Goal: Task Accomplishment & Management: Complete application form

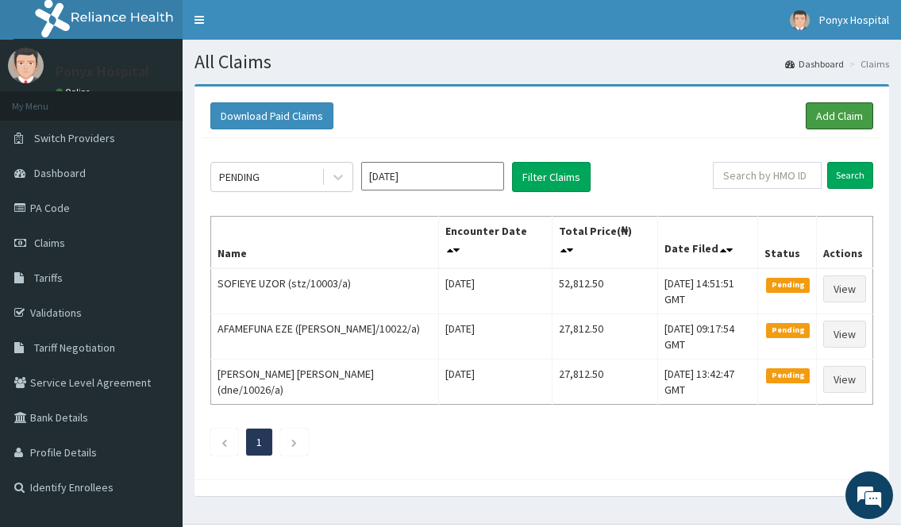
drag, startPoint x: 839, startPoint y: 123, endPoint x: 789, endPoint y: 155, distance: 59.3
click at [839, 123] on link "Add Claim" at bounding box center [840, 115] width 68 height 27
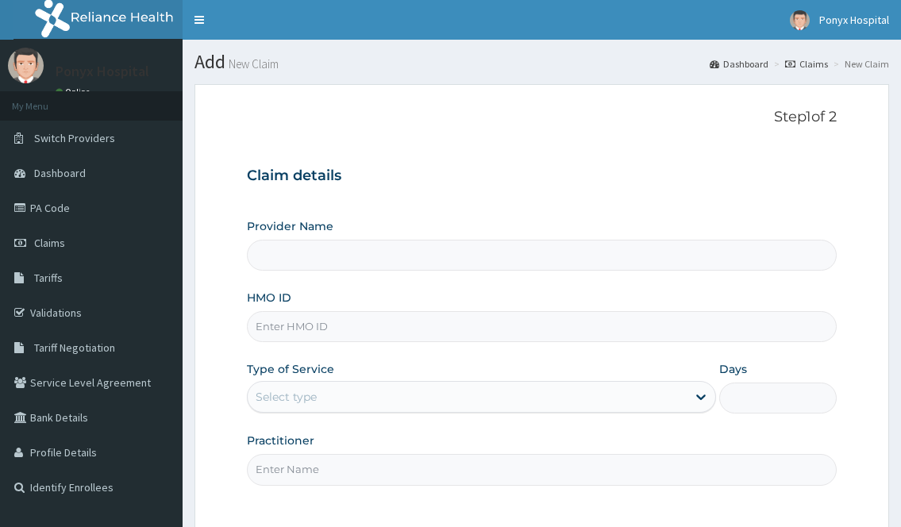
type input "Ponyx Hospital"
click at [286, 322] on input "HMO ID" at bounding box center [541, 326] width 589 height 31
type input "sfa/14367/a"
click at [325, 400] on div "Select type" at bounding box center [467, 396] width 438 height 25
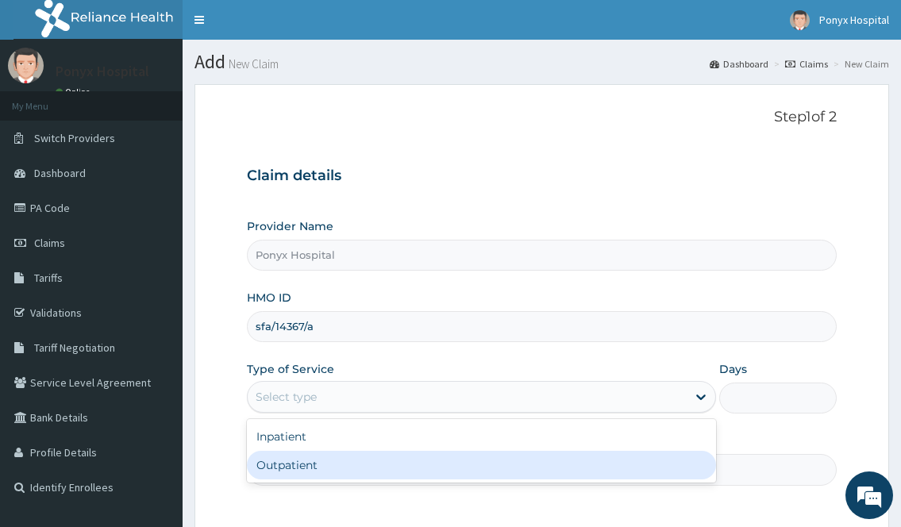
click at [295, 461] on div "Outpatient" at bounding box center [481, 465] width 469 height 29
type input "1"
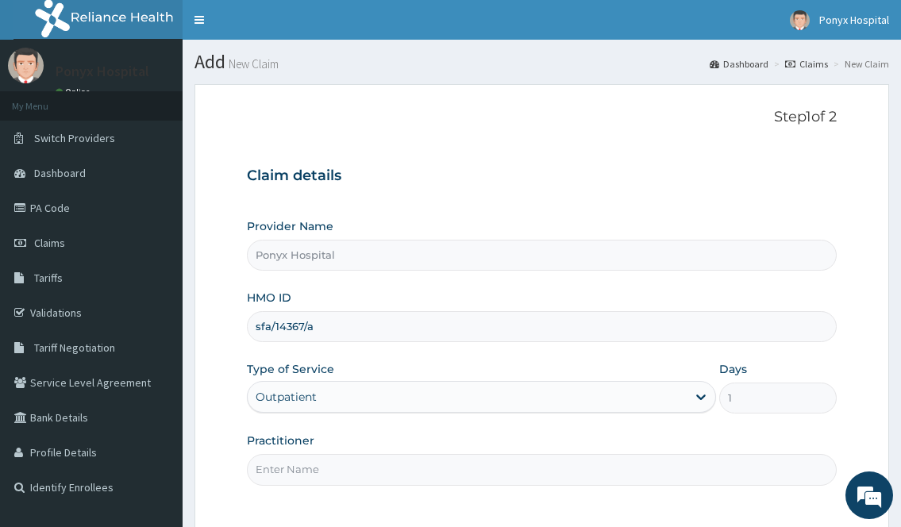
click at [307, 459] on input "Practitioner" at bounding box center [541, 469] width 589 height 31
type input "d"
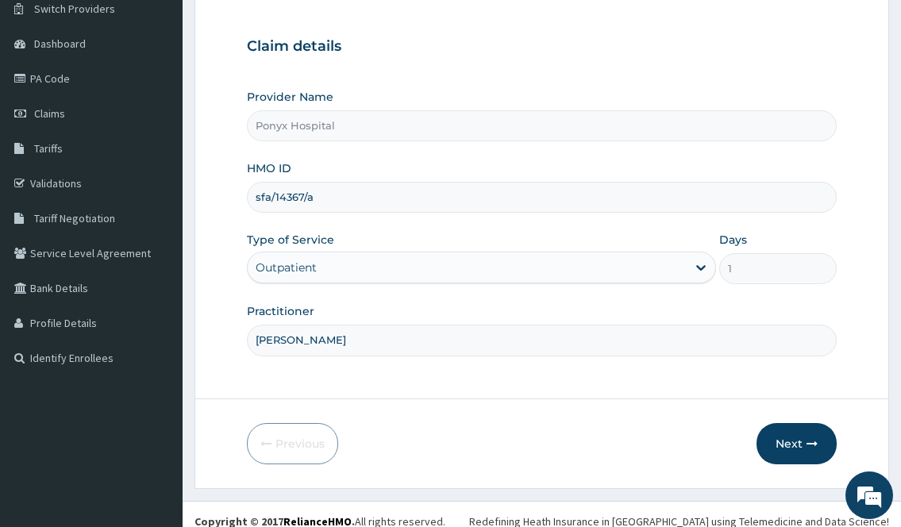
scroll to position [144, 0]
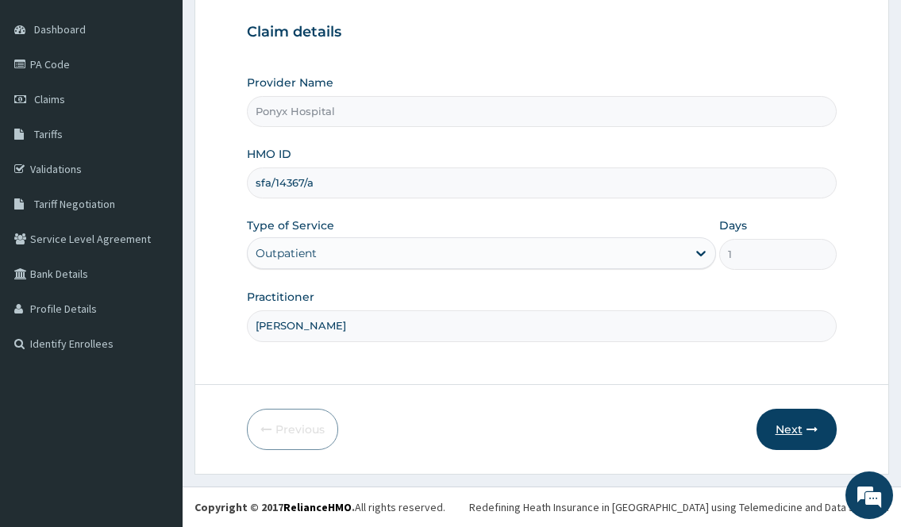
type input "D. Okoli"
click at [809, 413] on button "Next" at bounding box center [797, 429] width 80 height 41
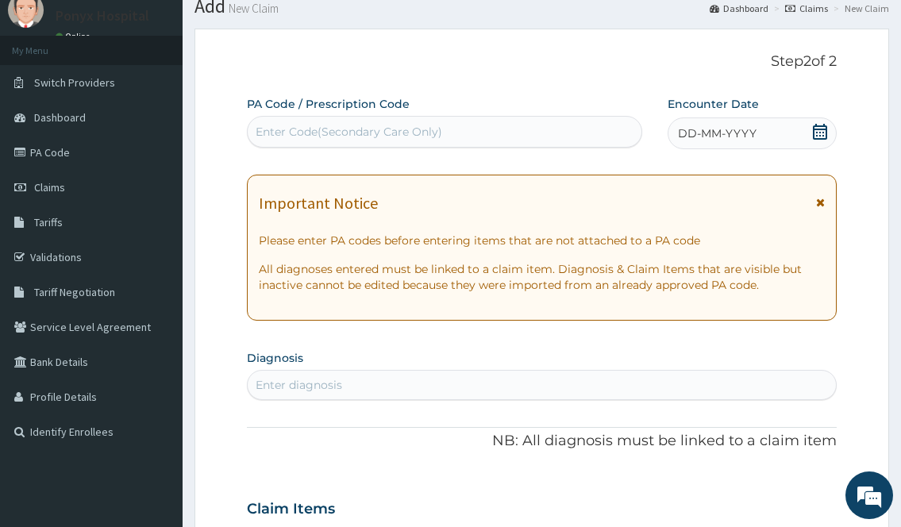
scroll to position [0, 0]
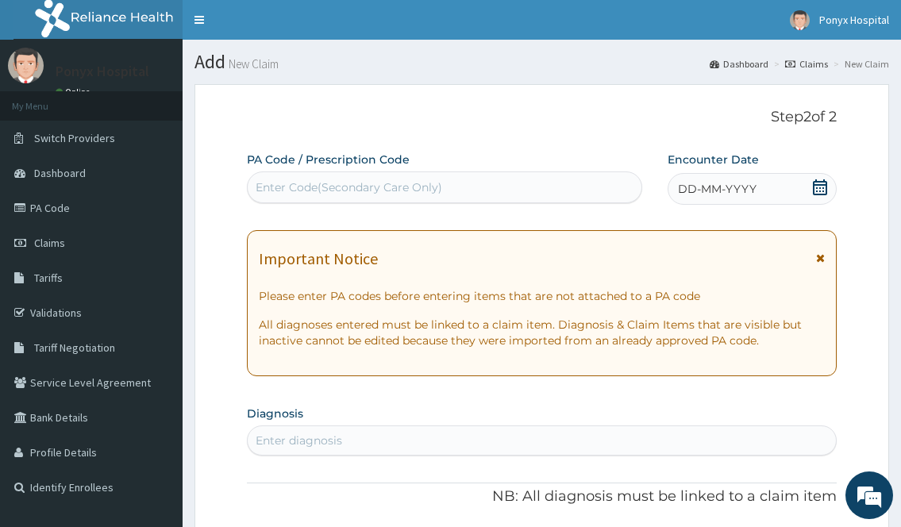
click at [394, 190] on div "Enter Code(Secondary Care Only)" at bounding box center [349, 187] width 187 height 16
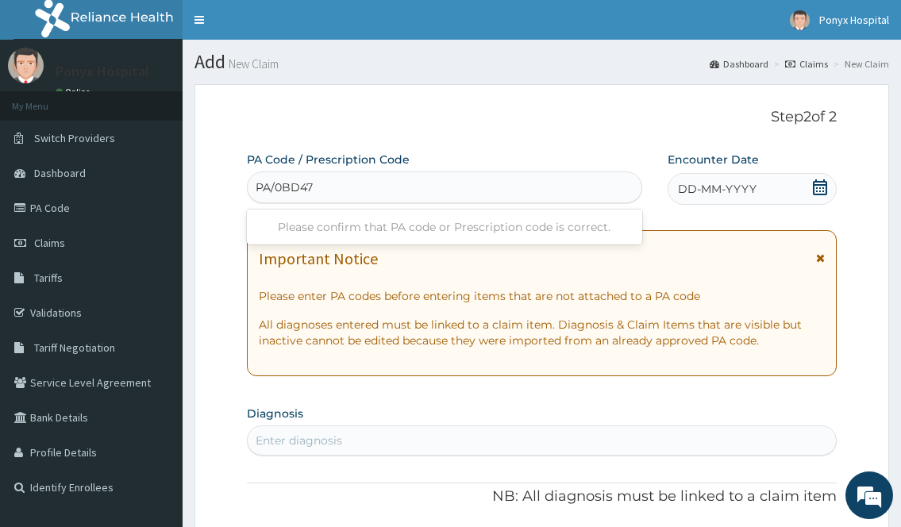
type input "PA/0BD474"
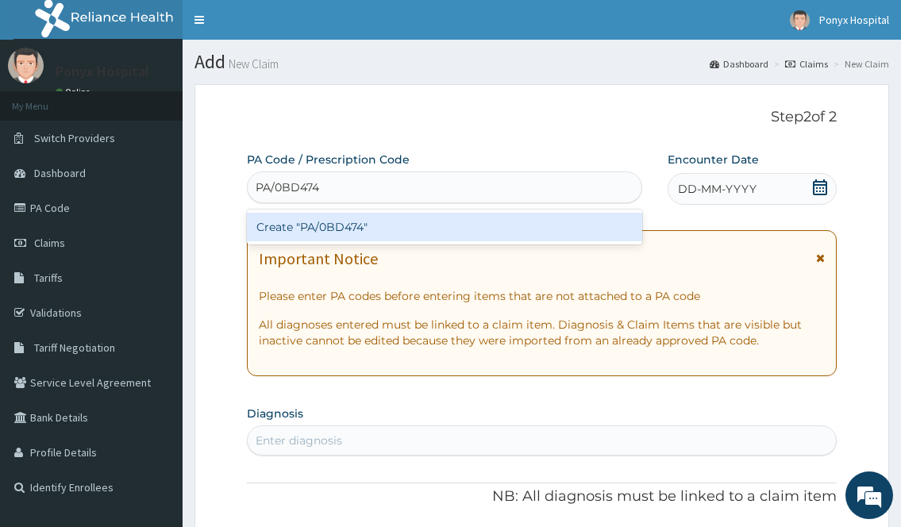
click at [360, 238] on div "Create "PA/0BD474"" at bounding box center [444, 227] width 395 height 29
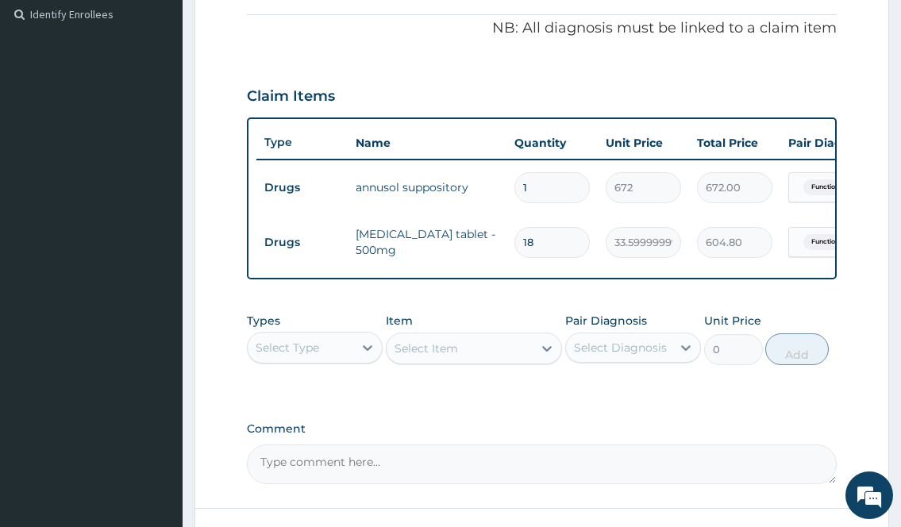
scroll to position [452, 0]
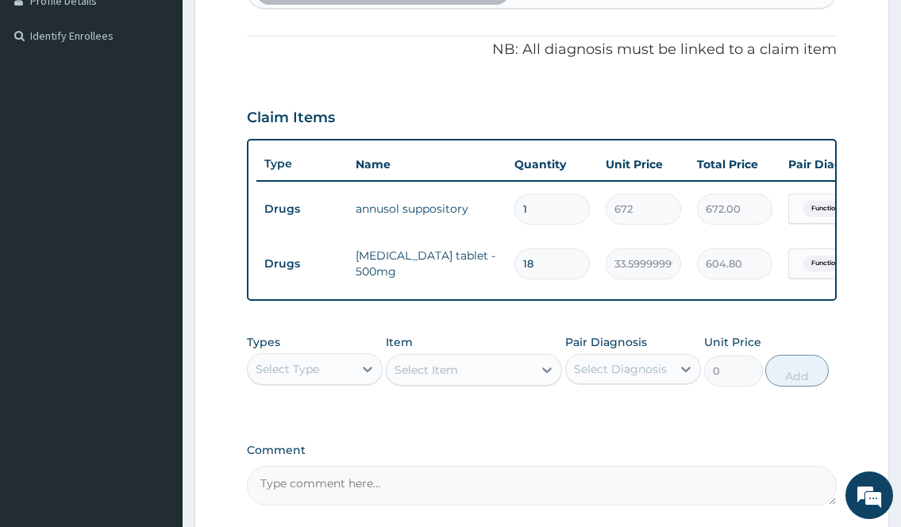
click at [314, 377] on div "Select Type" at bounding box center [288, 369] width 64 height 16
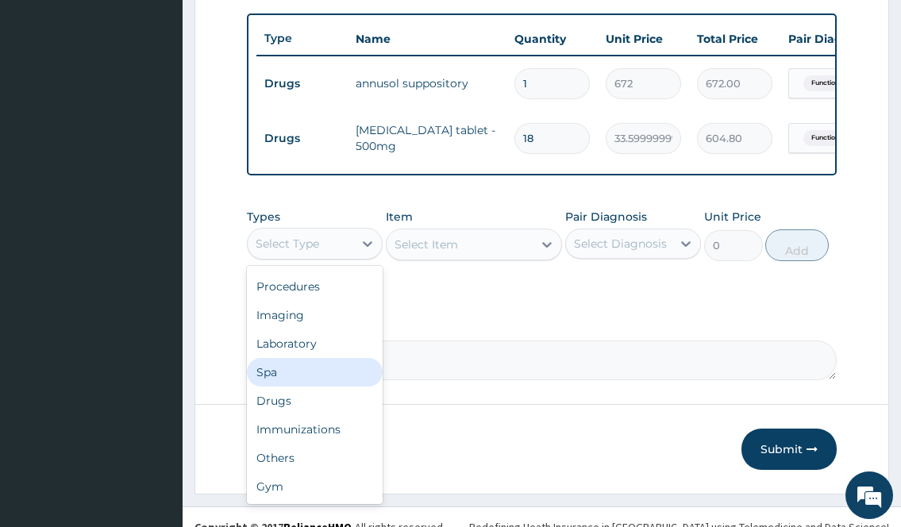
scroll to position [611, 0]
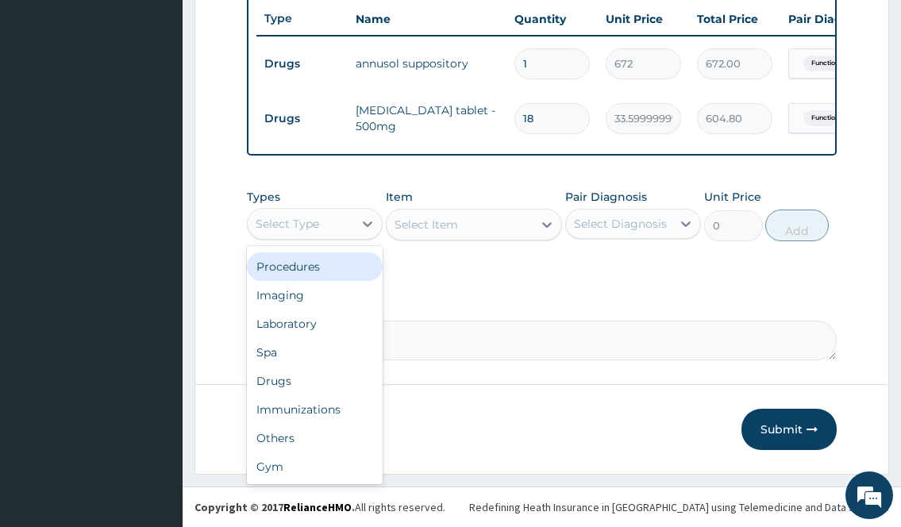
drag, startPoint x: 296, startPoint y: 443, endPoint x: 361, endPoint y: 263, distance: 191.4
click at [361, 264] on div "Dental Optical Procedures Imaging Laboratory Spa Drugs Immunizations Others Gym" at bounding box center [315, 365] width 136 height 238
click at [332, 275] on div "Procedures" at bounding box center [315, 267] width 136 height 29
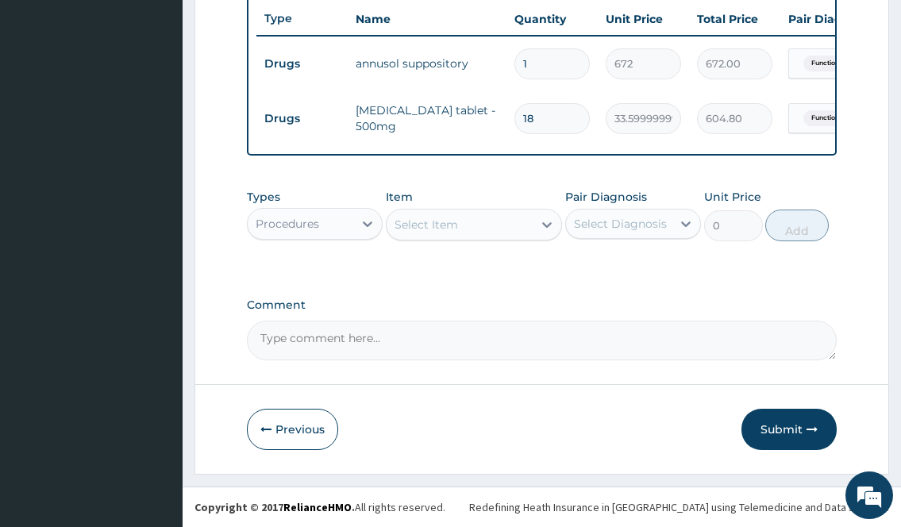
click at [480, 230] on div "Select Item" at bounding box center [460, 224] width 147 height 25
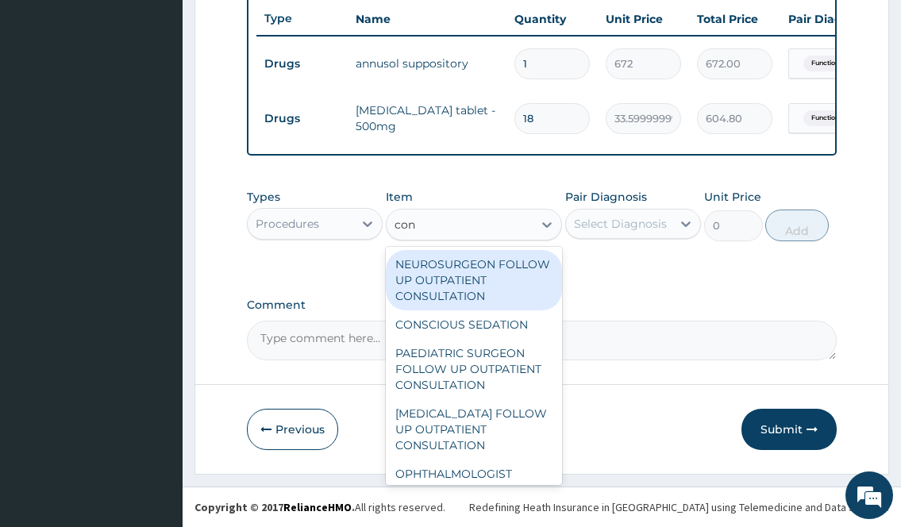
type input "cons"
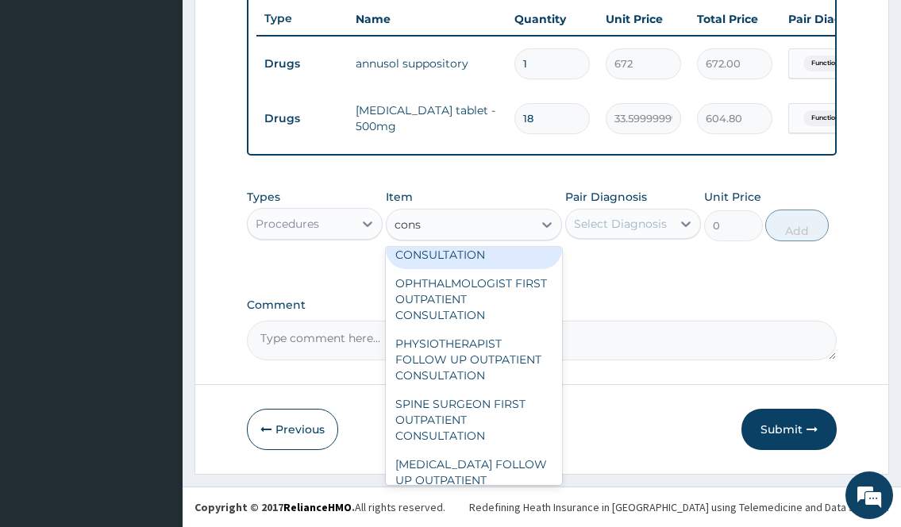
scroll to position [2452, 0]
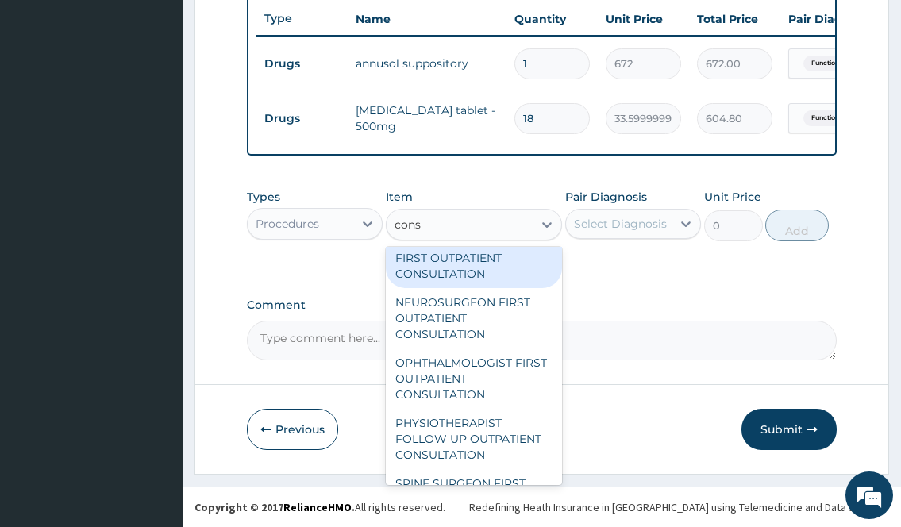
click at [443, 288] on div "GENERAL PRACTITIONER FIRST OUTPATIENT CONSULTATION" at bounding box center [474, 258] width 177 height 60
type input "3750"
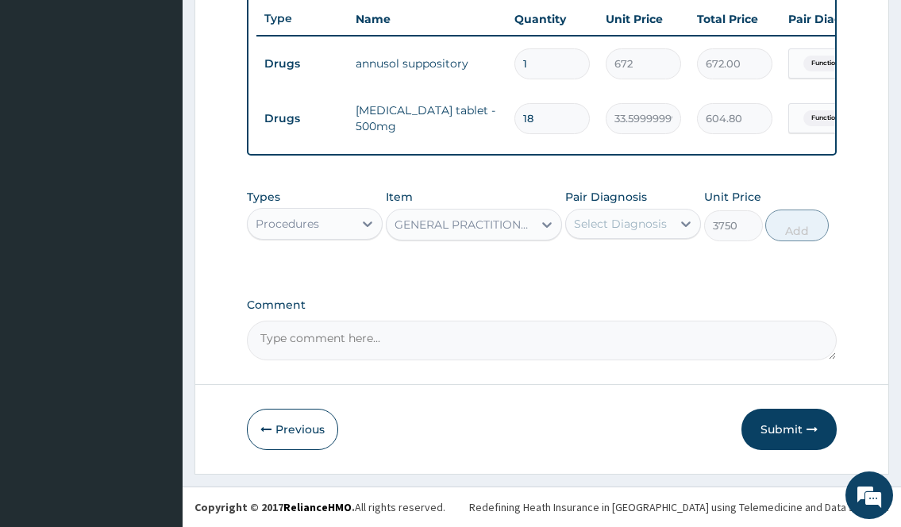
click at [666, 227] on div "Select Diagnosis" at bounding box center [620, 224] width 93 height 16
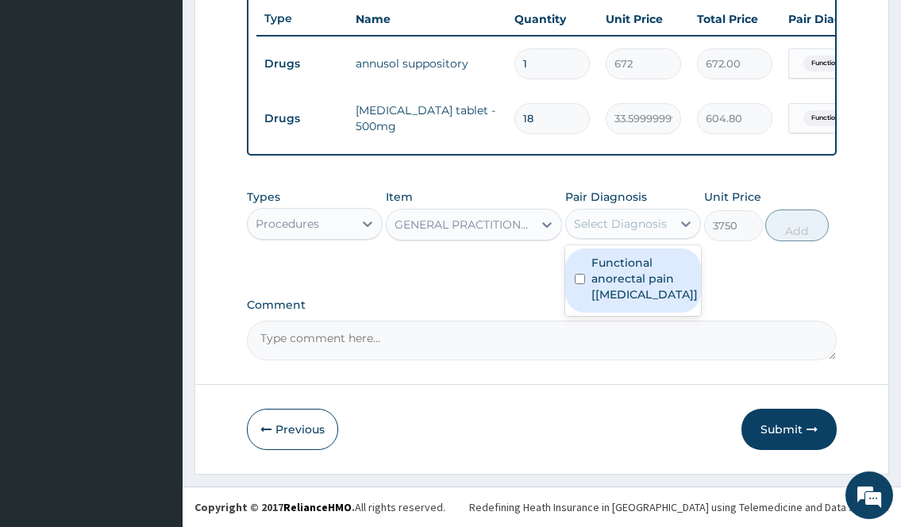
click at [621, 285] on label "Functional anorectal pain [Anal Canal]" at bounding box center [645, 279] width 106 height 48
checkbox input "true"
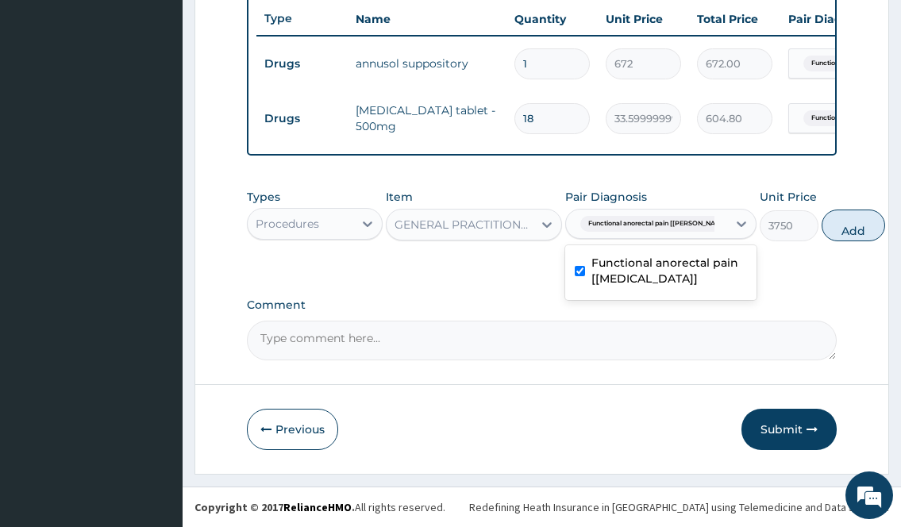
drag, startPoint x: 796, startPoint y: 210, endPoint x: 780, endPoint y: 226, distance: 22.5
click at [822, 210] on button "Add" at bounding box center [854, 226] width 64 height 32
type input "0"
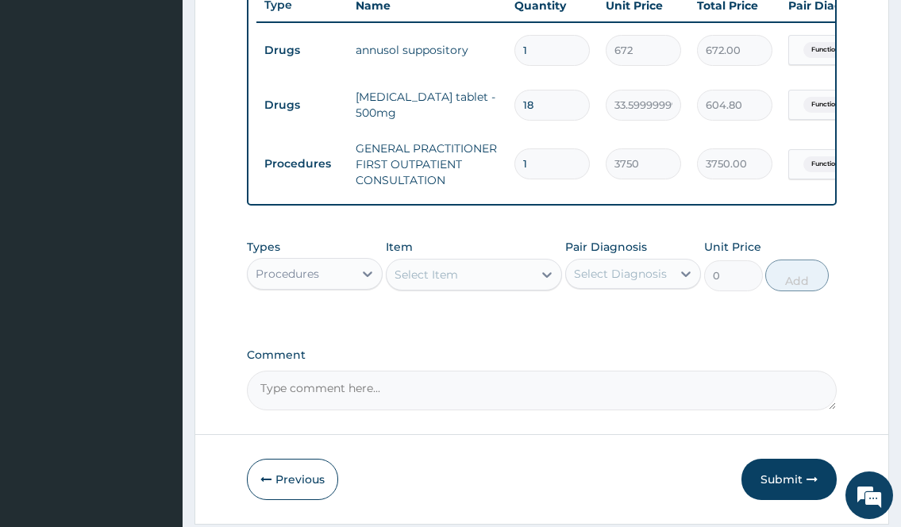
click at [758, 492] on button "Submit" at bounding box center [789, 479] width 95 height 41
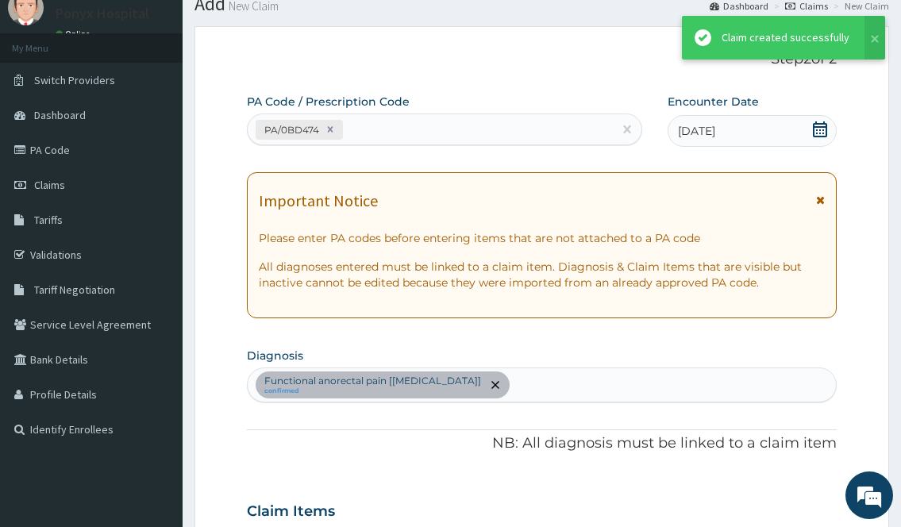
scroll to position [611, 0]
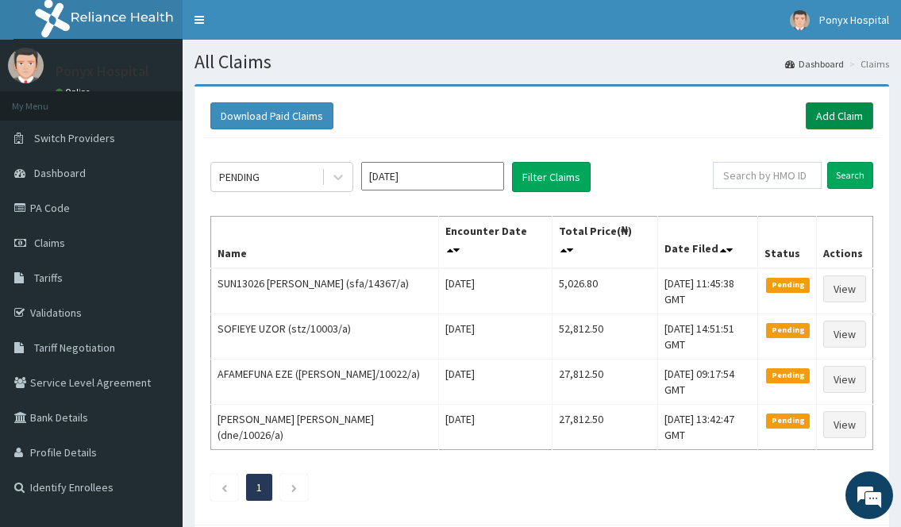
click at [841, 107] on link "Add Claim" at bounding box center [840, 115] width 68 height 27
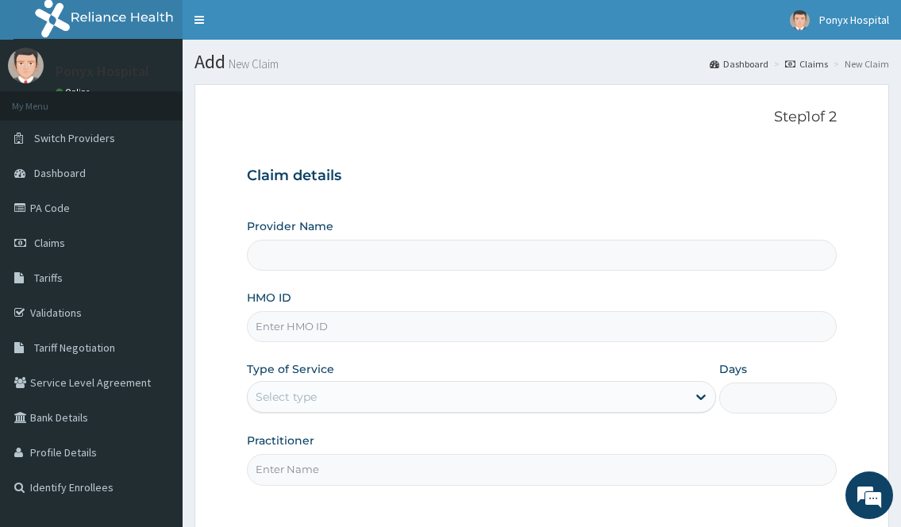
type input "Ponyx Hospital"
click at [288, 321] on input "HMO ID" at bounding box center [541, 326] width 589 height 31
type input "sfa/10043/c"
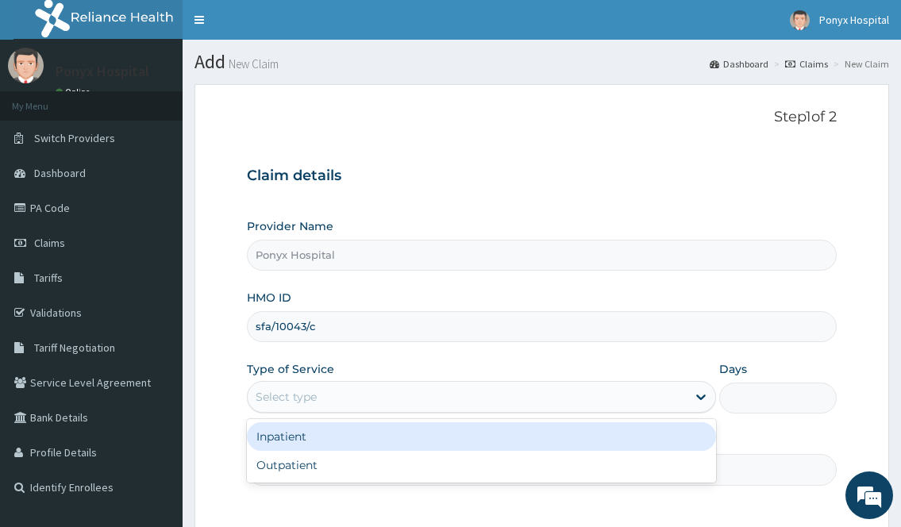
drag, startPoint x: 338, startPoint y: 401, endPoint x: 332, endPoint y: 427, distance: 26.8
click at [338, 401] on div "Select type" at bounding box center [467, 396] width 438 height 25
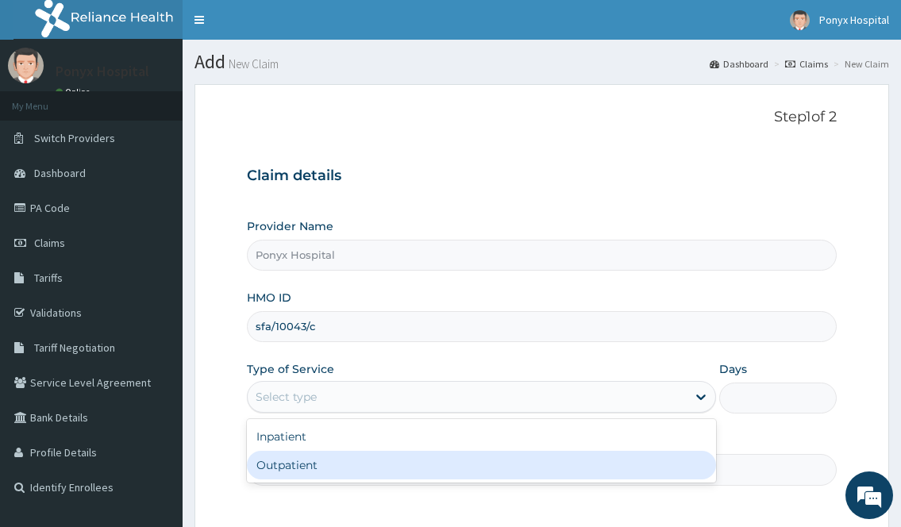
click at [310, 469] on div "Outpatient" at bounding box center [481, 465] width 469 height 29
type input "1"
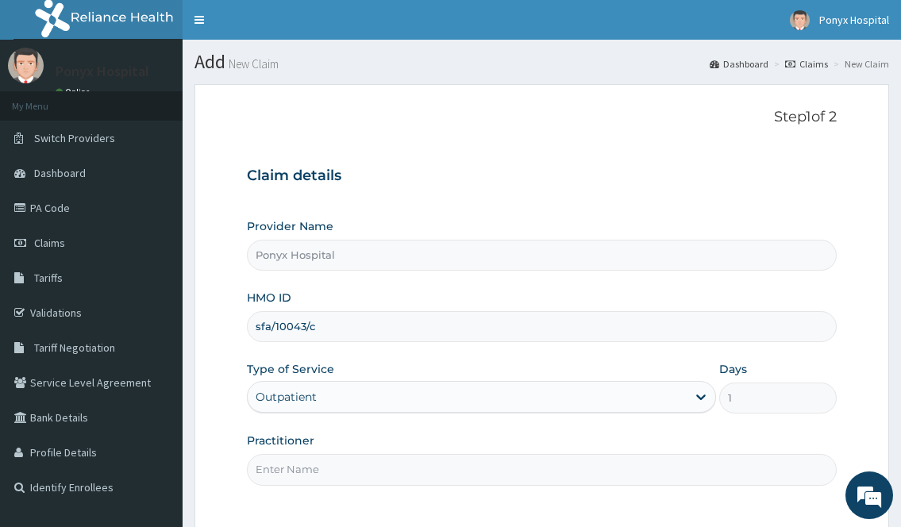
click at [309, 469] on input "Practitioner" at bounding box center [541, 469] width 589 height 31
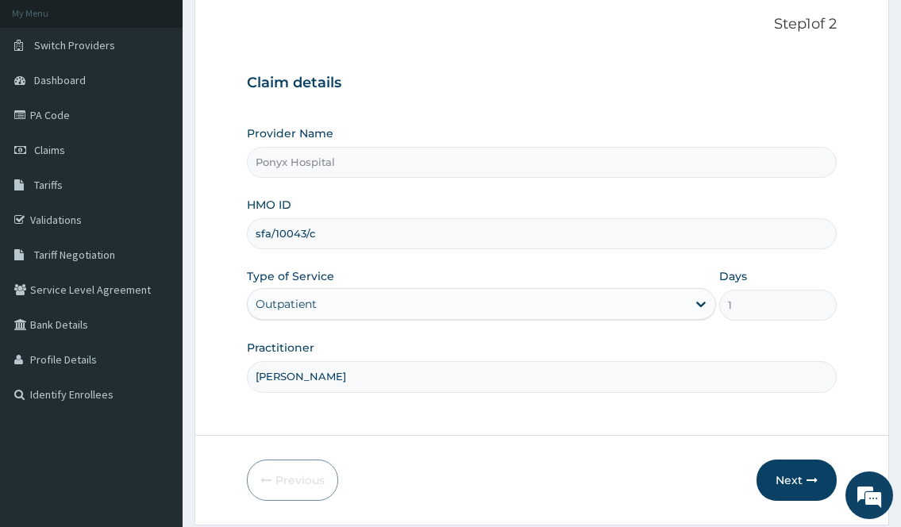
scroll to position [144, 0]
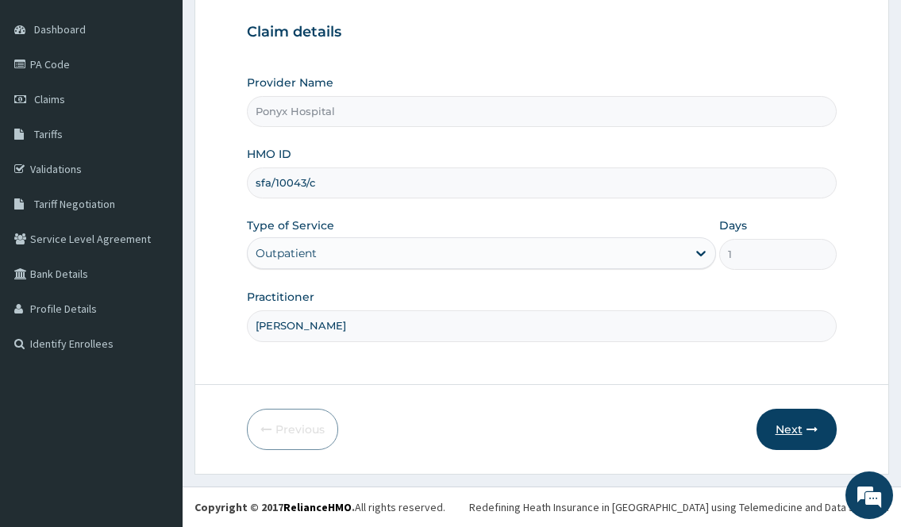
type input "Dr. Ezechukwu"
click at [781, 426] on button "Next" at bounding box center [797, 429] width 80 height 41
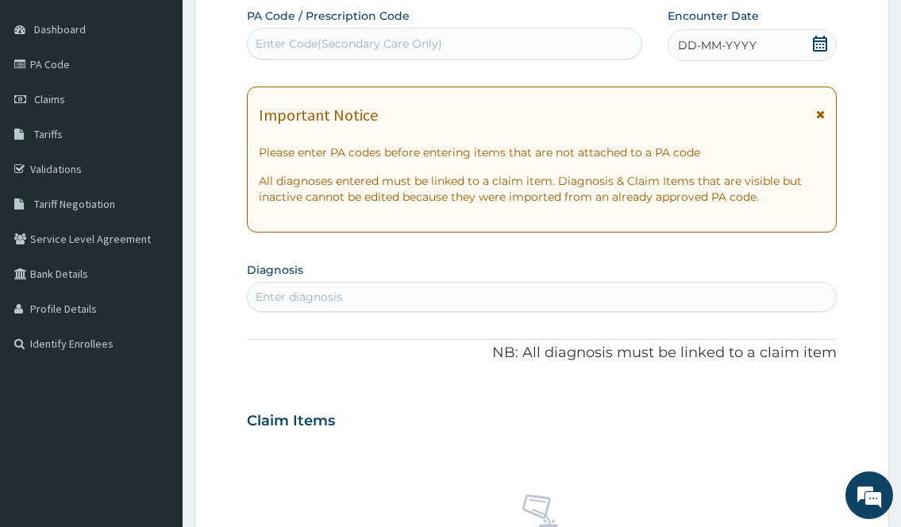
scroll to position [0, 0]
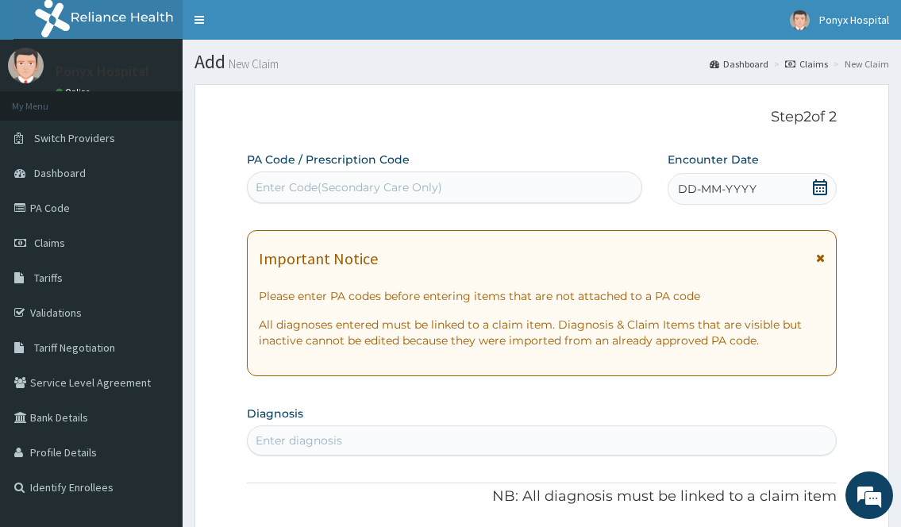
click at [731, 188] on span "DD-MM-YYYY" at bounding box center [717, 189] width 79 height 16
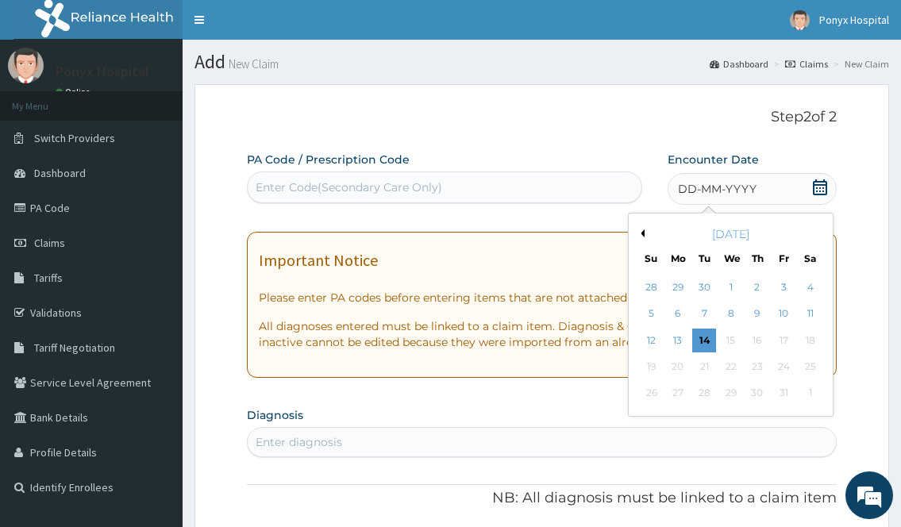
drag, startPoint x: 785, startPoint y: 311, endPoint x: 771, endPoint y: 319, distance: 16.1
click at [785, 311] on div "10" at bounding box center [784, 315] width 24 height 24
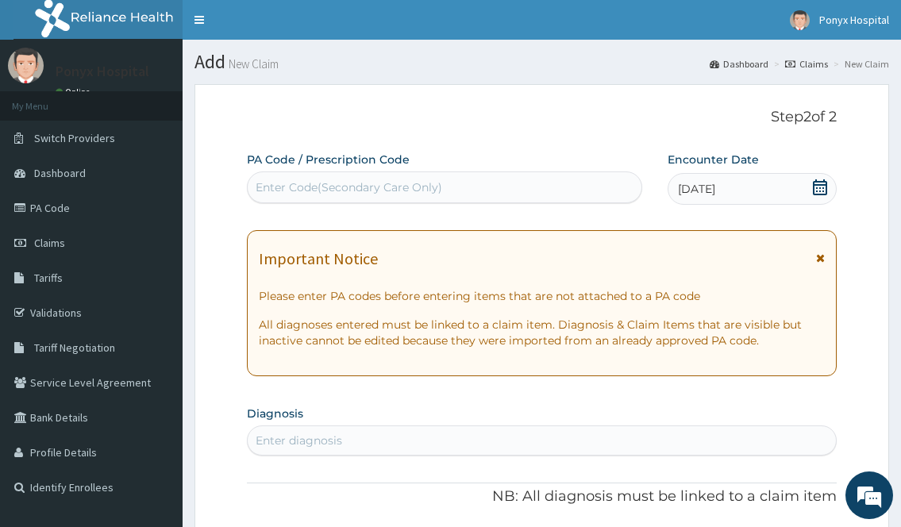
click at [380, 430] on div "Enter diagnosis" at bounding box center [542, 440] width 588 height 25
type input "malaria"
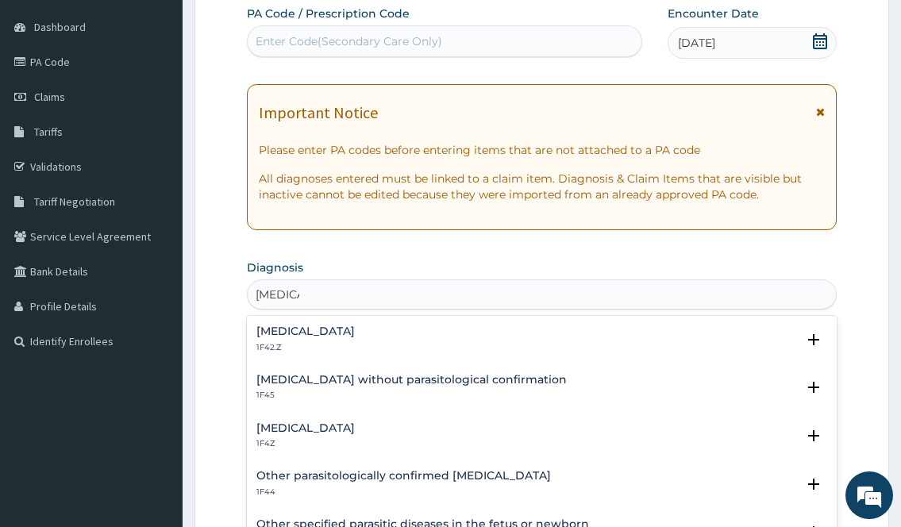
scroll to position [159, 0]
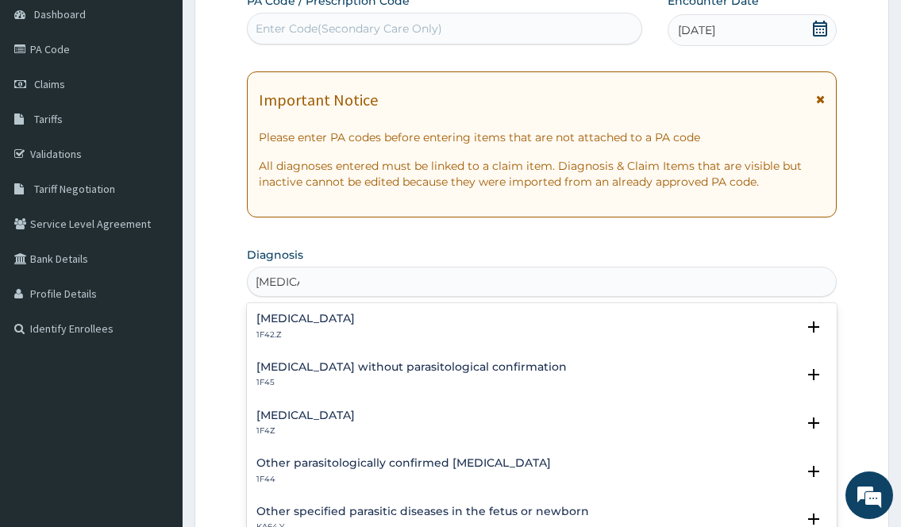
click at [320, 407] on div "Malaria, unspecified 1F4Z Select Status Query Query covers suspected (?), Keep …" at bounding box center [541, 427] width 589 height 48
click at [320, 418] on h4 "Malaria, unspecified" at bounding box center [306, 416] width 98 height 12
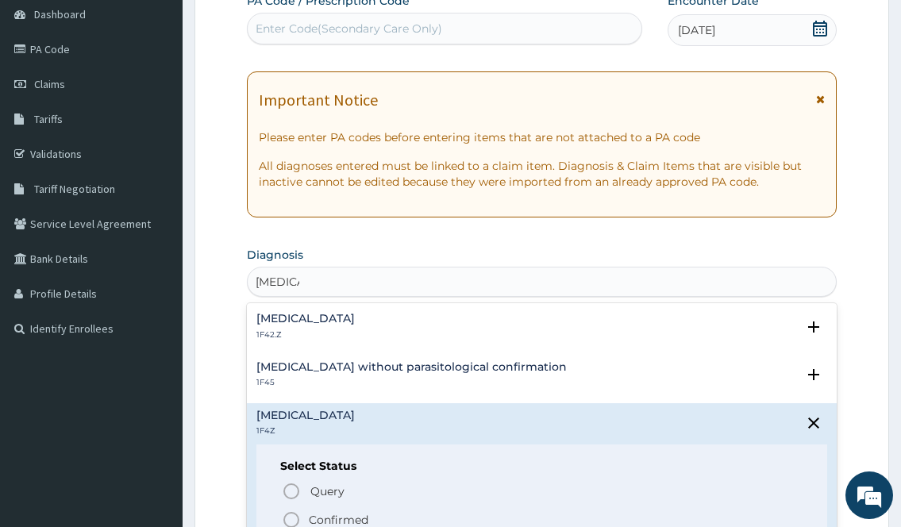
click at [311, 520] on p "Confirmed" at bounding box center [339, 520] width 60 height 16
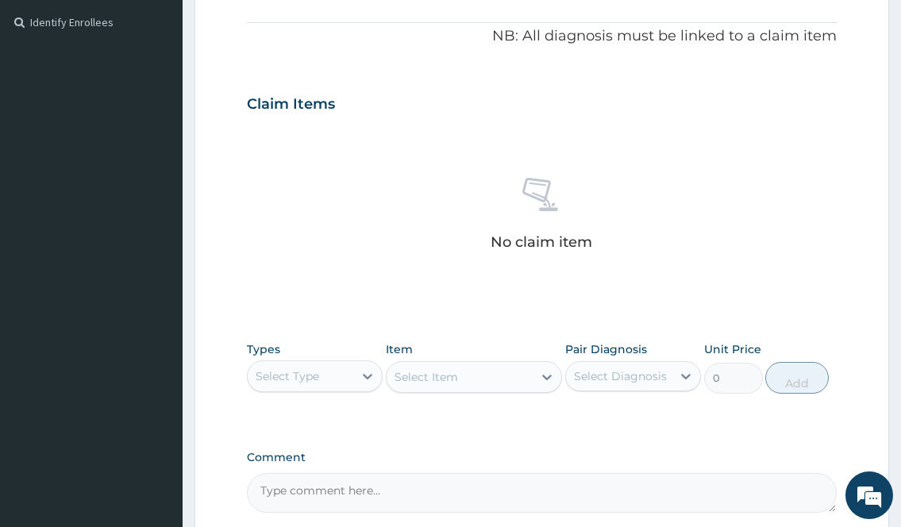
scroll to position [477, 0]
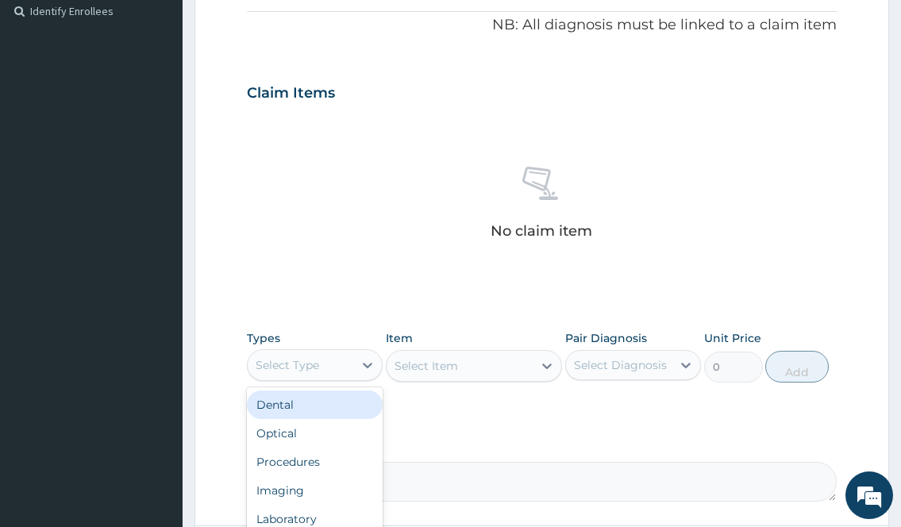
drag, startPoint x: 299, startPoint y: 363, endPoint x: 300, endPoint y: 376, distance: 13.6
click at [299, 370] on div "Select Type" at bounding box center [288, 365] width 64 height 16
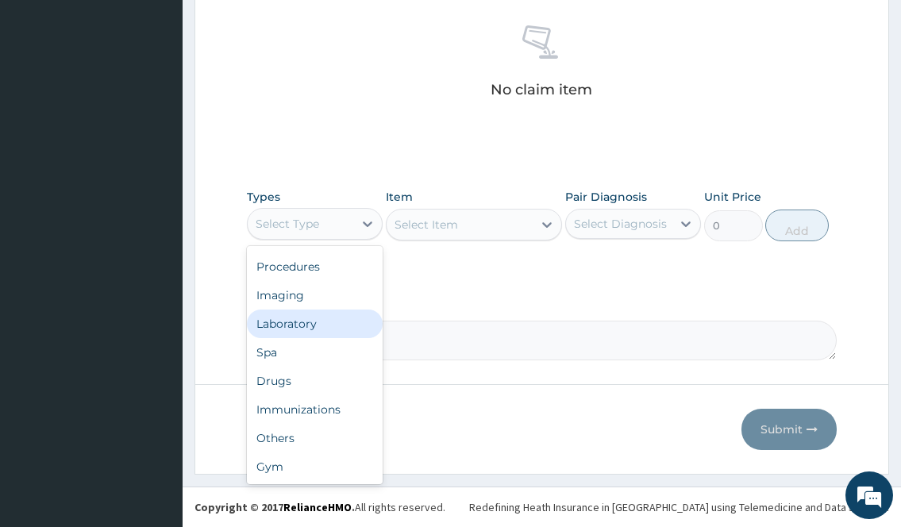
scroll to position [0, 0]
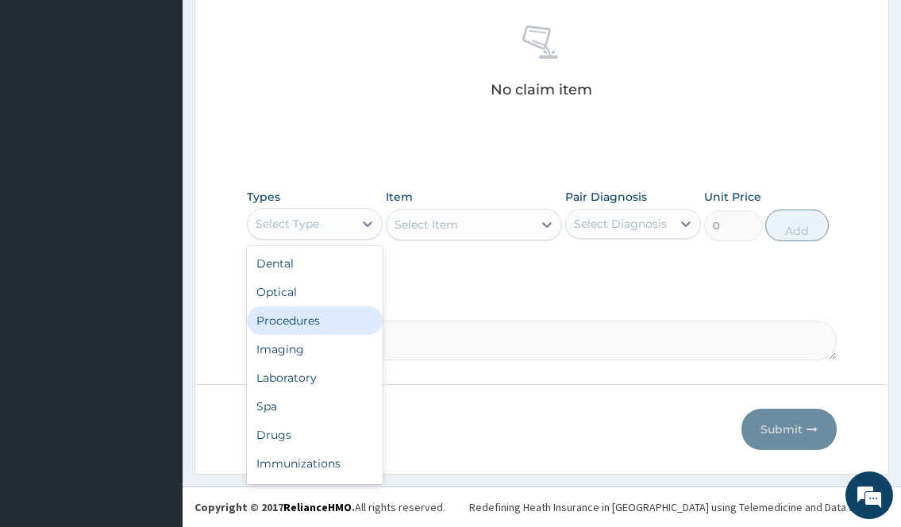
click at [296, 326] on div "Procedures" at bounding box center [315, 321] width 136 height 29
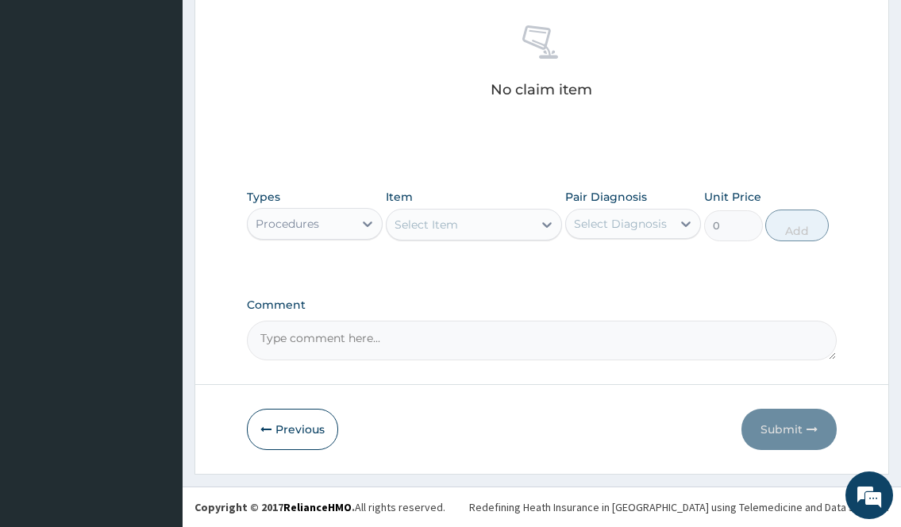
click at [467, 215] on div "Select Item" at bounding box center [460, 224] width 147 height 25
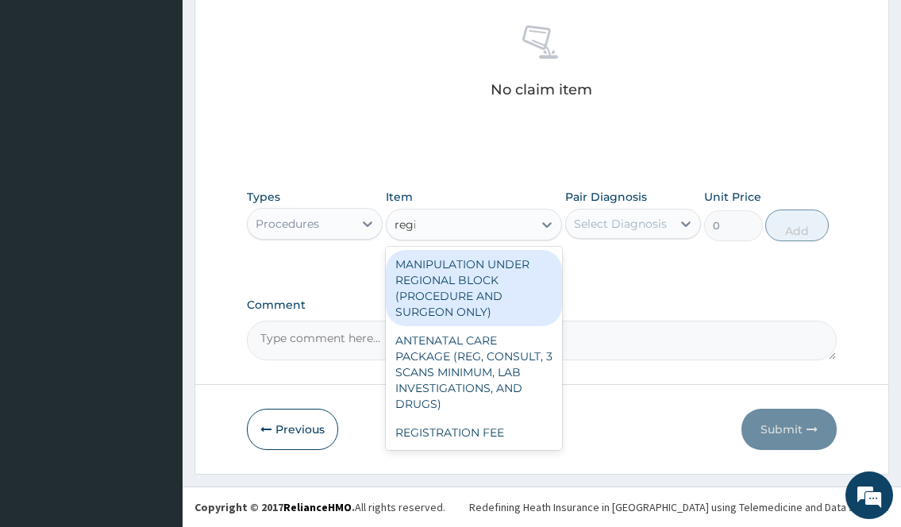
type input "regis"
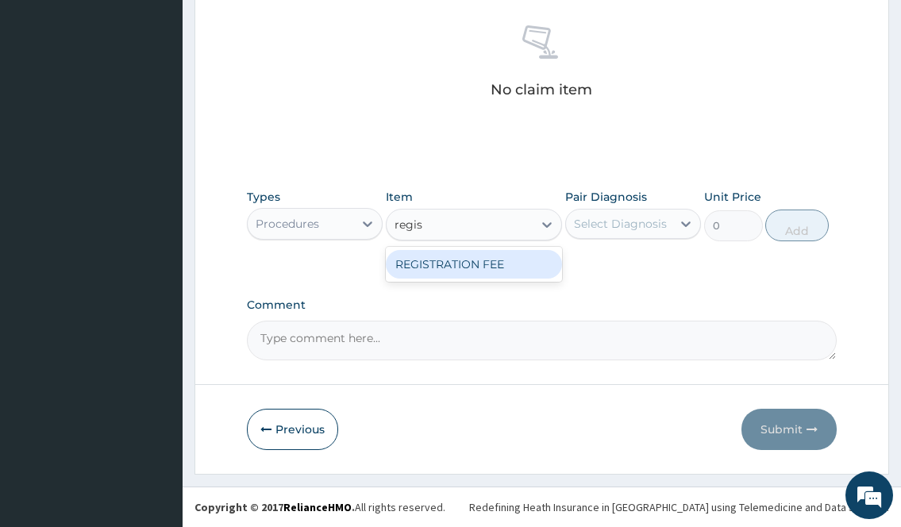
drag, startPoint x: 446, startPoint y: 260, endPoint x: 633, endPoint y: 243, distance: 188.2
click at [466, 260] on div "REGISTRATION FEE" at bounding box center [474, 264] width 177 height 29
type input "2500"
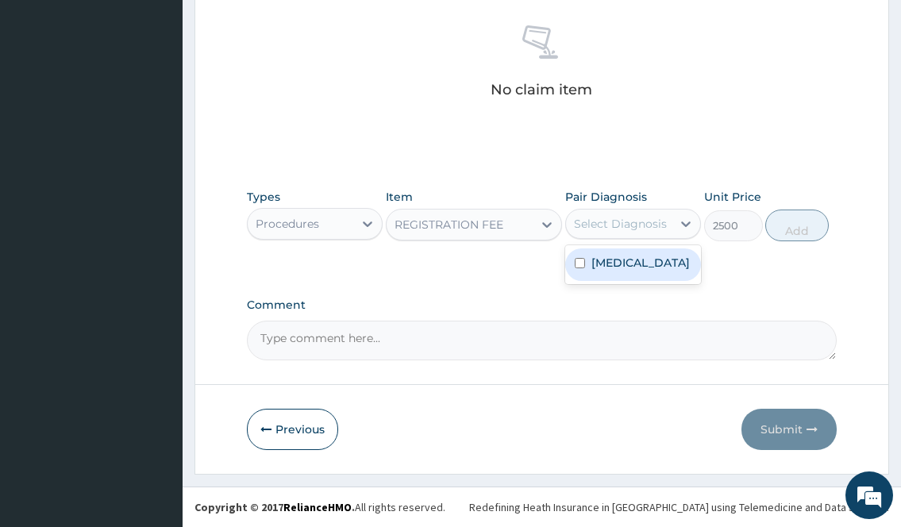
click at [642, 234] on div "Select Diagnosis" at bounding box center [619, 223] width 106 height 25
click at [639, 281] on div "Malaria, unspecified" at bounding box center [633, 265] width 136 height 33
checkbox input "true"
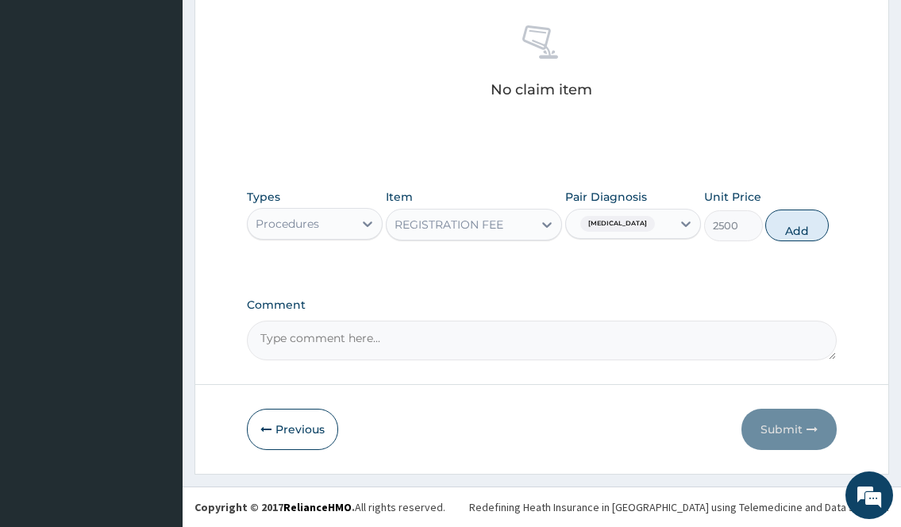
drag, startPoint x: 781, startPoint y: 223, endPoint x: 732, endPoint y: 223, distance: 49.2
click at [781, 223] on button "Add" at bounding box center [798, 226] width 64 height 32
type input "0"
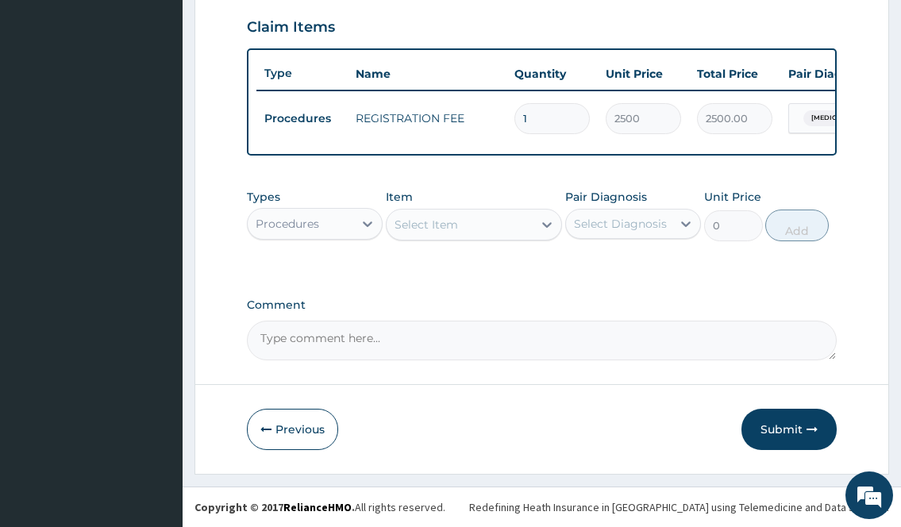
scroll to position [556, 0]
click at [436, 232] on div "Select Item" at bounding box center [427, 225] width 64 height 16
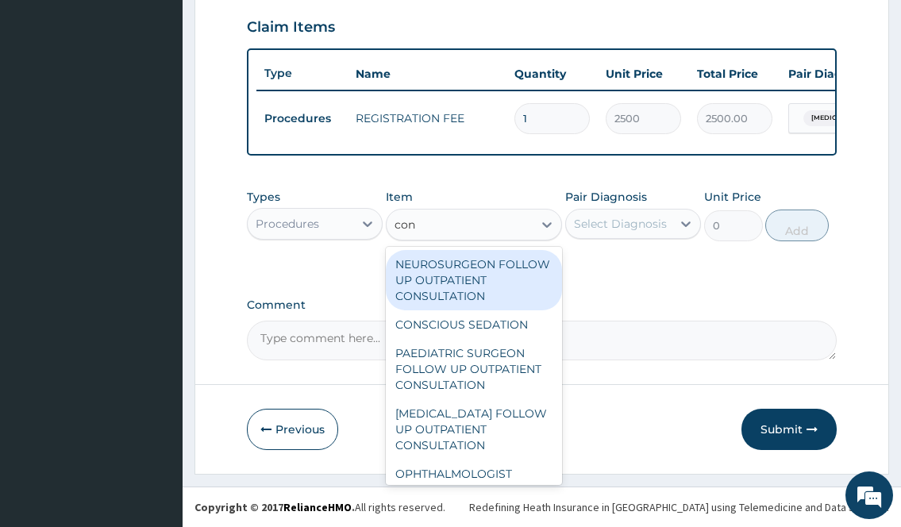
type input "cons"
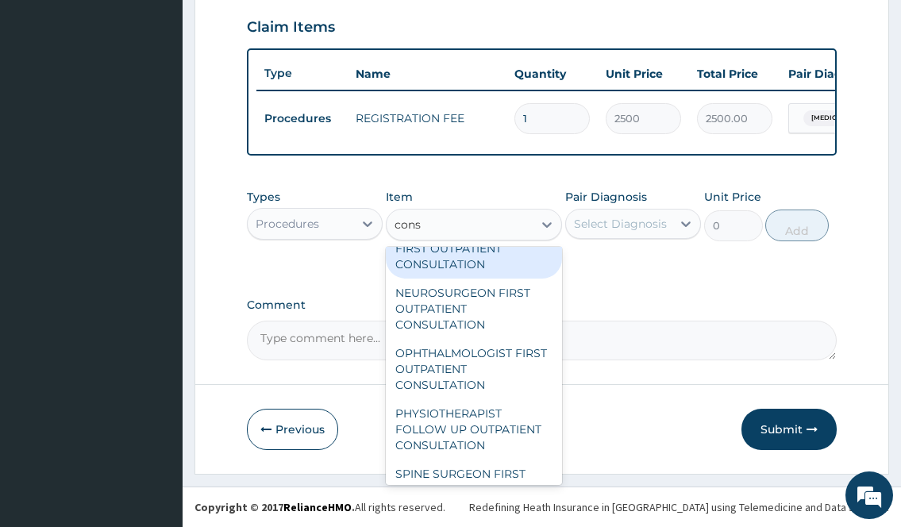
scroll to position [2541, 0]
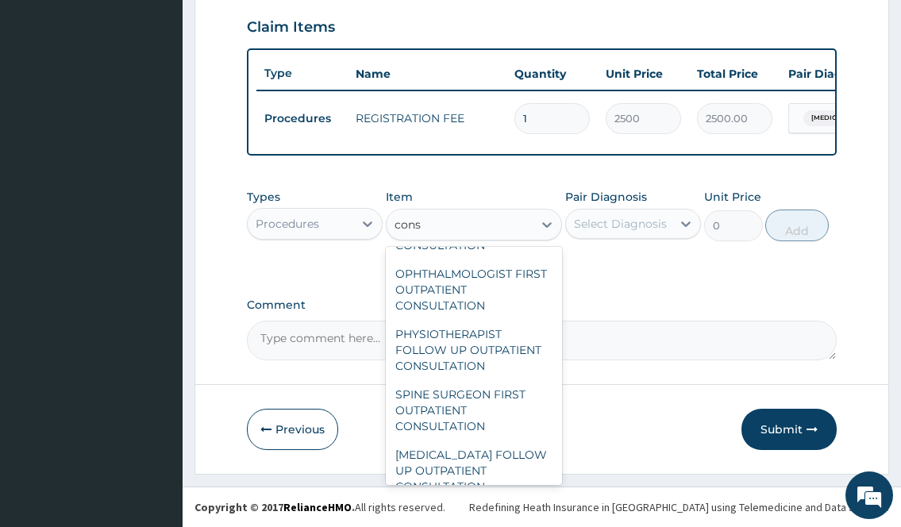
click at [465, 199] on div "GENERAL PRACTITIONER FIRST OUTPATIENT CONSULTATION" at bounding box center [474, 169] width 177 height 60
type input "3750"
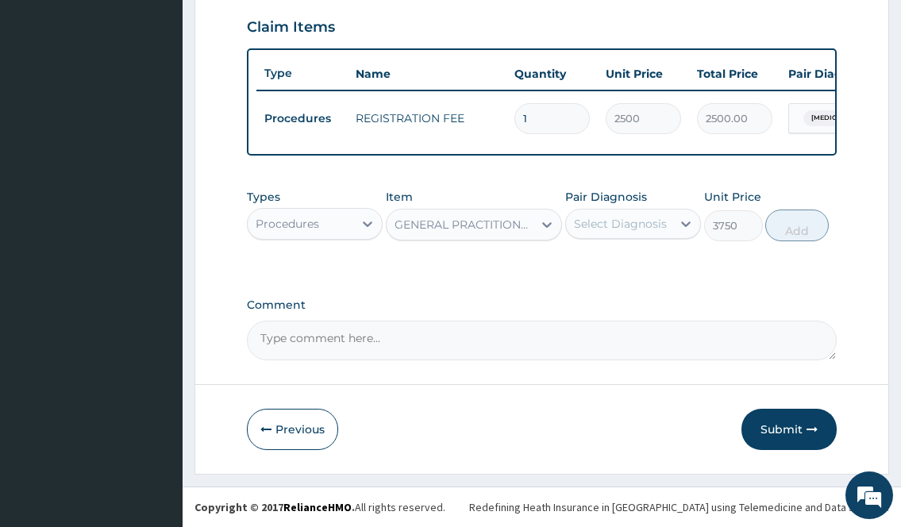
click at [666, 235] on div "Select Diagnosis" at bounding box center [619, 223] width 106 height 25
click at [626, 281] on div "Malaria, unspecified" at bounding box center [633, 265] width 136 height 33
checkbox input "true"
click at [793, 226] on button "Add" at bounding box center [798, 226] width 64 height 32
type input "0"
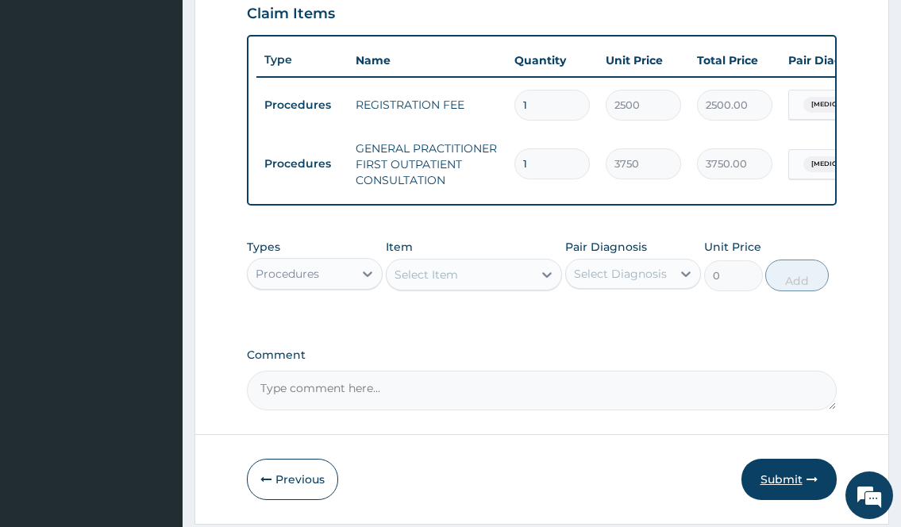
click at [774, 500] on button "Submit" at bounding box center [789, 479] width 95 height 41
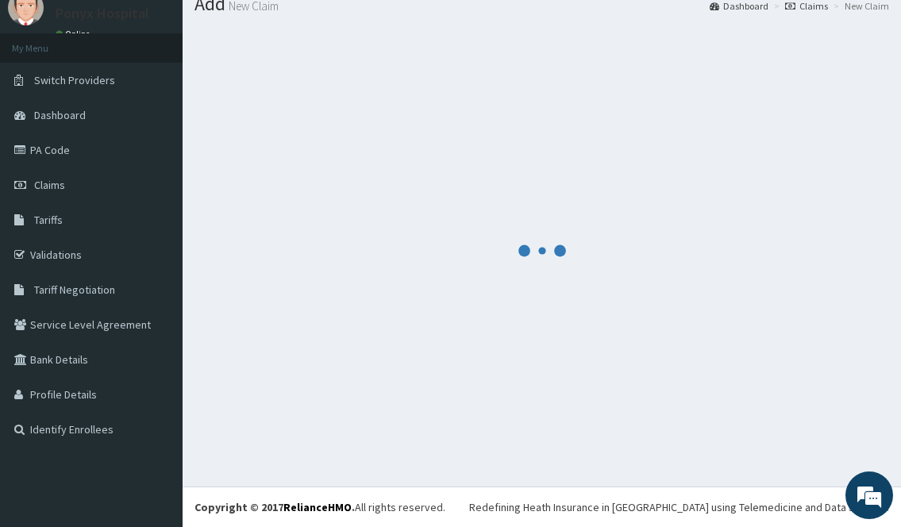
scroll to position [556, 0]
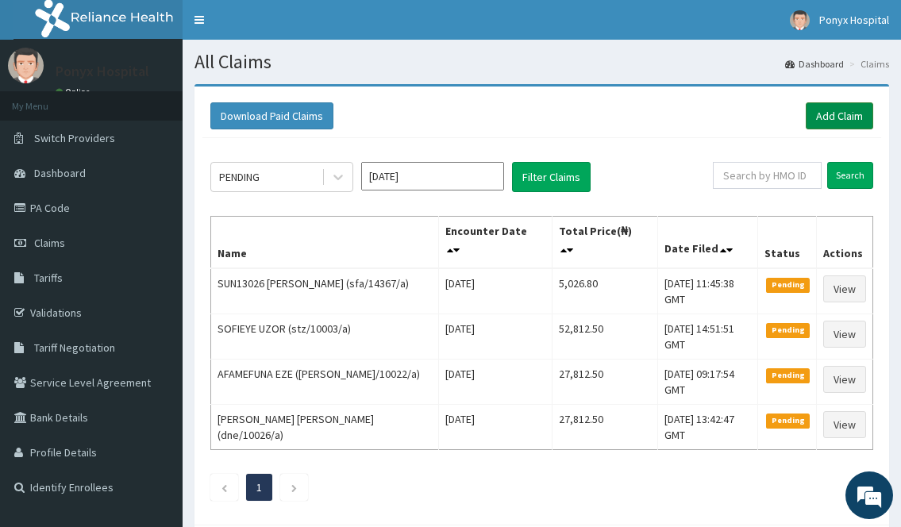
click at [840, 110] on link "Add Claim" at bounding box center [840, 115] width 68 height 27
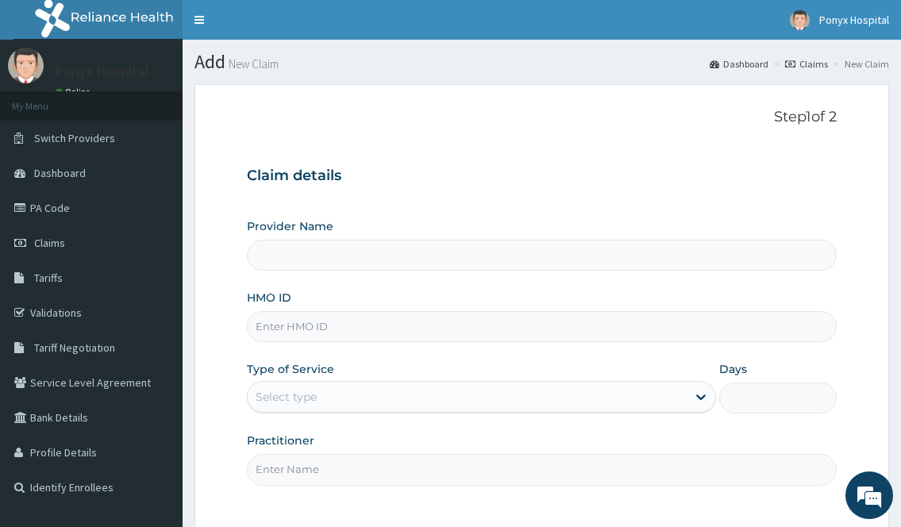
type input "Ponyx Hospital"
click at [304, 338] on input "HMO ID" at bounding box center [541, 326] width 589 height 31
type input "tmt/10219/b"
click at [323, 413] on div "Select type" at bounding box center [481, 397] width 469 height 32
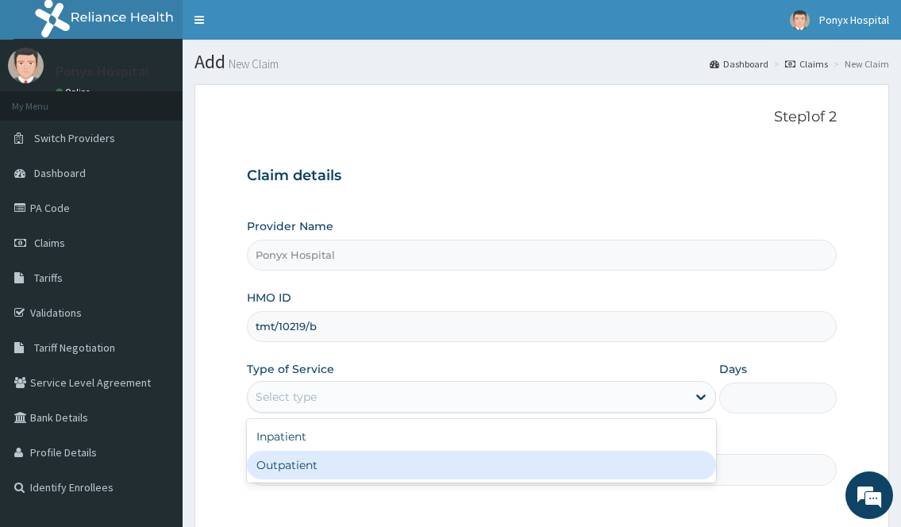
click at [299, 472] on div "Outpatient" at bounding box center [481, 465] width 469 height 29
type input "1"
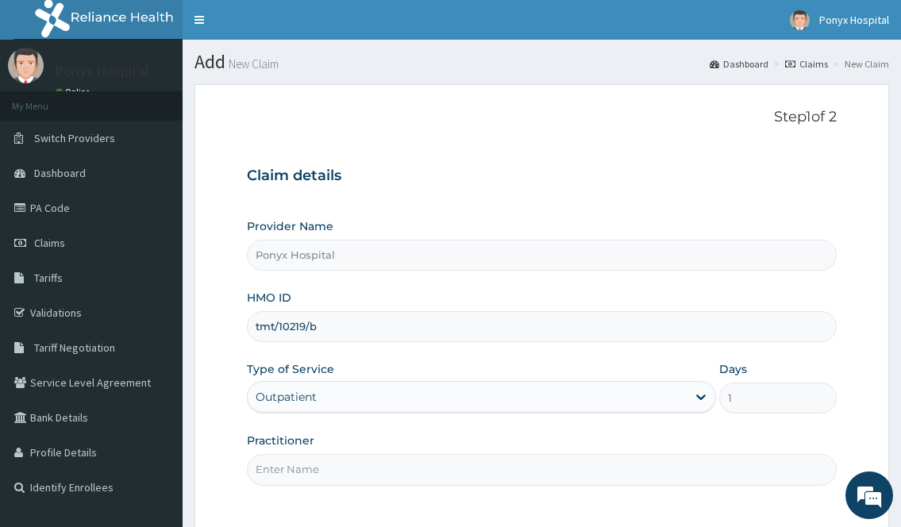
click at [301, 472] on input "Practitioner" at bounding box center [541, 469] width 589 height 31
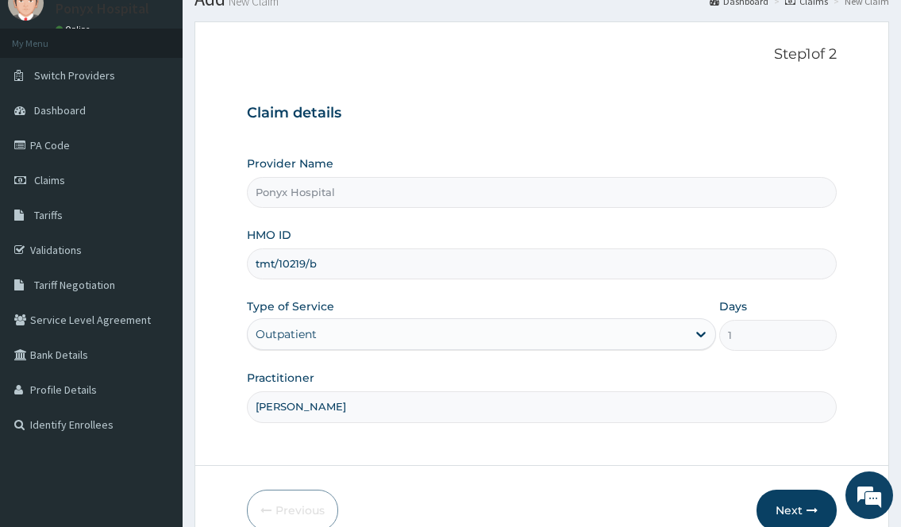
scroll to position [144, 0]
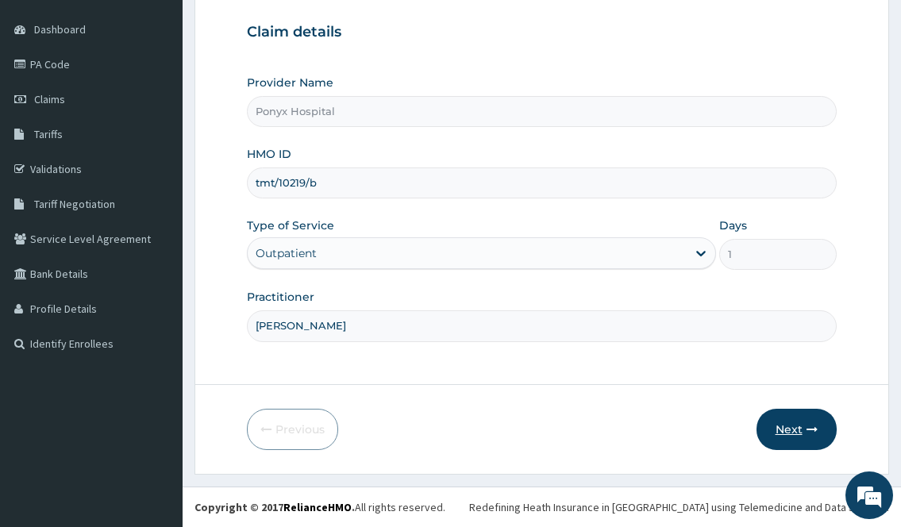
type input "Dr. Okoli"
click at [798, 412] on button "Next" at bounding box center [797, 429] width 80 height 41
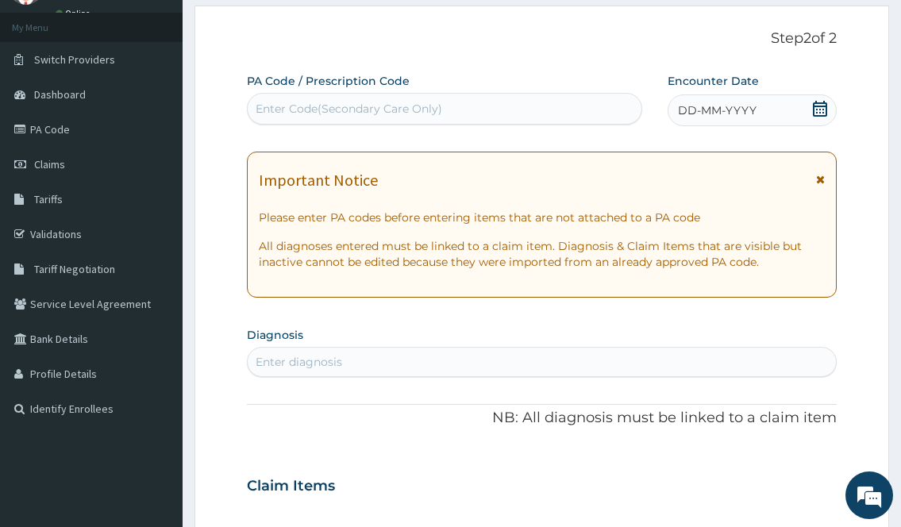
scroll to position [0, 0]
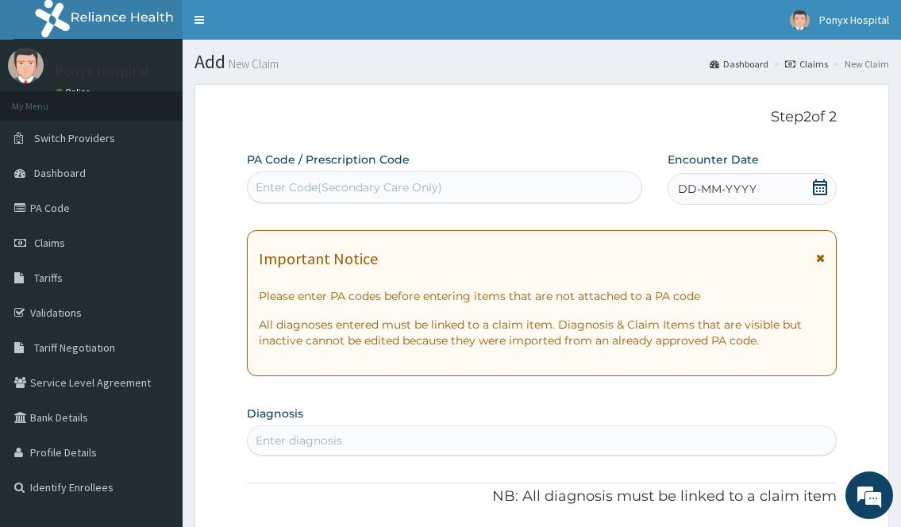
click at [717, 181] on span "DD-MM-YYYY" at bounding box center [717, 189] width 79 height 16
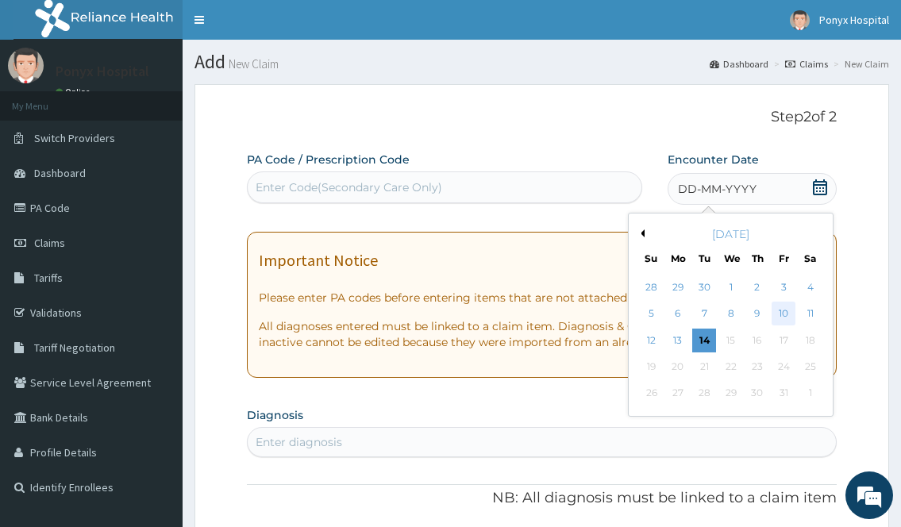
click at [795, 303] on div "10" at bounding box center [784, 315] width 24 height 24
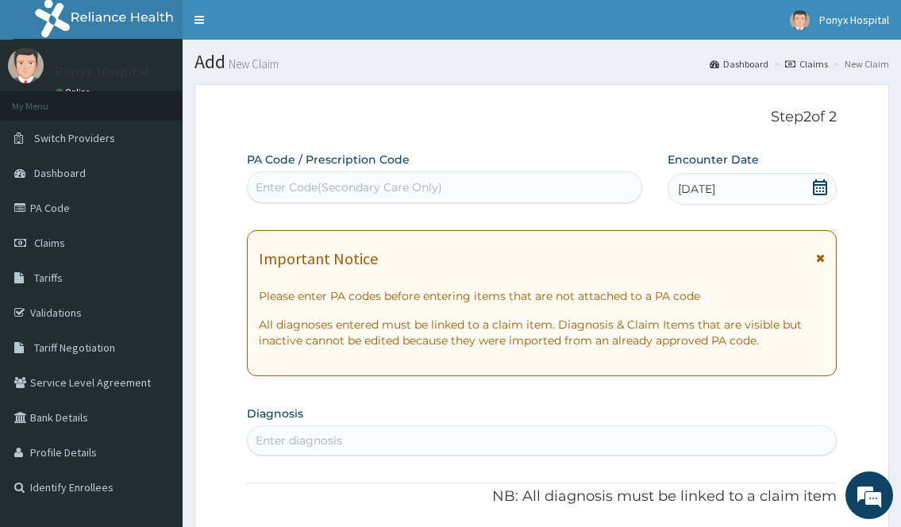
scroll to position [238, 0]
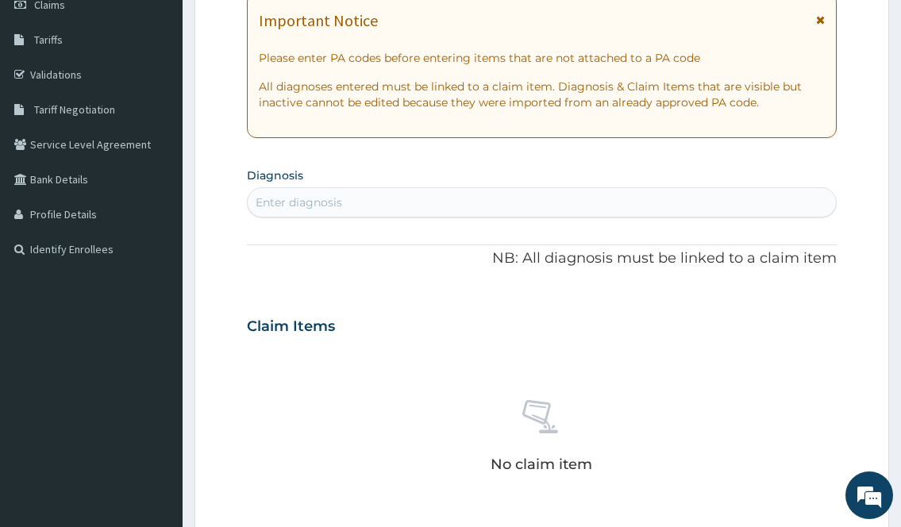
click at [403, 213] on div "Enter diagnosis" at bounding box center [542, 202] width 588 height 25
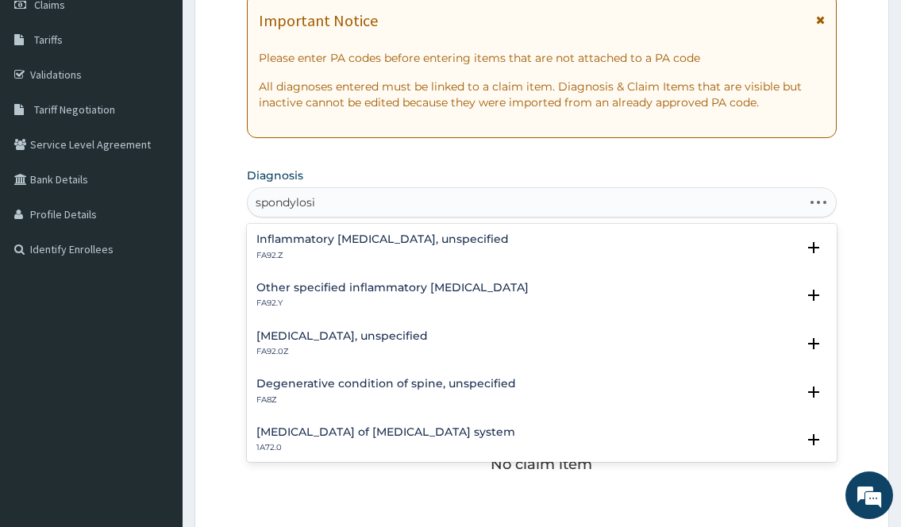
type input "spondylosis"
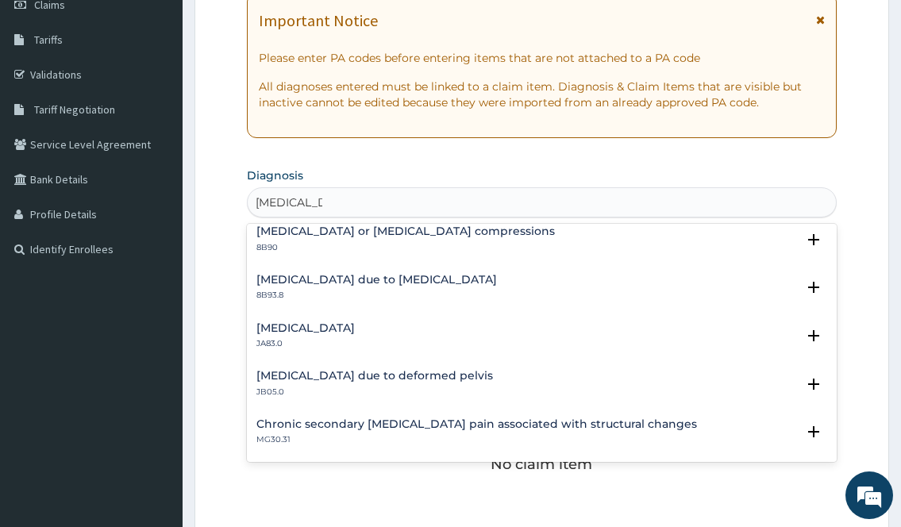
scroll to position [135, 0]
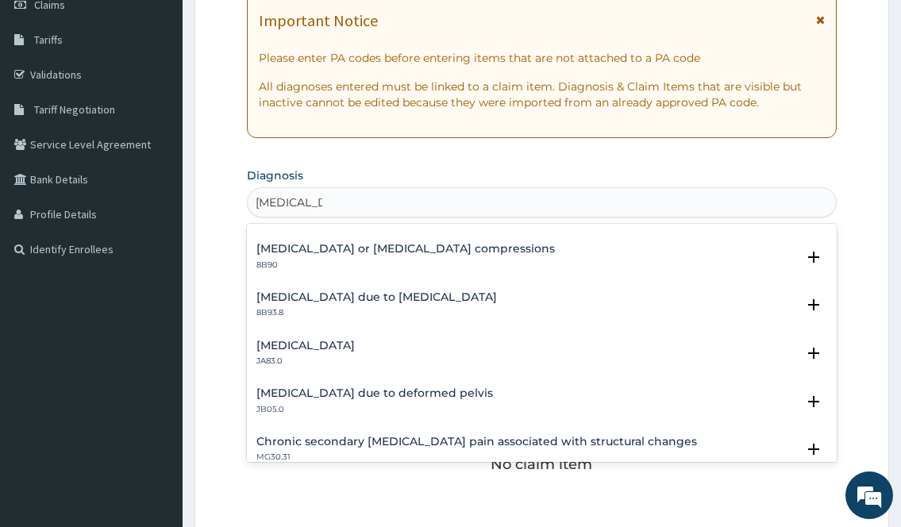
click at [356, 302] on h4 "Radiculopathy due to spondylosis" at bounding box center [377, 297] width 241 height 12
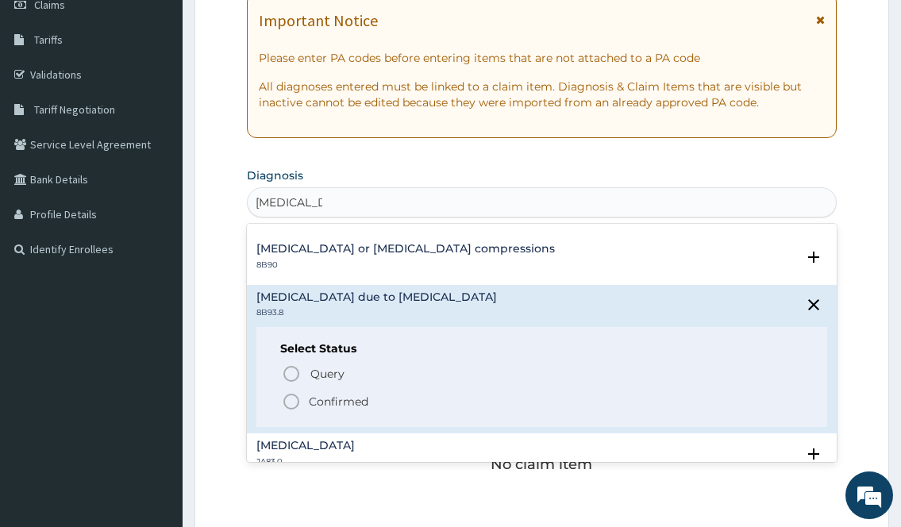
click at [335, 398] on p "Confirmed" at bounding box center [339, 402] width 60 height 16
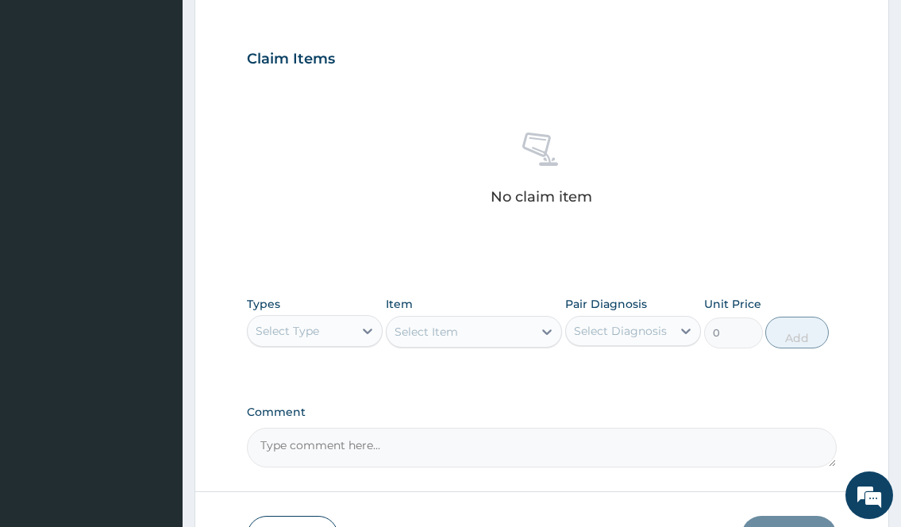
scroll to position [556, 0]
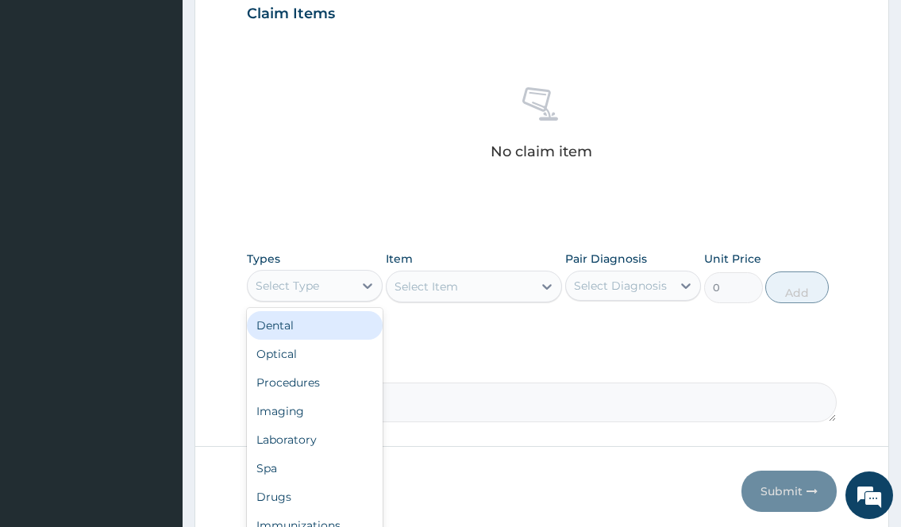
click at [322, 301] on div "Select Type" at bounding box center [315, 286] width 136 height 32
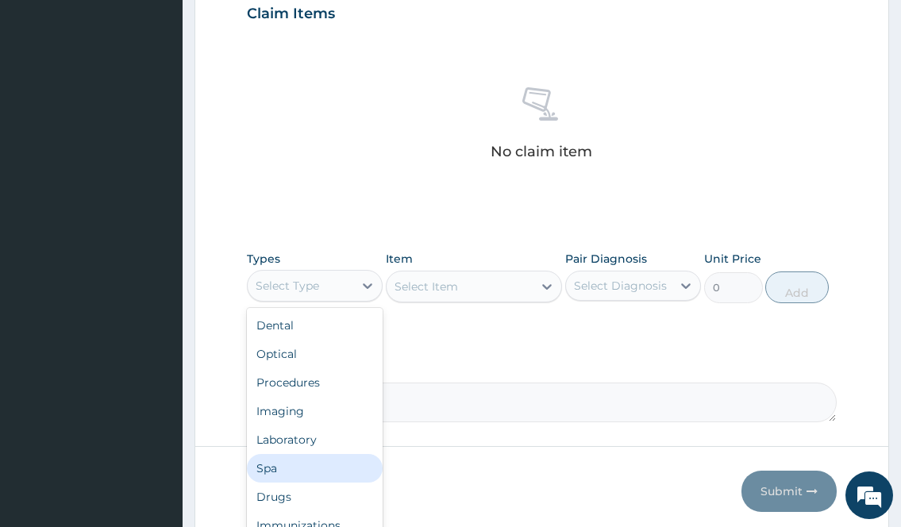
scroll to position [54, 0]
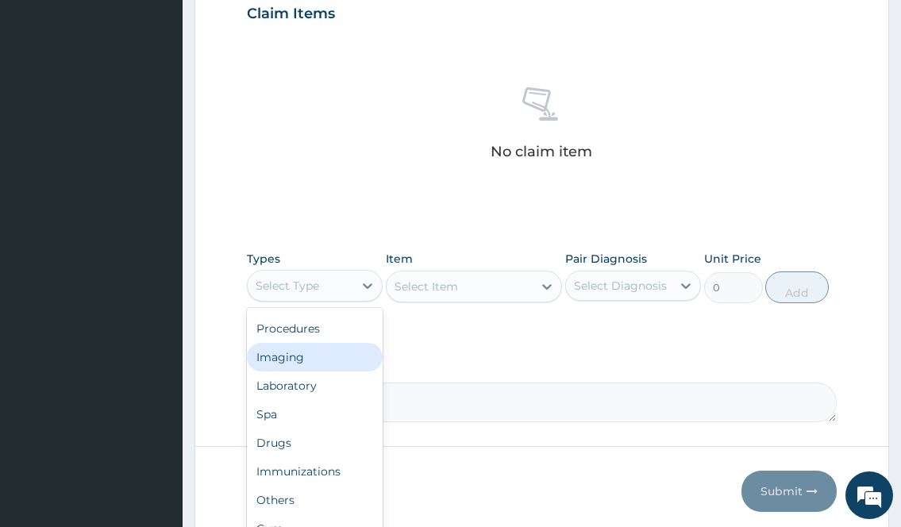
click at [294, 354] on div "Imaging" at bounding box center [315, 357] width 136 height 29
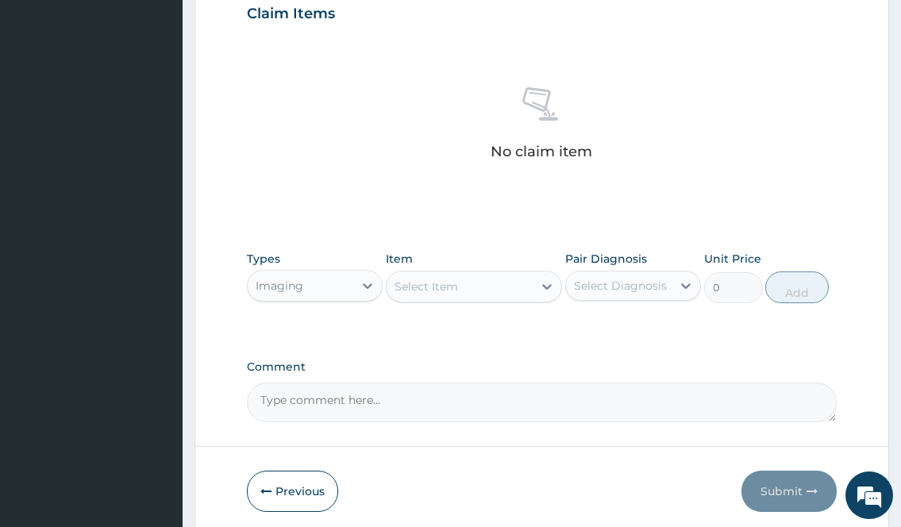
click at [507, 295] on div "Select Item" at bounding box center [460, 286] width 147 height 25
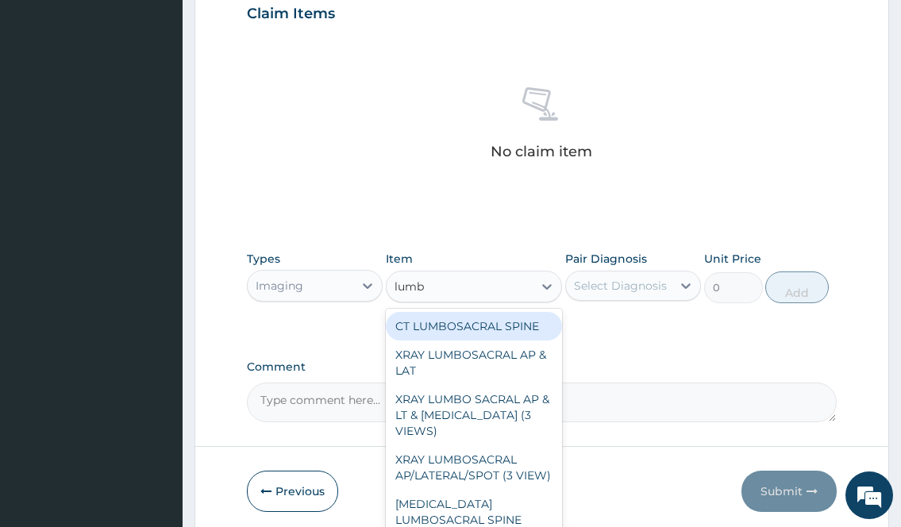
type input "lumbo"
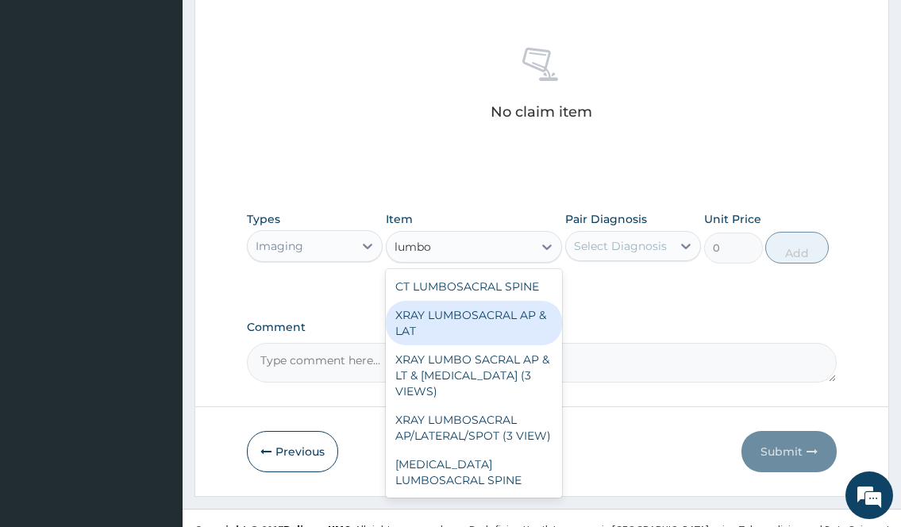
scroll to position [618, 0]
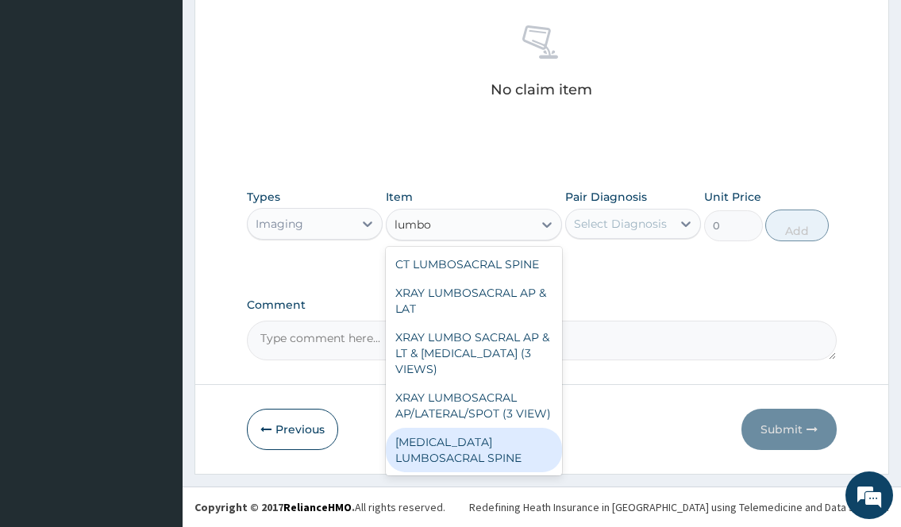
click at [458, 457] on div "MRI LUMBOSACRAL SPINE" at bounding box center [474, 450] width 177 height 44
type input "112500"
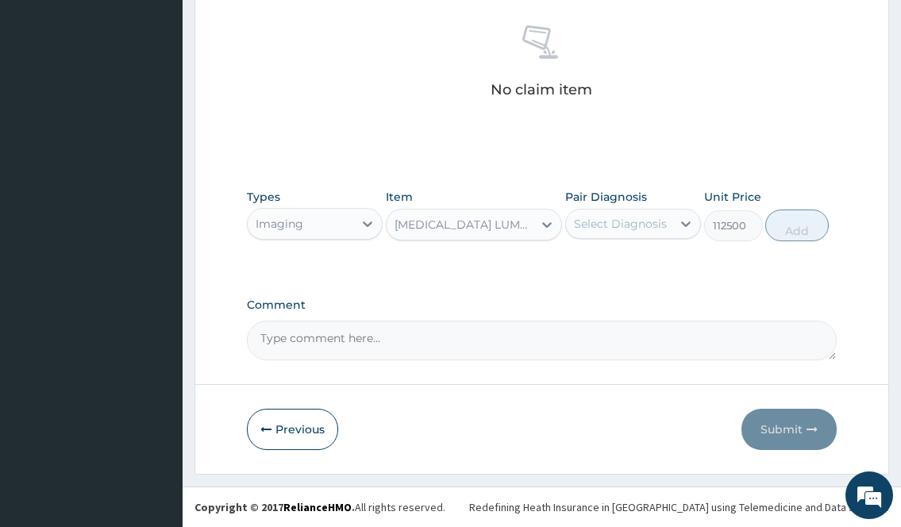
click at [489, 210] on div "MRI LUMBOSACRAL SPINE" at bounding box center [474, 225] width 177 height 32
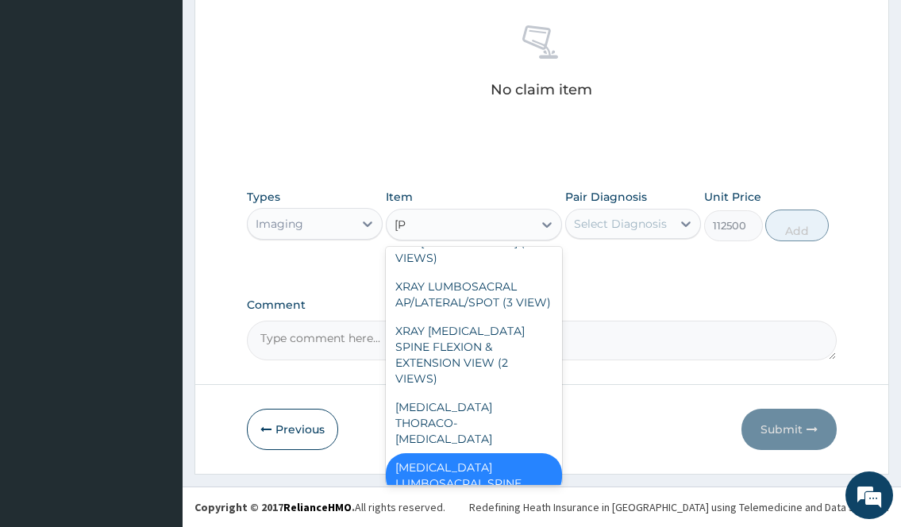
scroll to position [156, 0]
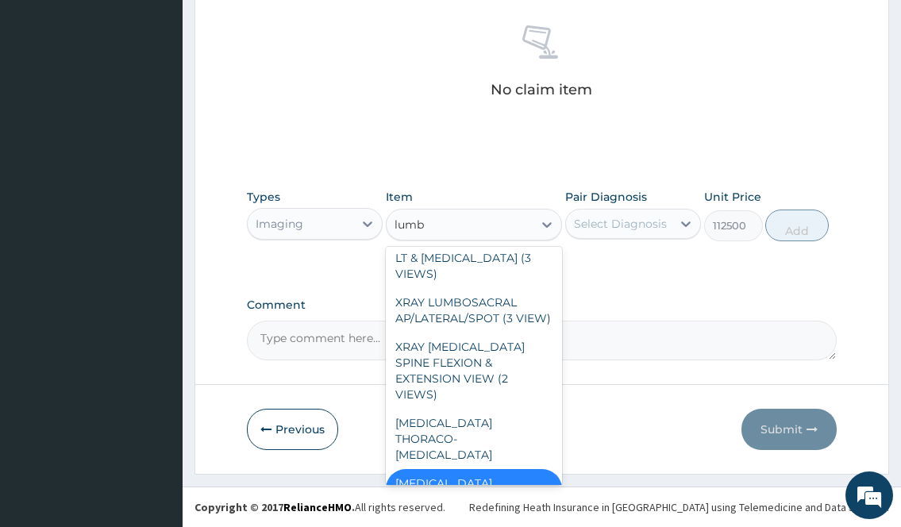
type input "lumbo"
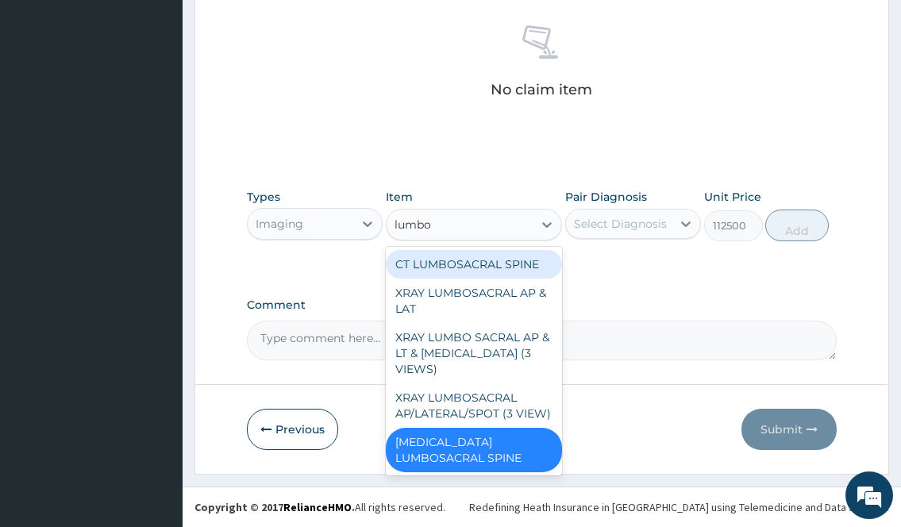
scroll to position [6, 0]
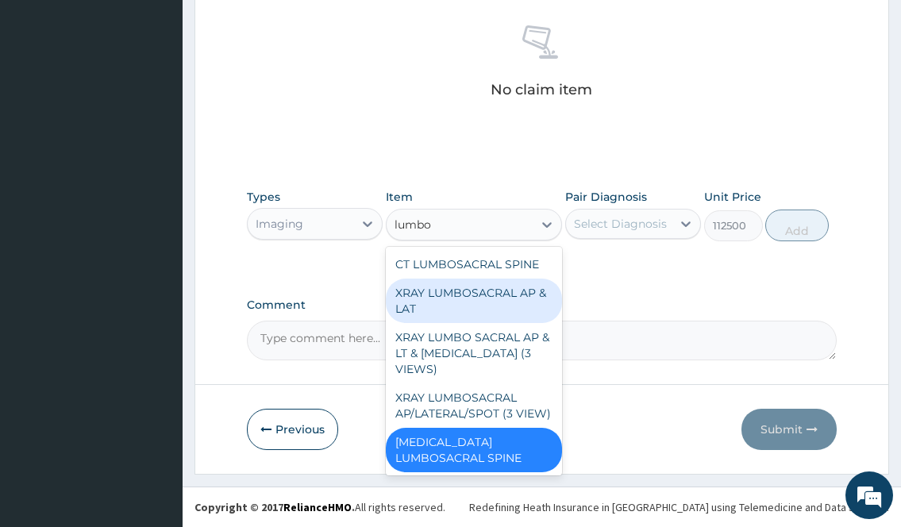
click at [454, 301] on div "XRAY LUMBOSACRAL AP & LAT" at bounding box center [474, 301] width 177 height 44
type input "8750"
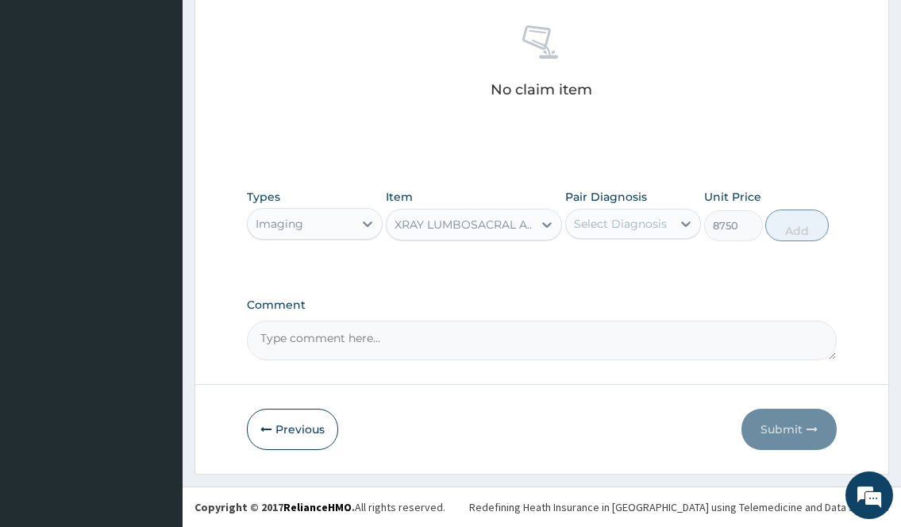
click at [611, 223] on div "Select Diagnosis" at bounding box center [620, 224] width 93 height 16
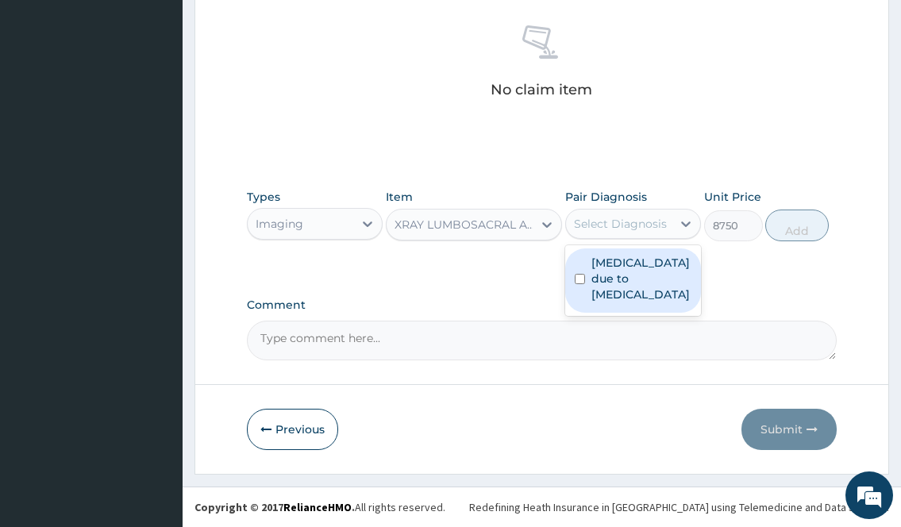
drag, startPoint x: 592, startPoint y: 282, endPoint x: 687, endPoint y: 249, distance: 100.7
click at [599, 279] on label "Radiculopathy due to spondylosis" at bounding box center [642, 279] width 100 height 48
checkbox input "true"
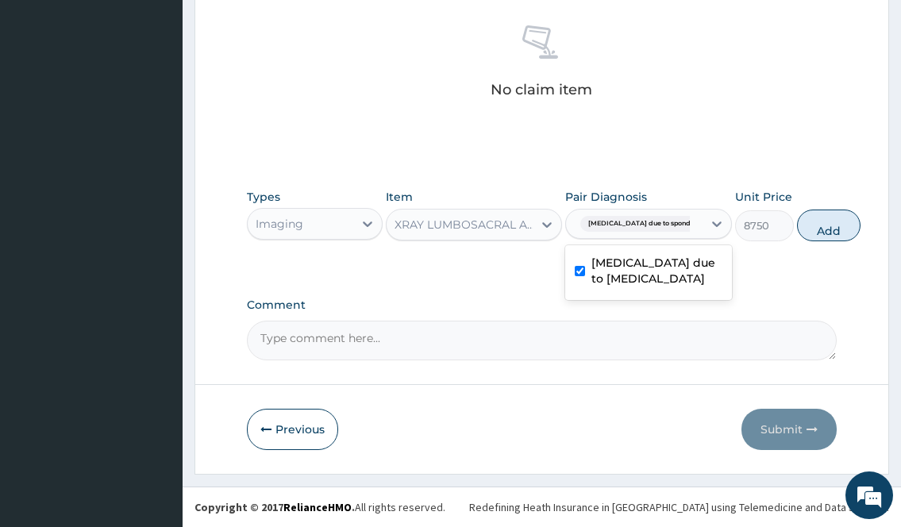
click at [809, 225] on button "Add" at bounding box center [829, 226] width 64 height 32
type input "0"
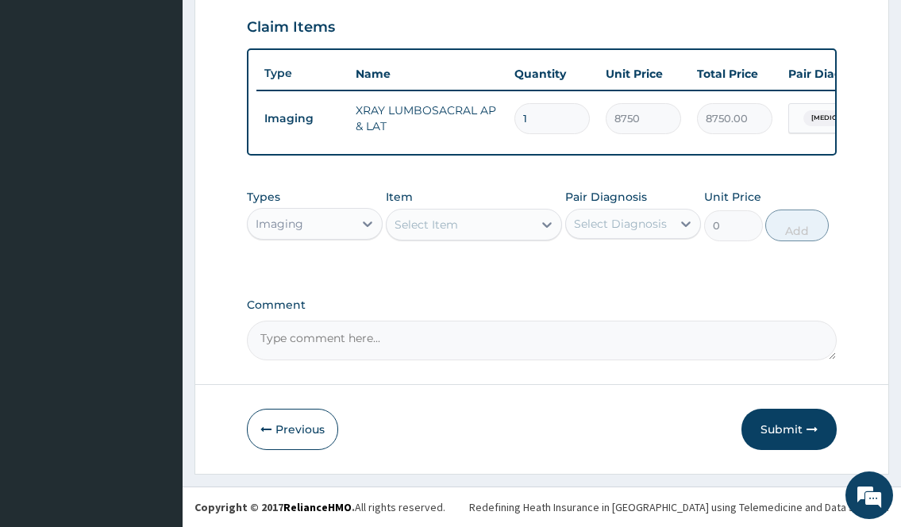
scroll to position [556, 0]
click at [311, 211] on div "Imaging" at bounding box center [301, 223] width 106 height 25
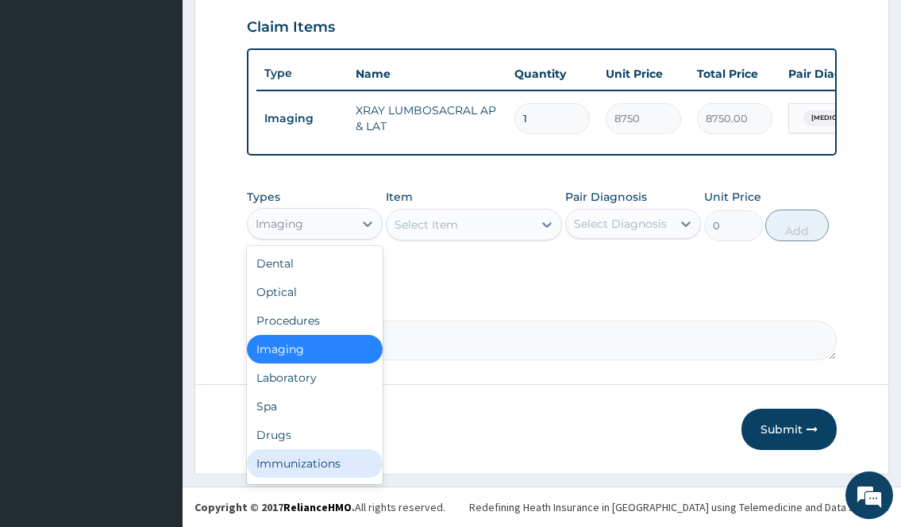
scroll to position [54, 0]
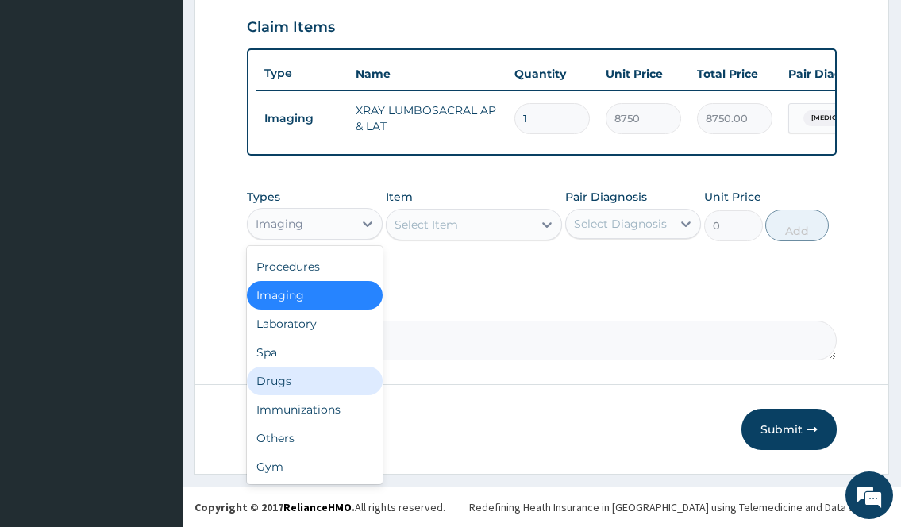
click at [281, 385] on div "Drugs" at bounding box center [315, 381] width 136 height 29
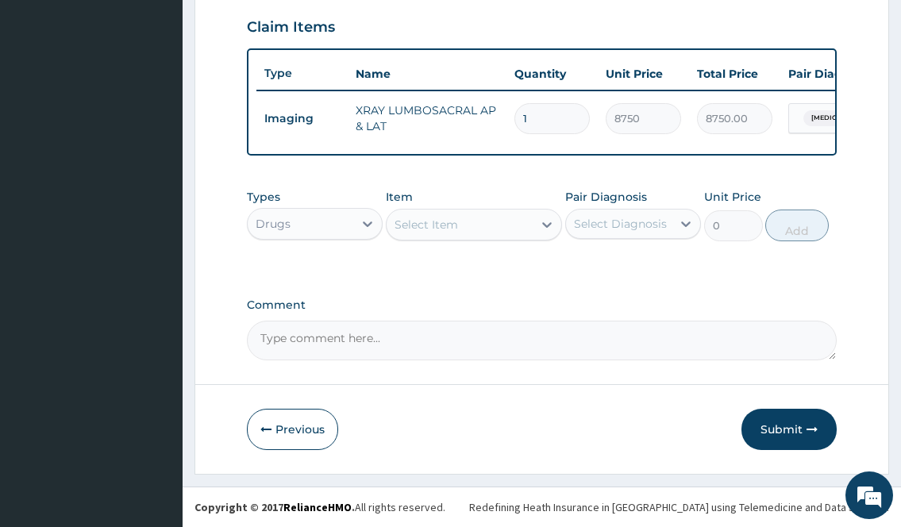
click at [440, 224] on div "Select Item" at bounding box center [427, 225] width 64 height 16
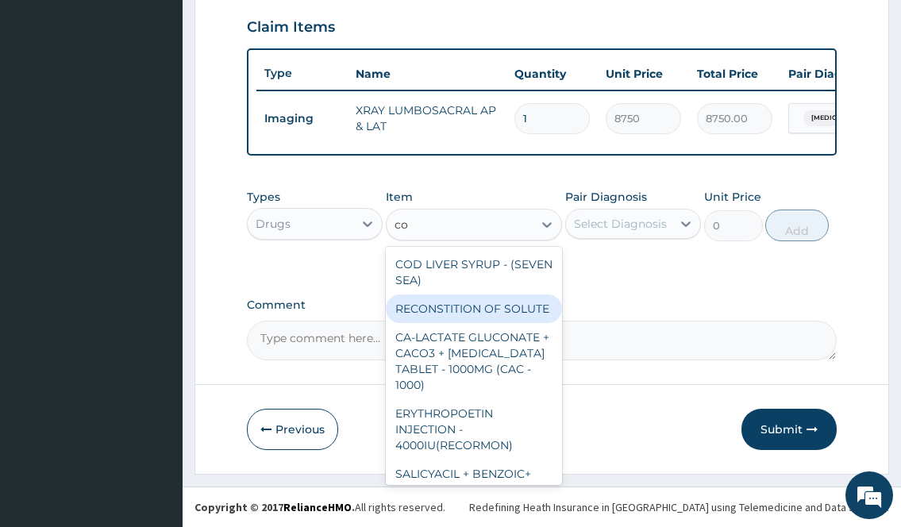
type input "c"
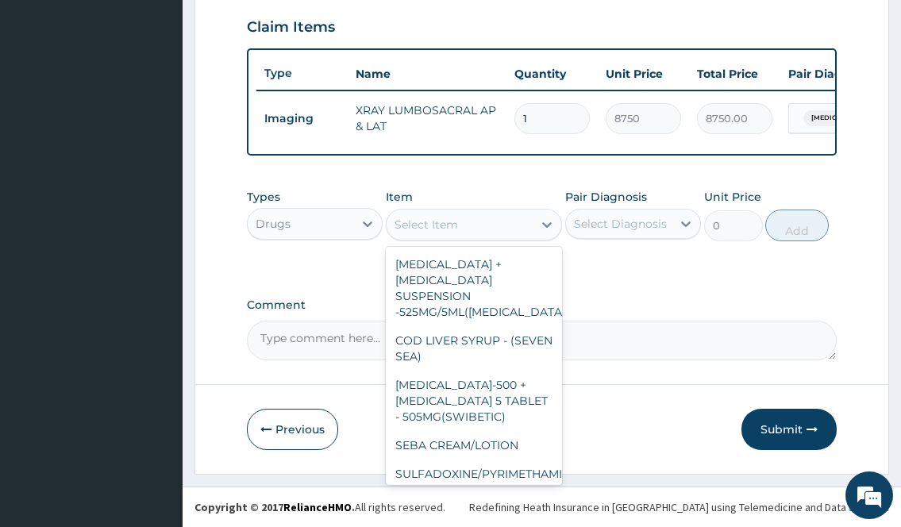
click at [318, 198] on div "Types Drugs" at bounding box center [315, 215] width 136 height 52
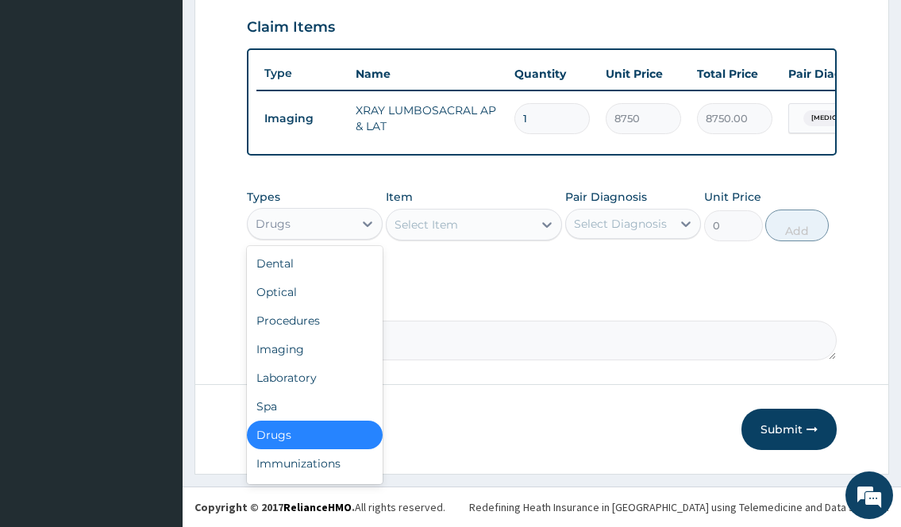
drag, startPoint x: 303, startPoint y: 226, endPoint x: 302, endPoint y: 264, distance: 38.9
click at [303, 226] on div "Drugs" at bounding box center [301, 223] width 106 height 25
click at [287, 330] on div "Procedures" at bounding box center [315, 321] width 136 height 29
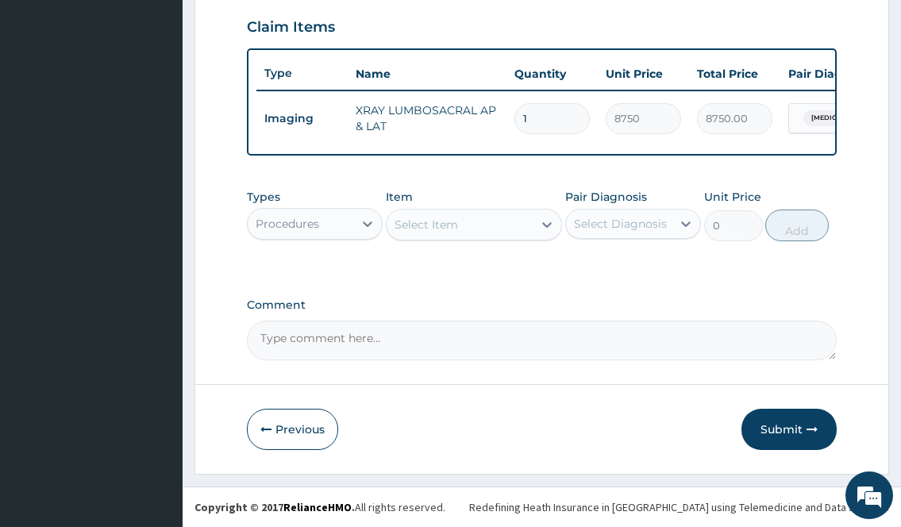
click at [475, 229] on div "Select Item" at bounding box center [460, 224] width 147 height 25
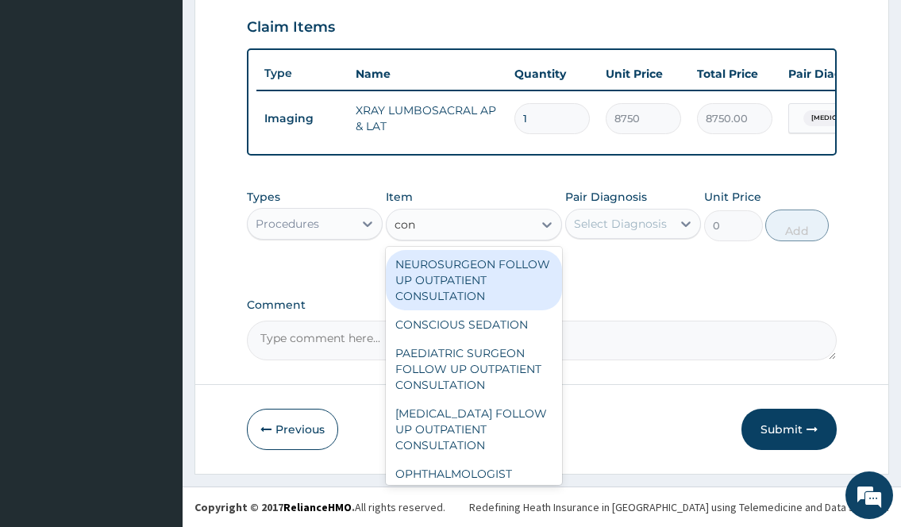
type input "cons"
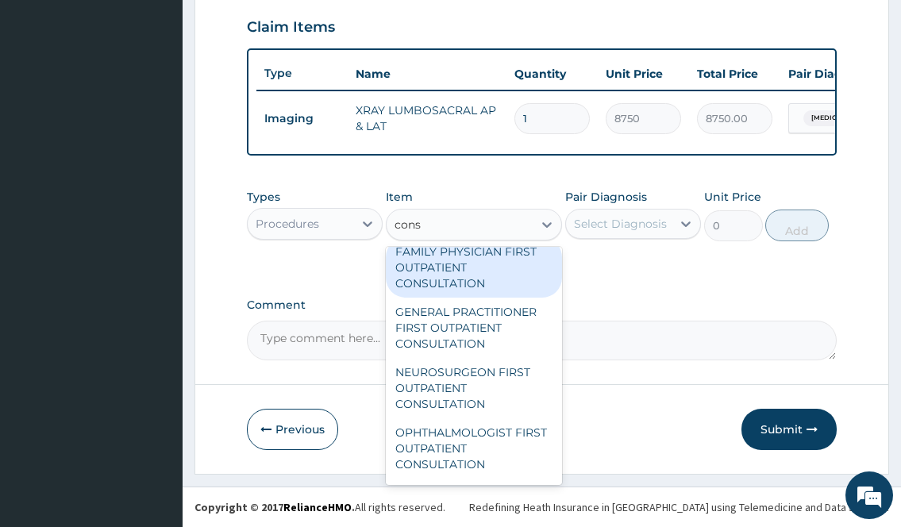
scroll to position [2462, 0]
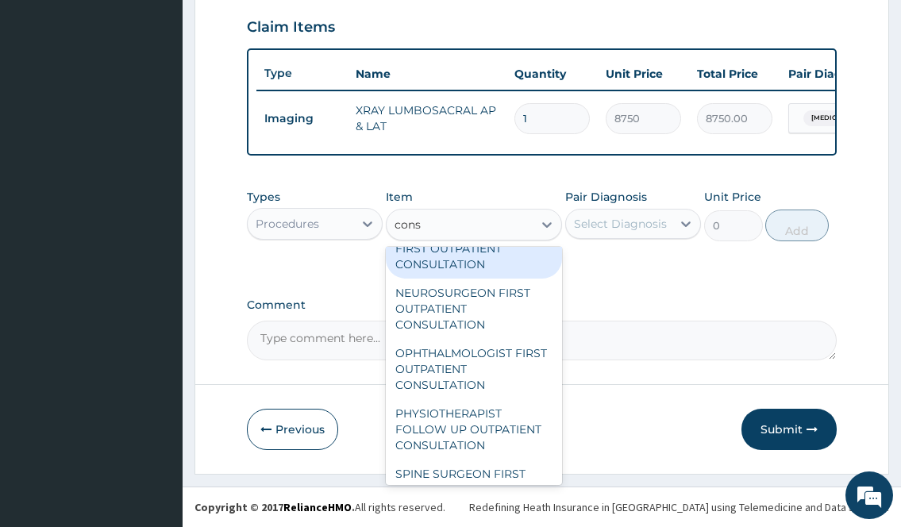
click at [496, 279] on div "GENERAL PRACTITIONER FIRST OUTPATIENT CONSULTATION" at bounding box center [474, 248] width 177 height 60
type input "3750"
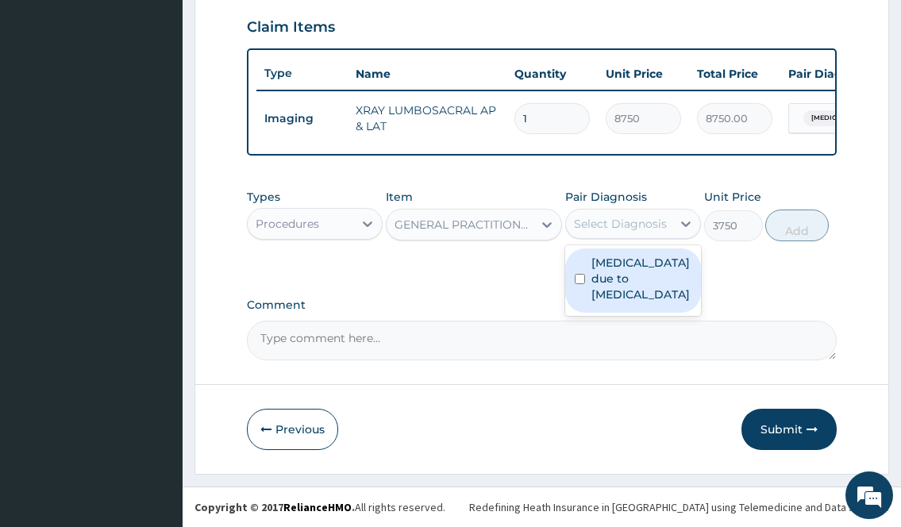
click at [591, 233] on div "Select Diagnosis" at bounding box center [619, 223] width 106 height 25
click at [603, 292] on label "Radiculopathy due to spondylosis" at bounding box center [642, 279] width 100 height 48
checkbox input "true"
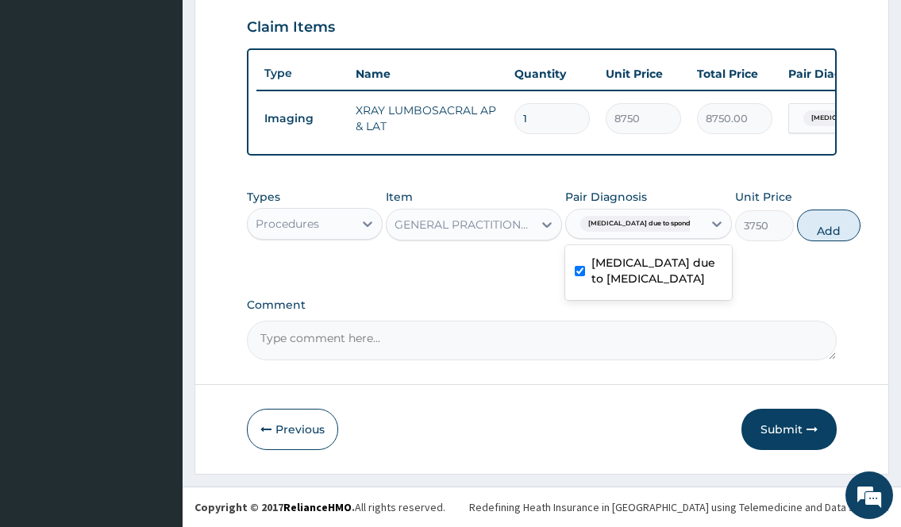
click at [816, 222] on button "Add" at bounding box center [829, 226] width 64 height 32
type input "0"
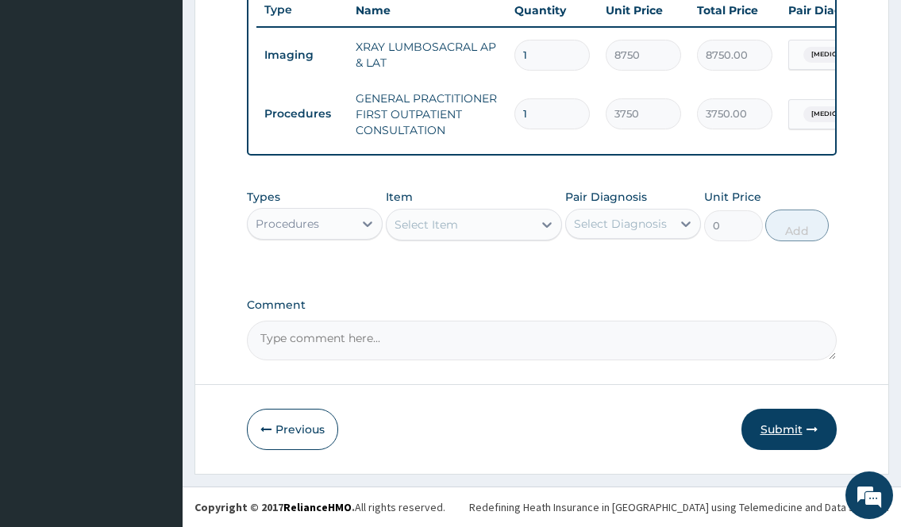
click at [785, 434] on button "Submit" at bounding box center [789, 429] width 95 height 41
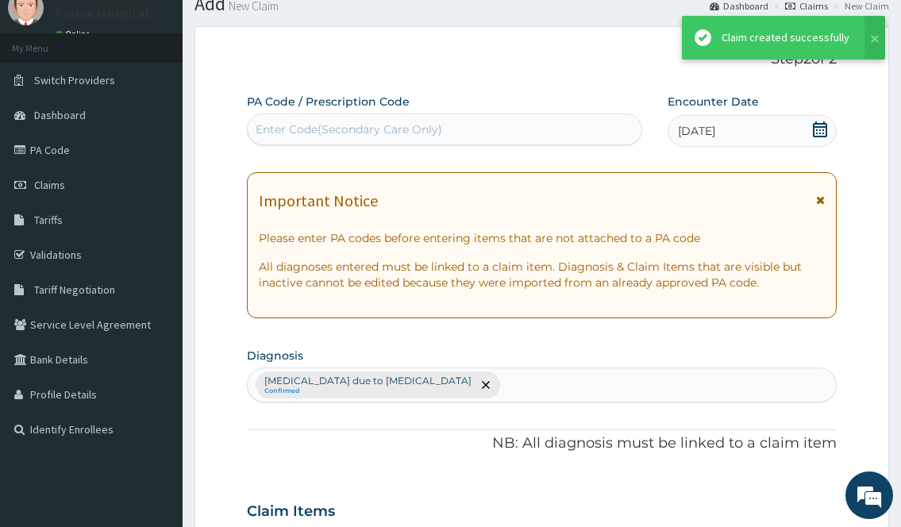
scroll to position [619, 0]
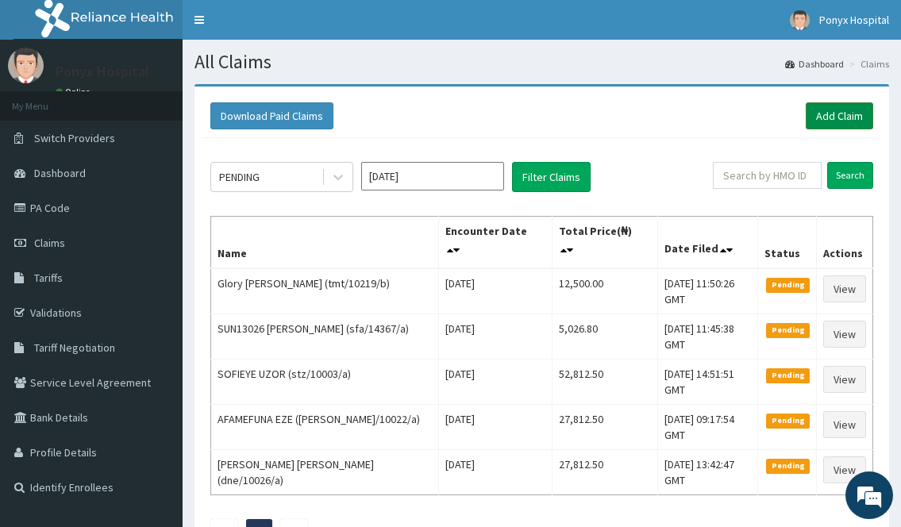
click at [844, 109] on link "Add Claim" at bounding box center [840, 115] width 68 height 27
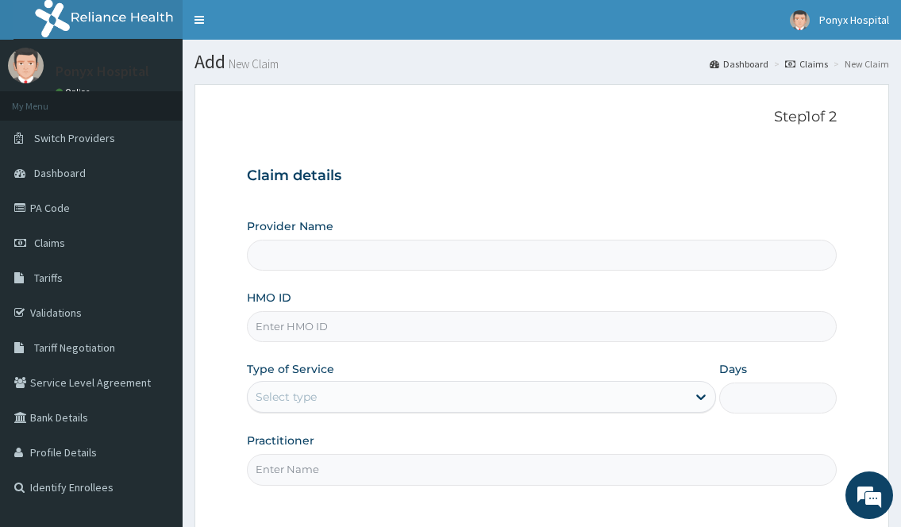
type input "Ponyx Hospital"
click at [365, 327] on input "HMO ID" at bounding box center [541, 326] width 589 height 31
type input "TMT/10219/C"
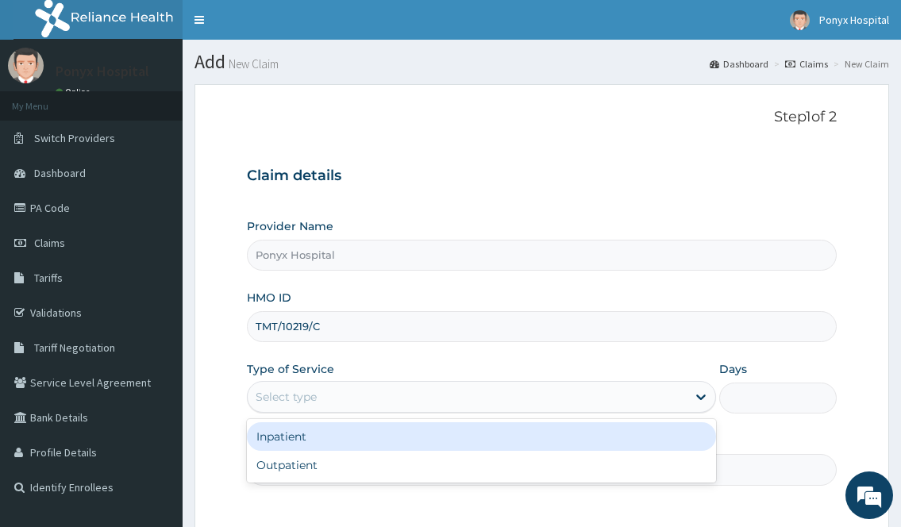
drag, startPoint x: 360, startPoint y: 403, endPoint x: 352, endPoint y: 423, distance: 21.4
click at [360, 403] on div "Select type" at bounding box center [467, 396] width 438 height 25
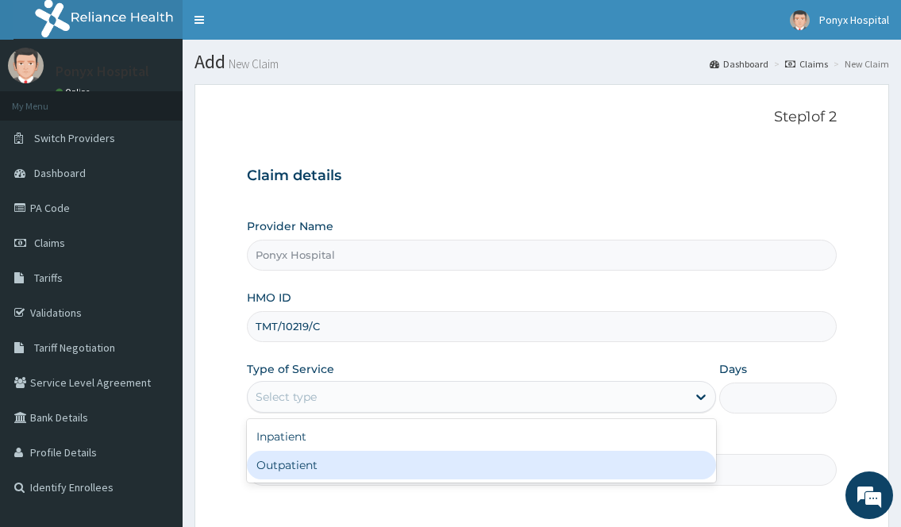
click at [307, 471] on div "Outpatient" at bounding box center [481, 465] width 469 height 29
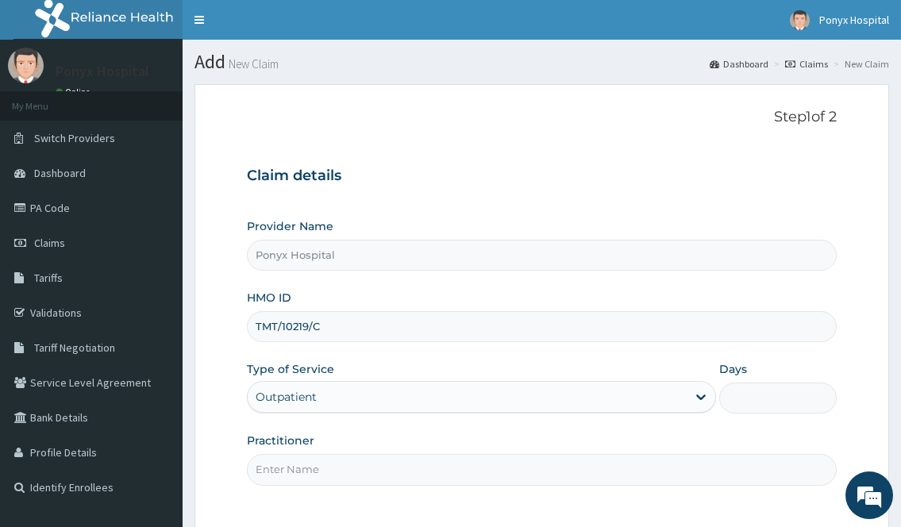
type input "1"
click at [307, 472] on input "Practitioner" at bounding box center [541, 469] width 589 height 31
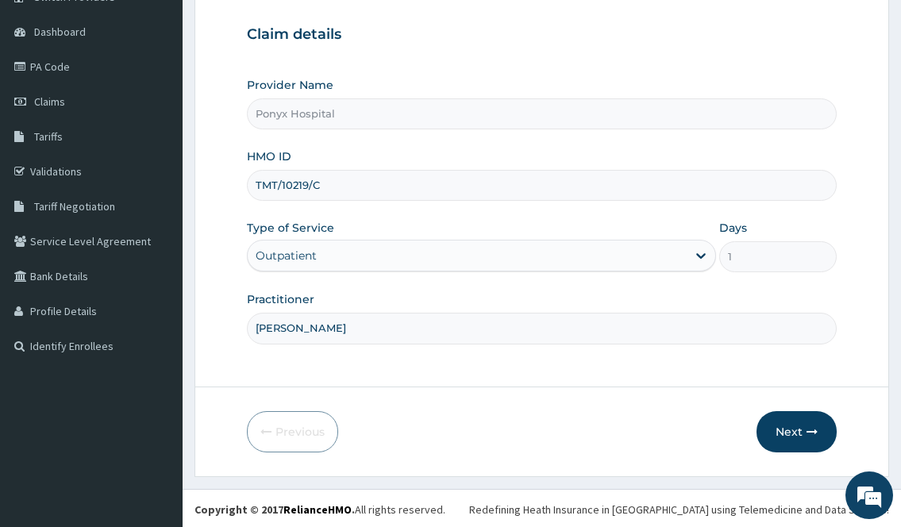
scroll to position [144, 0]
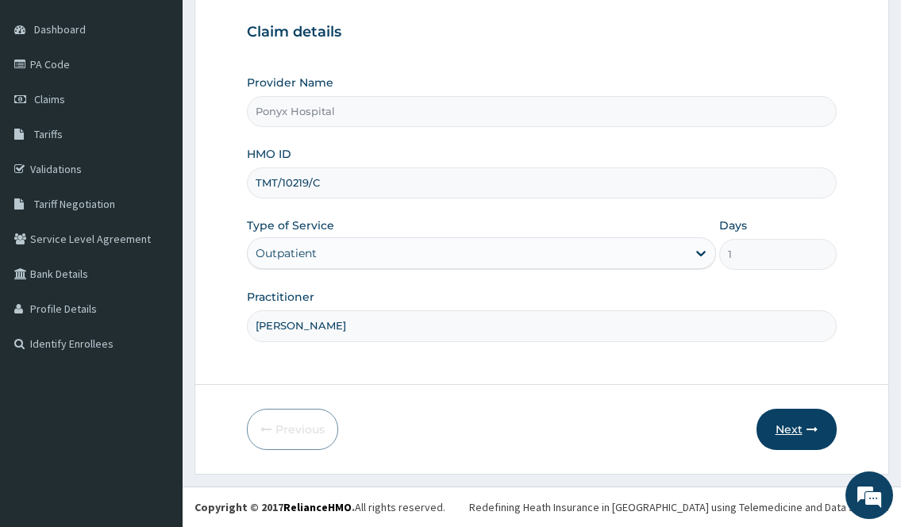
type input "[PERSON_NAME]"
click at [764, 434] on button "Next" at bounding box center [797, 429] width 80 height 41
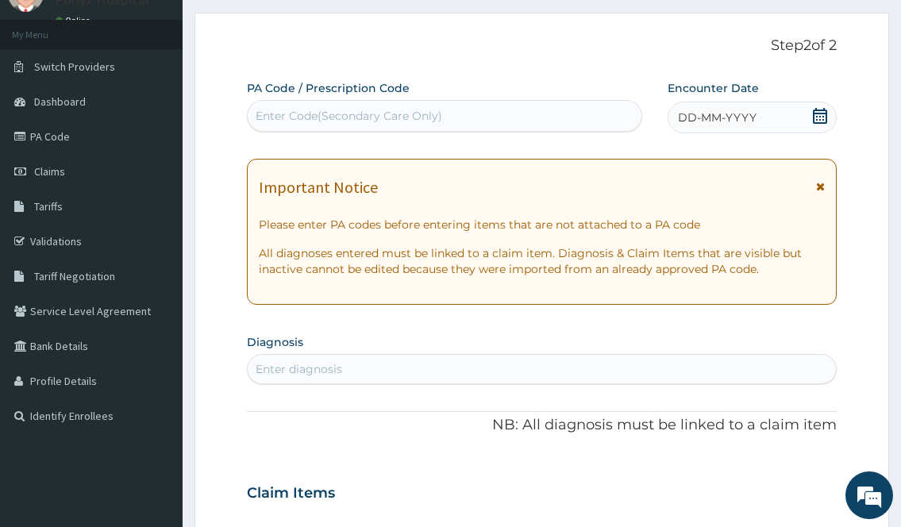
scroll to position [0, 0]
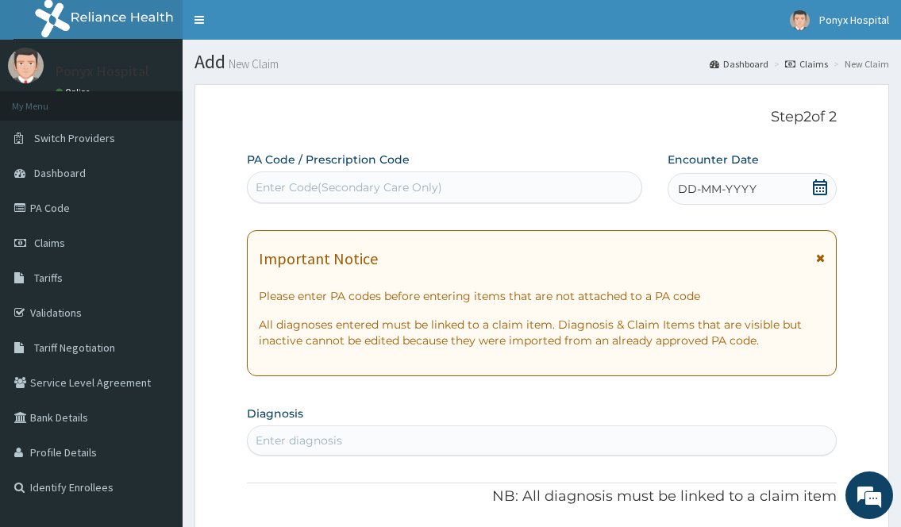
click at [345, 192] on div "Enter Code(Secondary Care Only)" at bounding box center [349, 187] width 187 height 16
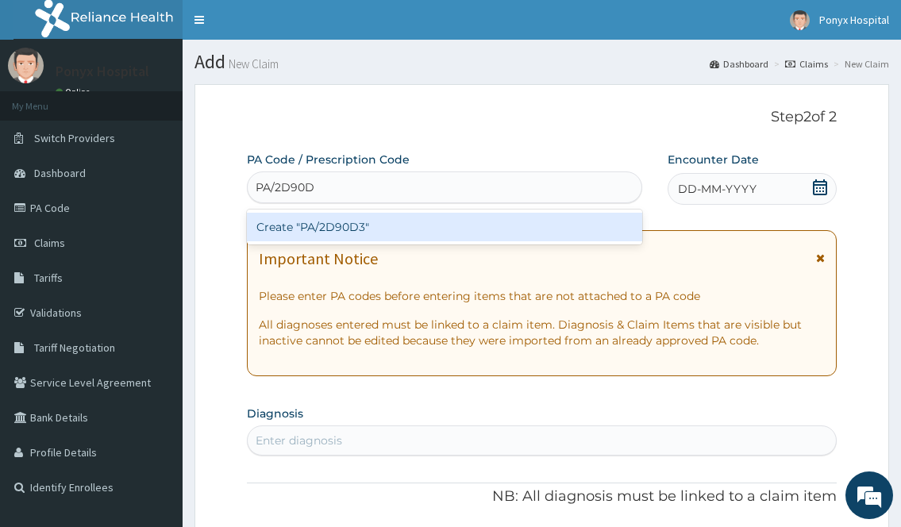
type input "PA/2D90D3"
click at [354, 229] on div "Create "PA/2D90D3"" at bounding box center [444, 227] width 395 height 29
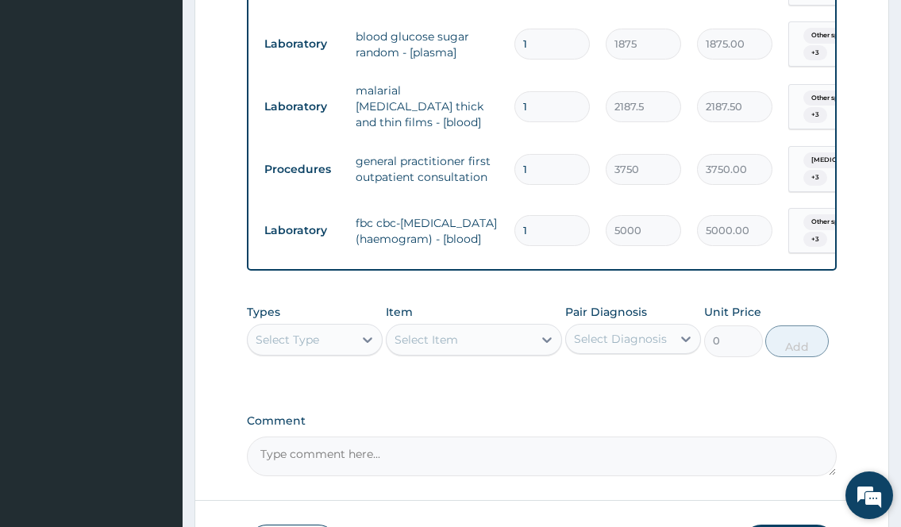
scroll to position [1028, 0]
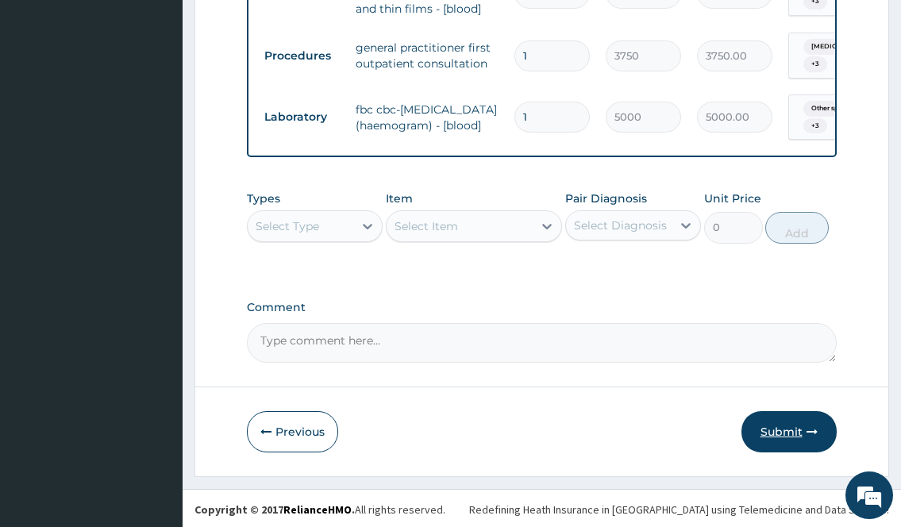
click at [796, 430] on button "Submit" at bounding box center [789, 431] width 95 height 41
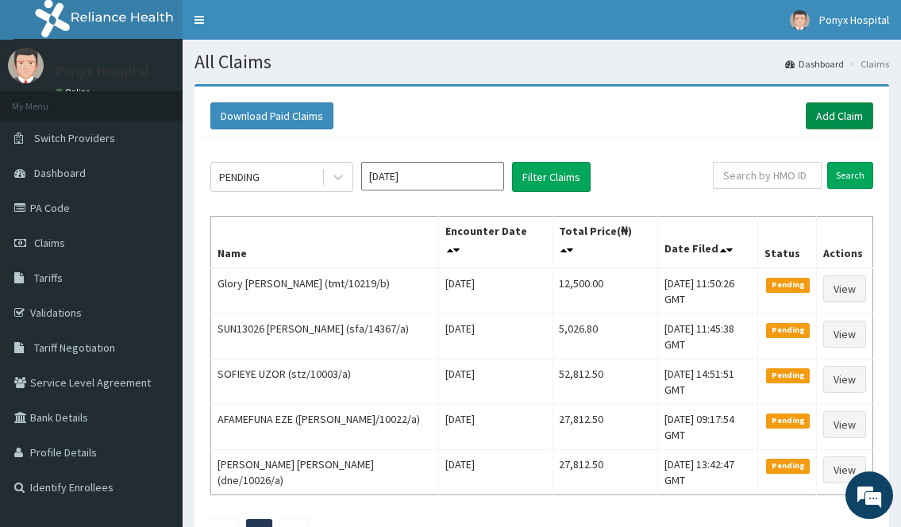
click at [842, 109] on link "Add Claim" at bounding box center [840, 115] width 68 height 27
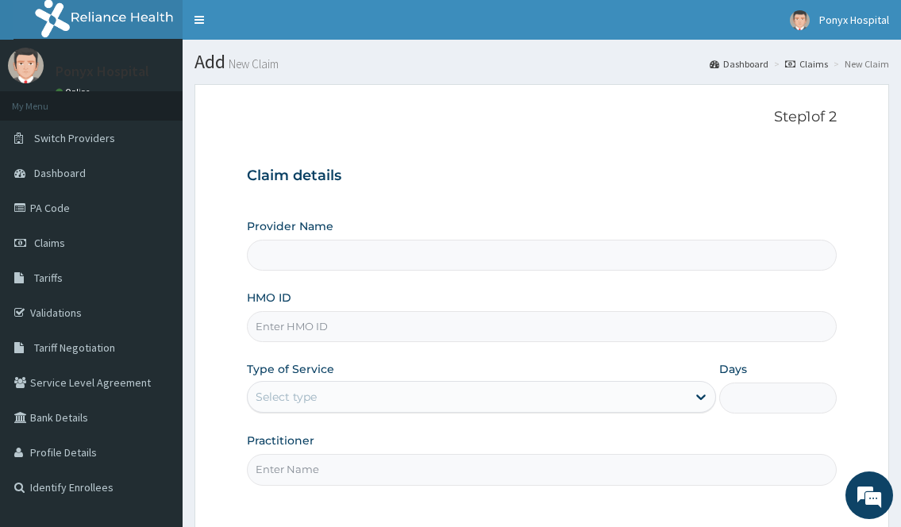
click at [340, 327] on input "HMO ID" at bounding box center [541, 326] width 589 height 31
type input "Ponyx Hospital"
type input "nid/10001/a"
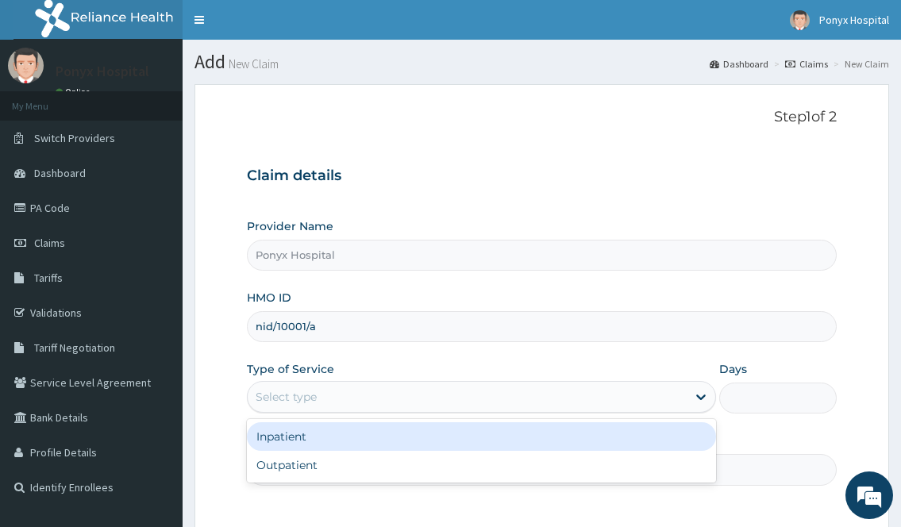
drag, startPoint x: 355, startPoint y: 390, endPoint x: 352, endPoint y: 403, distance: 13.9
click at [355, 390] on div "Select type" at bounding box center [467, 396] width 438 height 25
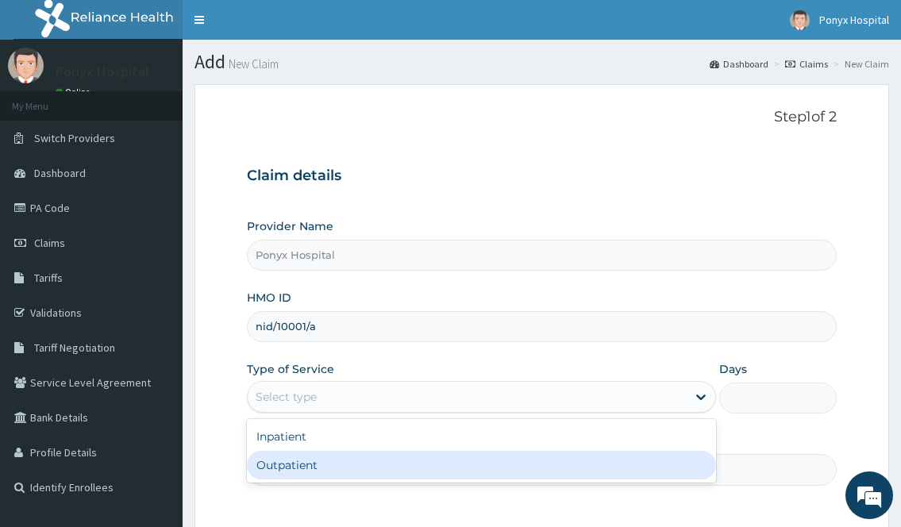
click at [330, 459] on div "Outpatient" at bounding box center [481, 465] width 469 height 29
type input "1"
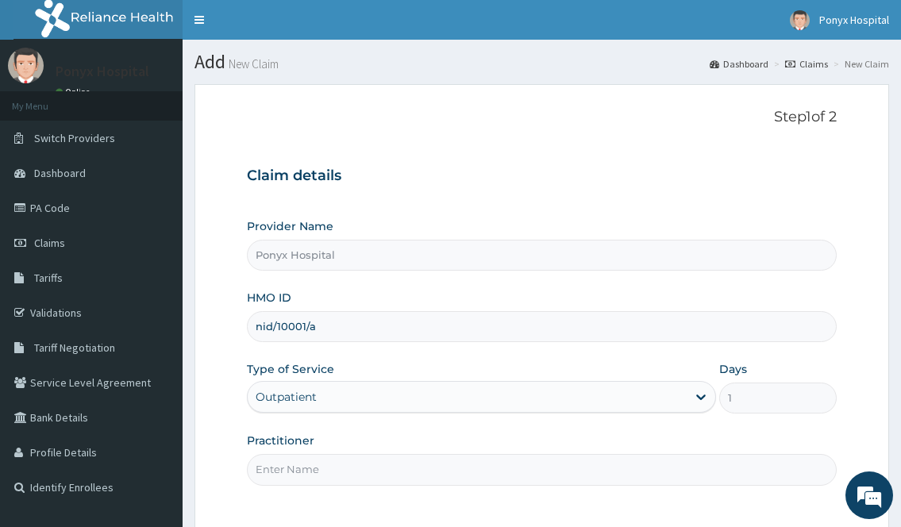
click at [330, 459] on input "Practitioner" at bounding box center [541, 469] width 589 height 31
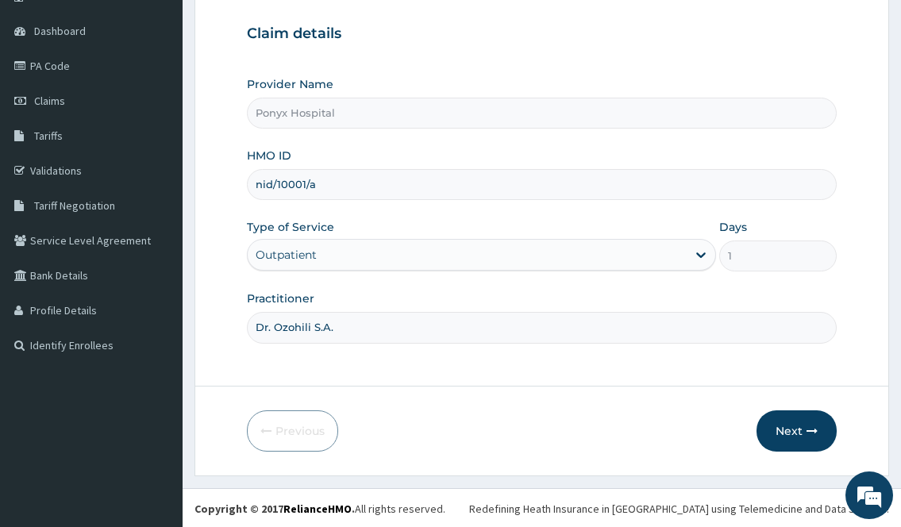
scroll to position [144, 0]
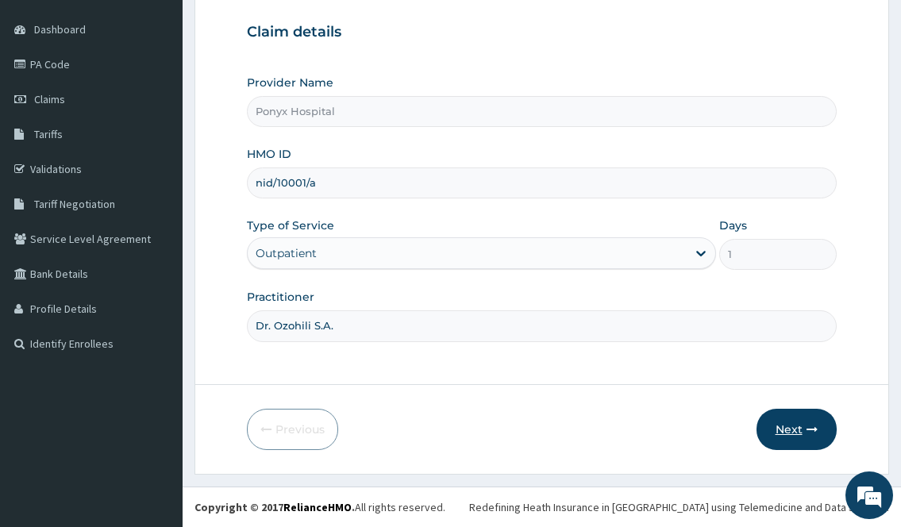
type input "Dr. Ozohili S.A."
click at [810, 428] on icon "button" at bounding box center [812, 429] width 11 height 11
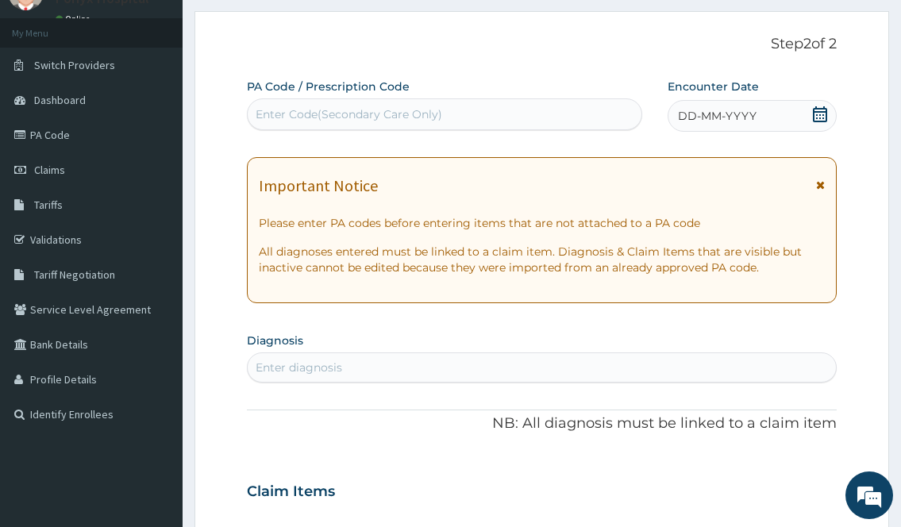
scroll to position [0, 0]
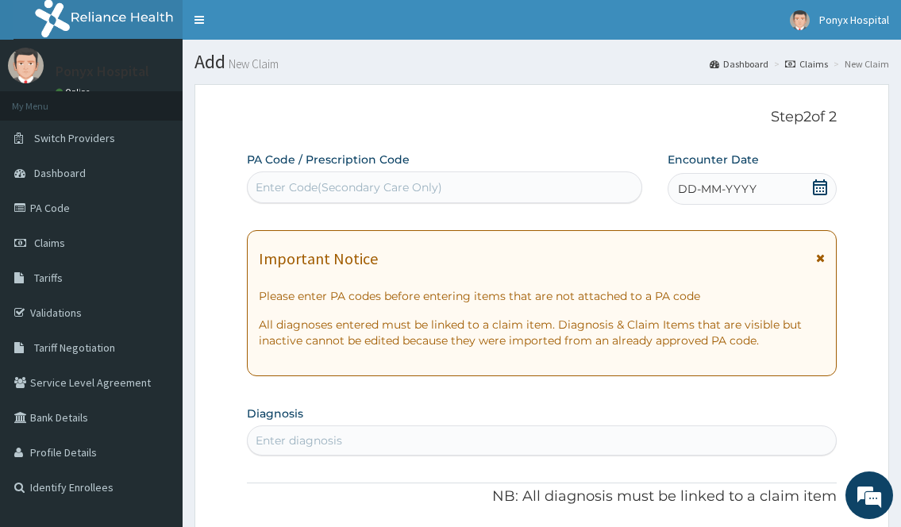
click at [306, 174] on div "Enter Code(Secondary Care Only)" at bounding box center [444, 188] width 395 height 32
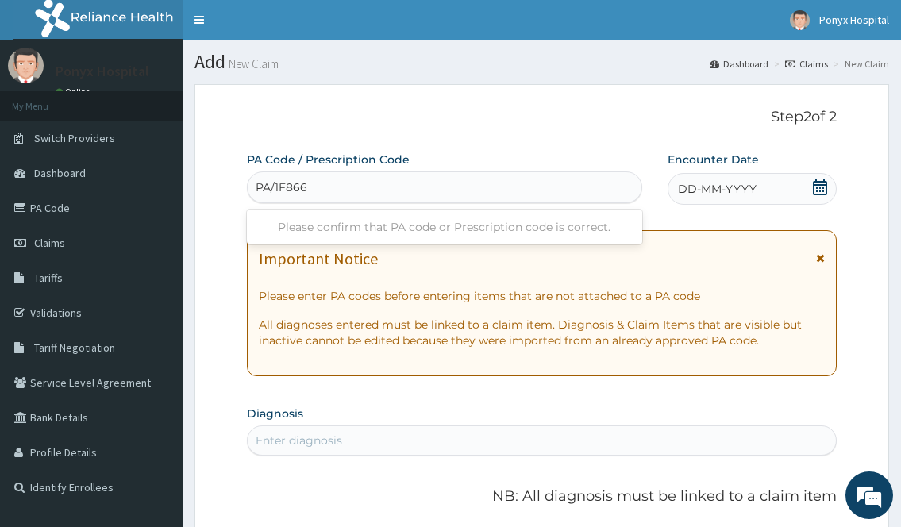
type input "PA/1F8663"
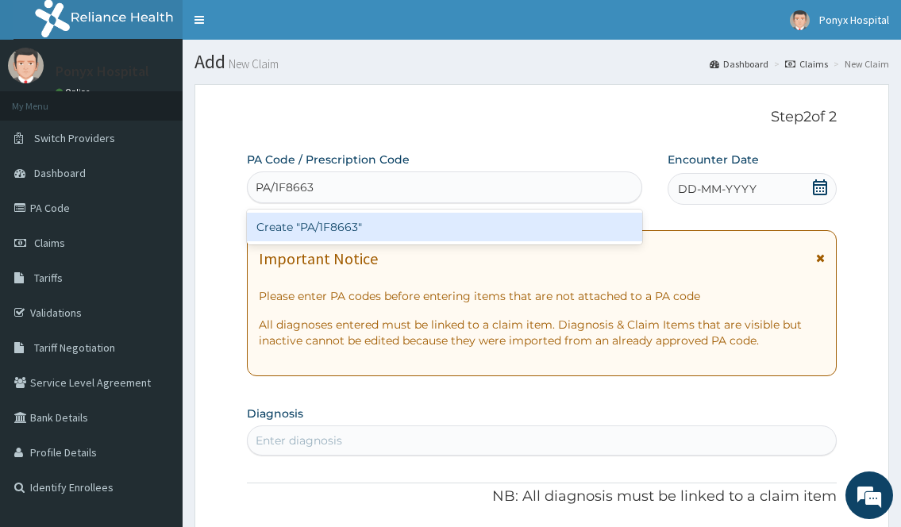
click at [362, 218] on div "Create "PA/1F8663"" at bounding box center [444, 227] width 395 height 29
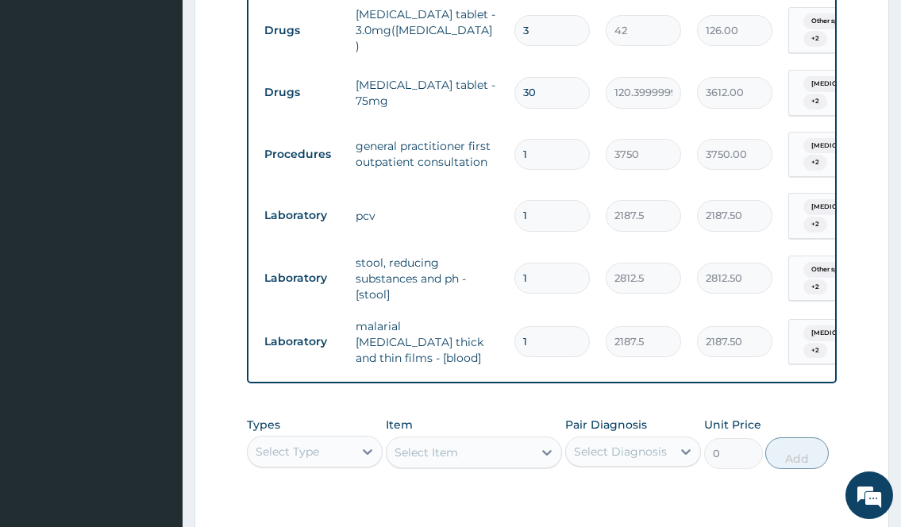
scroll to position [799, 0]
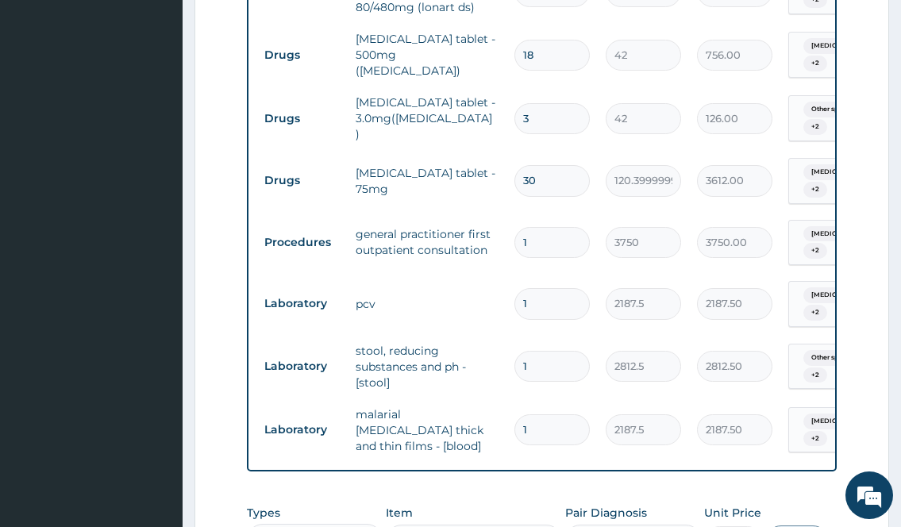
drag, startPoint x: 426, startPoint y: 476, endPoint x: 520, endPoint y: 477, distance: 94.5
click at [520, 477] on div "PA Code / Prescription Code PA/1F8663 Encounter Date 11-10-2025 Important Notic…" at bounding box center [541, 15] width 589 height 1324
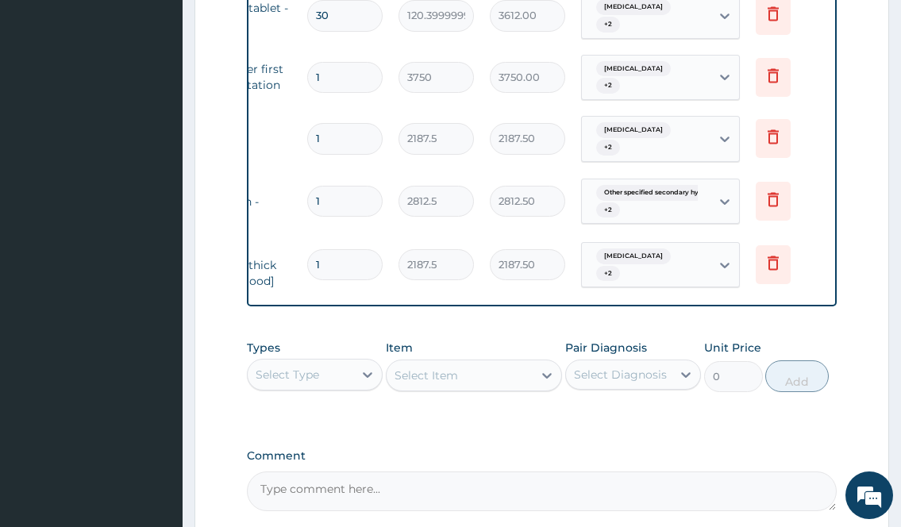
scroll to position [1121, 0]
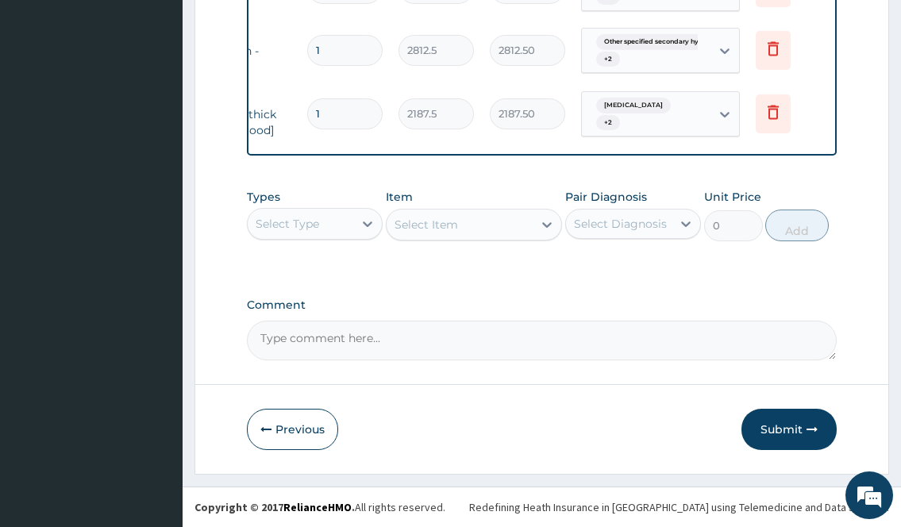
drag, startPoint x: 778, startPoint y: 436, endPoint x: 760, endPoint y: 489, distance: 56.3
click at [778, 436] on button "Submit" at bounding box center [789, 429] width 95 height 41
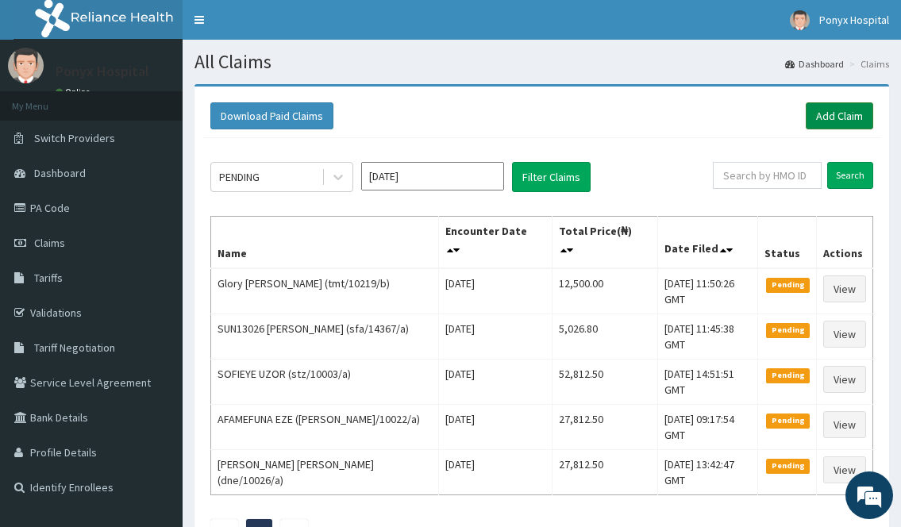
click at [838, 109] on link "Add Claim" at bounding box center [840, 115] width 68 height 27
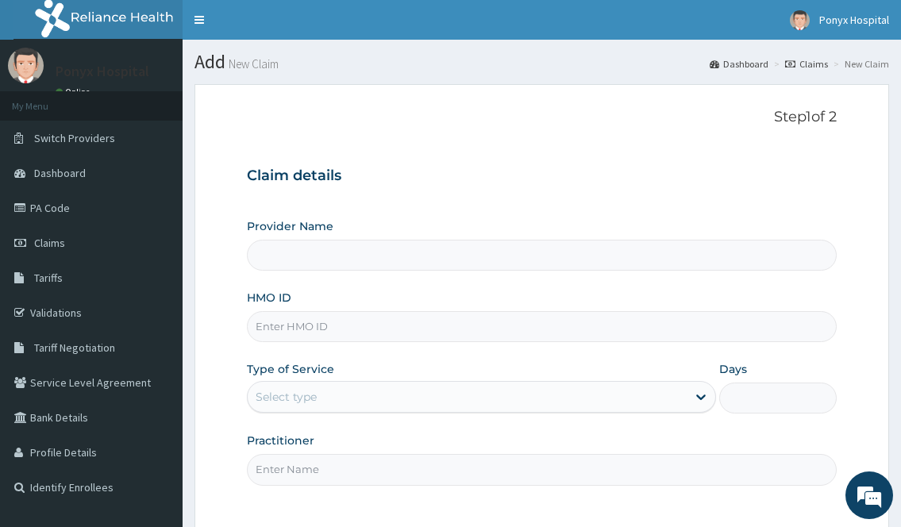
type input "Ponyx Hospital"
click at [311, 324] on input "HMO ID" at bounding box center [541, 326] width 589 height 31
type input "tmt/10219/b"
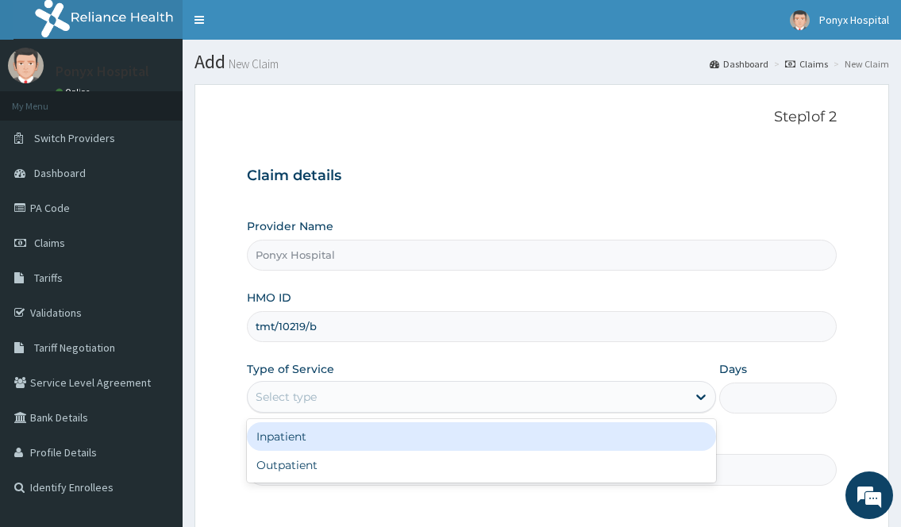
click at [299, 402] on div "Select type" at bounding box center [286, 397] width 61 height 16
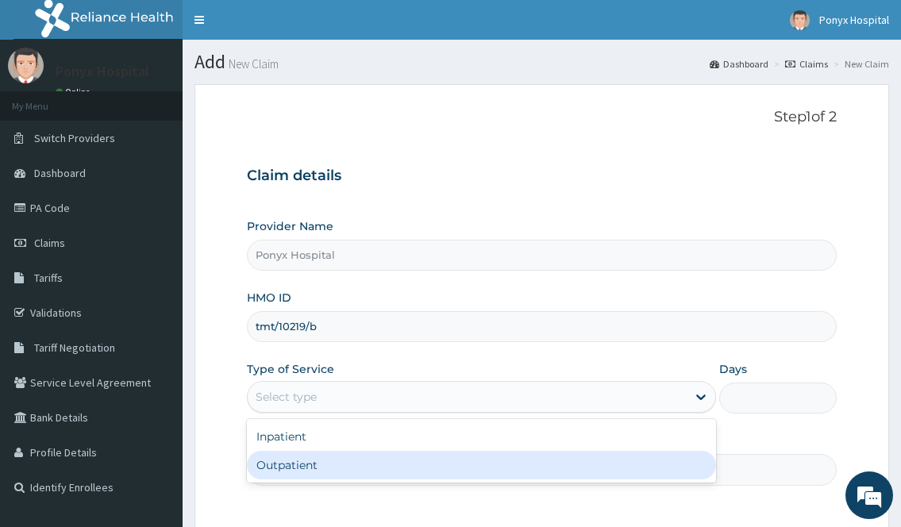
drag, startPoint x: 312, startPoint y: 465, endPoint x: 311, endPoint y: 477, distance: 12.7
click at [312, 465] on div "Outpatient" at bounding box center [481, 465] width 469 height 29
type input "1"
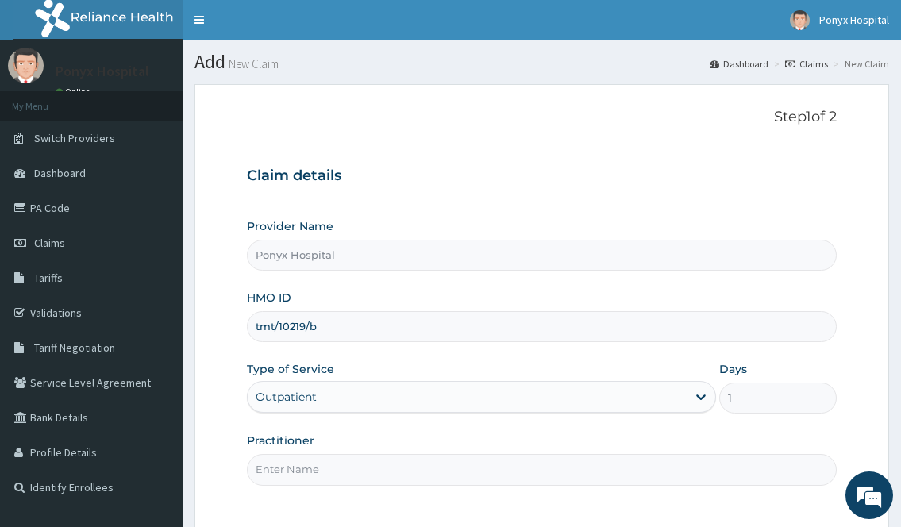
click at [311, 485] on input "Practitioner" at bounding box center [541, 469] width 589 height 31
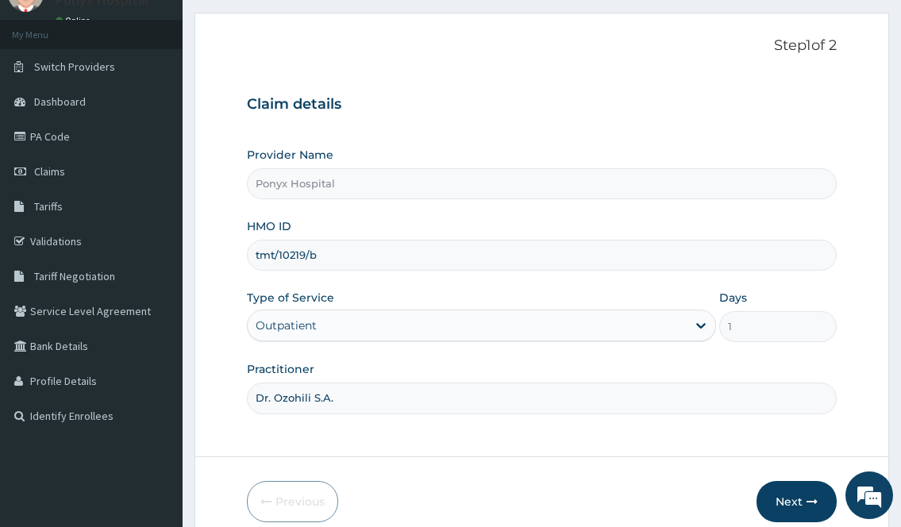
scroll to position [144, 0]
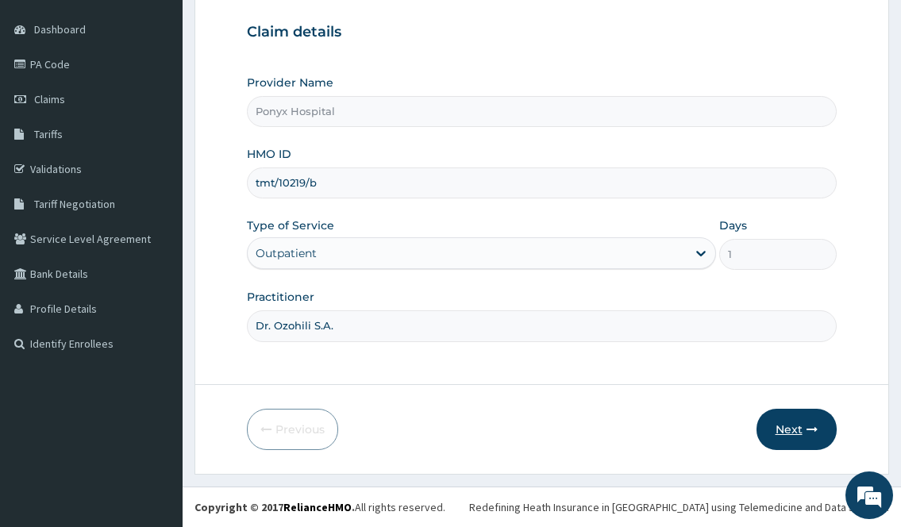
type input "Dr. Ozohili S.A."
click at [799, 436] on button "Next" at bounding box center [797, 429] width 80 height 41
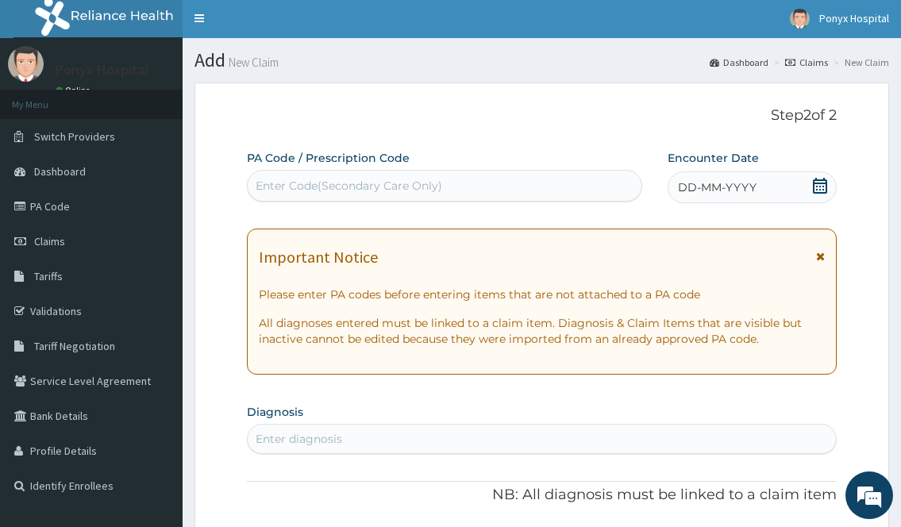
scroll to position [0, 0]
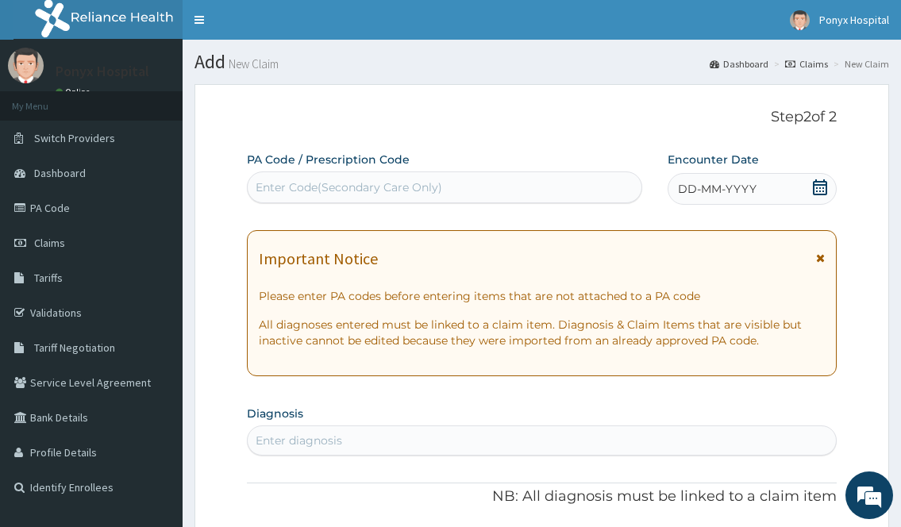
click at [301, 188] on div "Enter Code(Secondary Care Only)" at bounding box center [349, 187] width 187 height 16
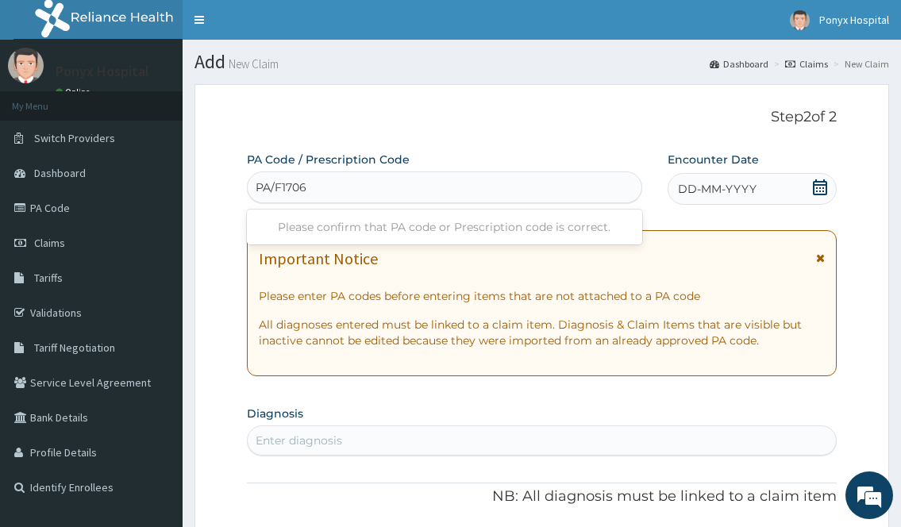
type input "PA/F17067"
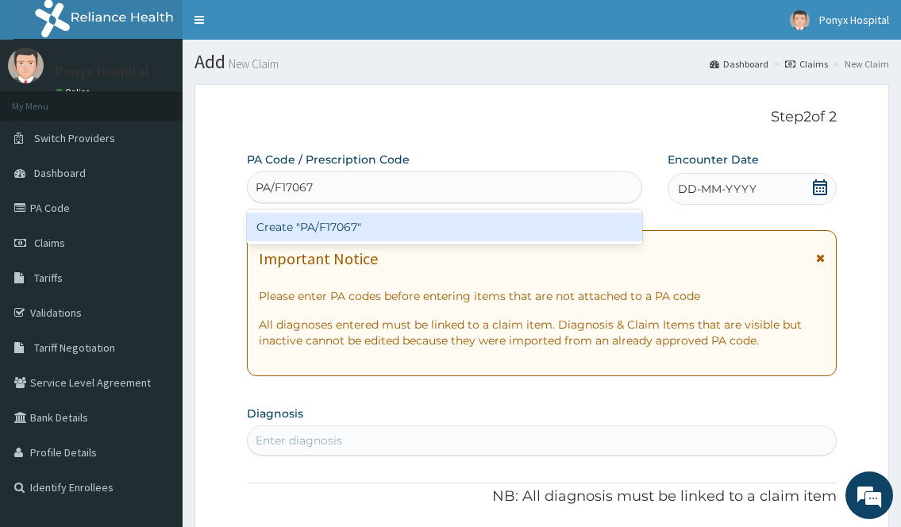
click at [366, 218] on div "Create "PA/F17067"" at bounding box center [444, 227] width 395 height 29
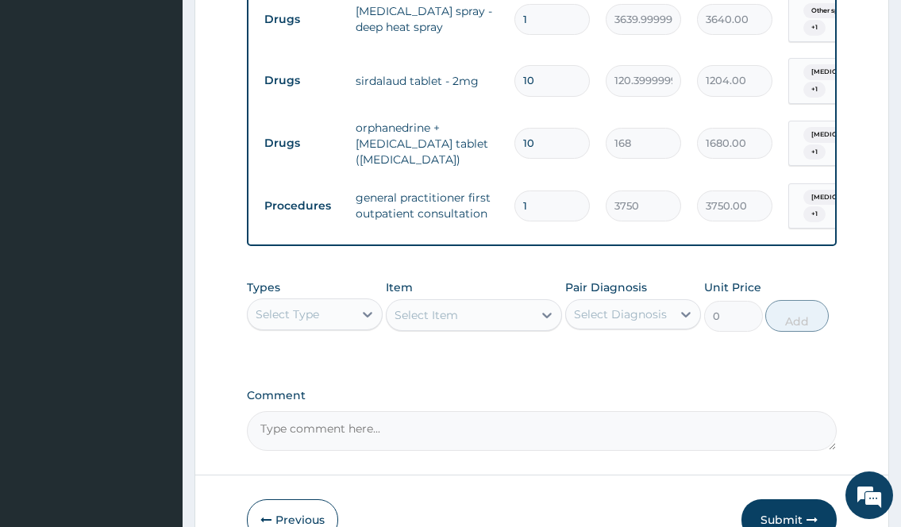
scroll to position [812, 0]
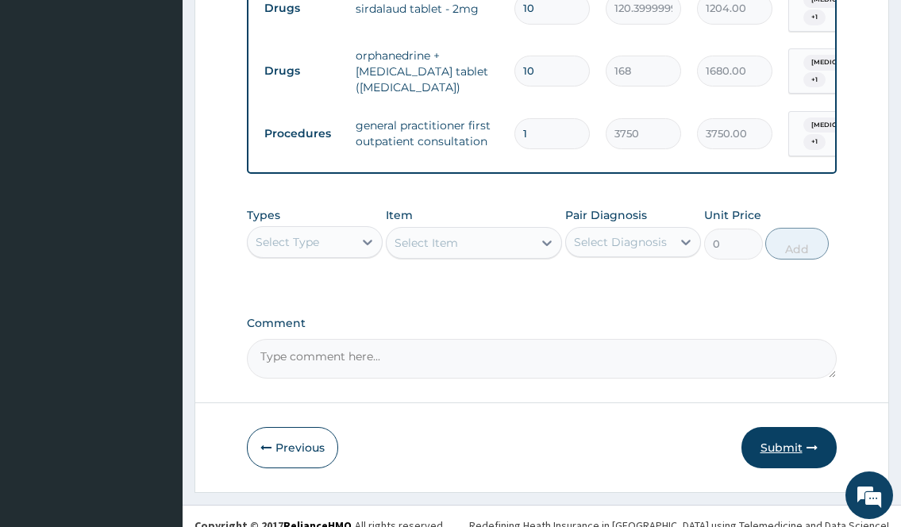
click at [771, 427] on button "Submit" at bounding box center [789, 447] width 95 height 41
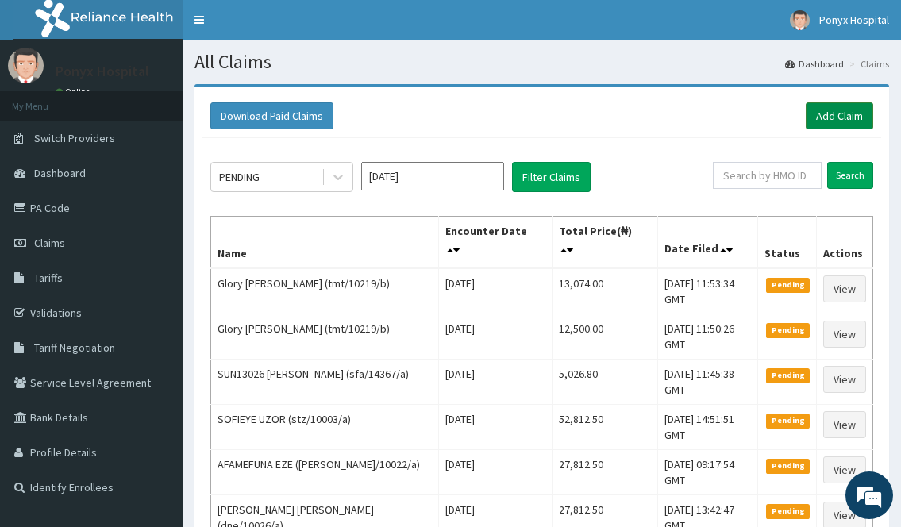
drag, startPoint x: 845, startPoint y: 111, endPoint x: 812, endPoint y: 111, distance: 32.6
click at [845, 111] on link "Add Claim" at bounding box center [840, 115] width 68 height 27
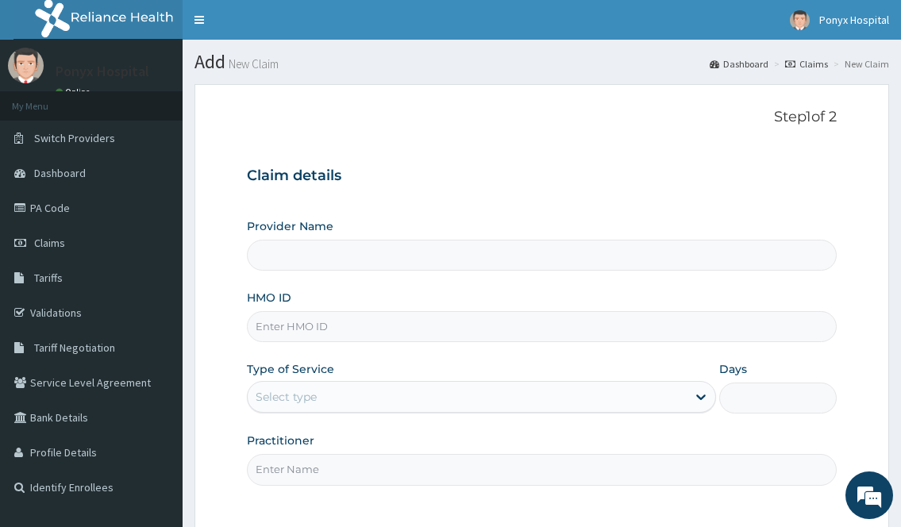
type input "Ponyx Hospital"
drag, startPoint x: 322, startPoint y: 329, endPoint x: 320, endPoint y: 350, distance: 21.5
click at [322, 329] on input "HMO ID" at bounding box center [541, 326] width 589 height 31
type input "STZ/10196/A"
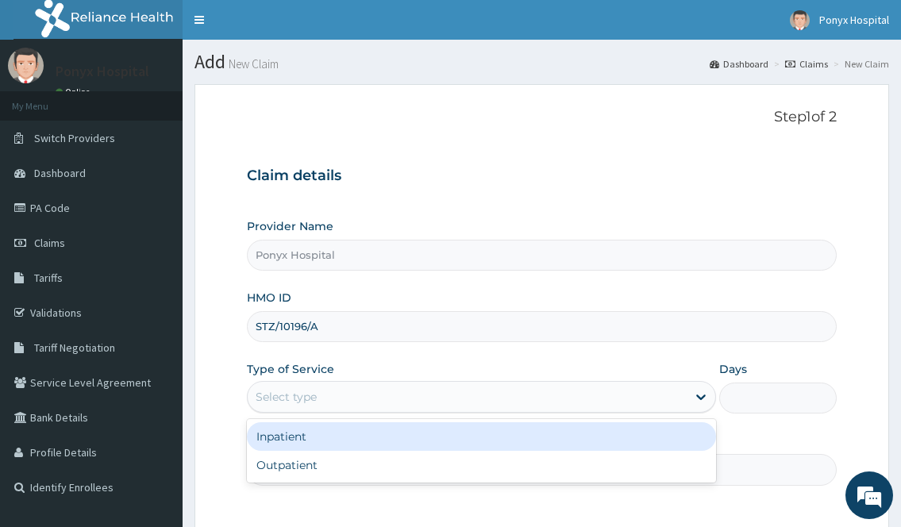
drag, startPoint x: 367, startPoint y: 404, endPoint x: 357, endPoint y: 455, distance: 51.9
click at [367, 404] on div "Select type" at bounding box center [467, 396] width 438 height 25
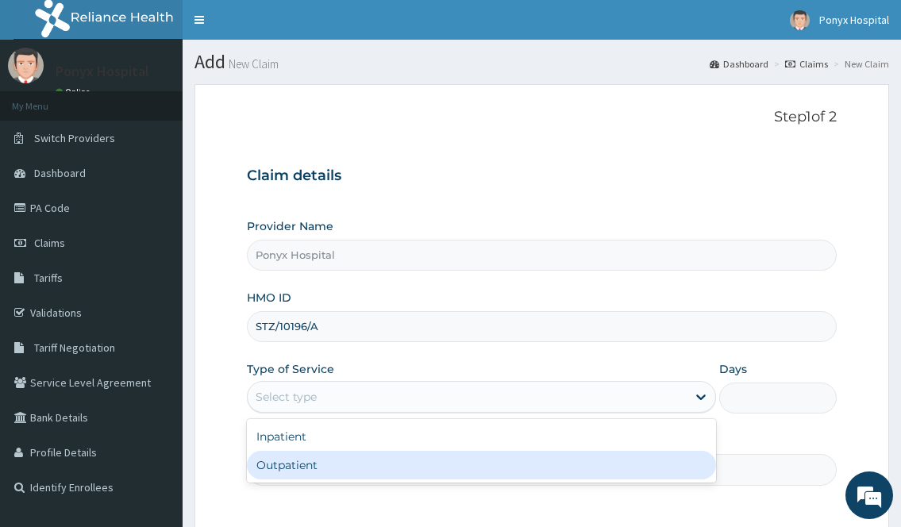
click at [353, 465] on div "Outpatient" at bounding box center [481, 465] width 469 height 29
type input "1"
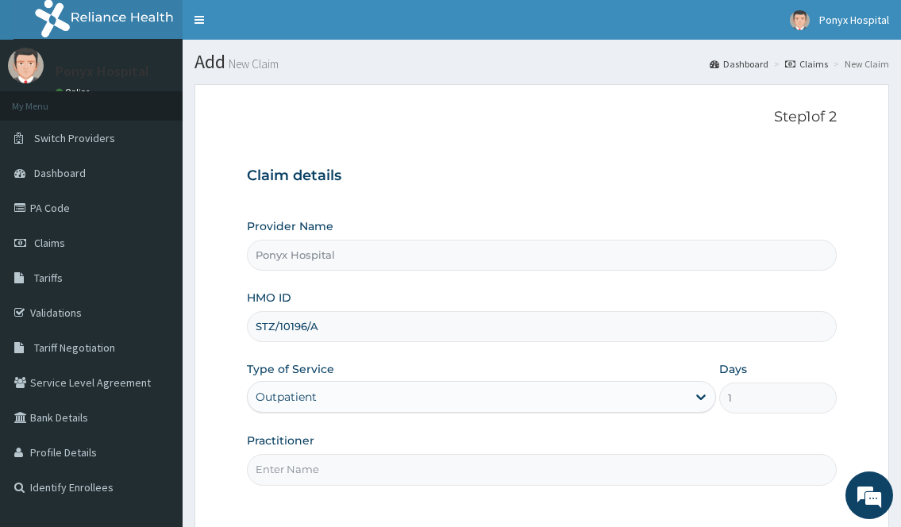
click at [351, 465] on input "Practitioner" at bounding box center [541, 469] width 589 height 31
type input "d"
type input "Dr. Ezechukwu"
click at [785, 411] on input "1" at bounding box center [779, 398] width 118 height 31
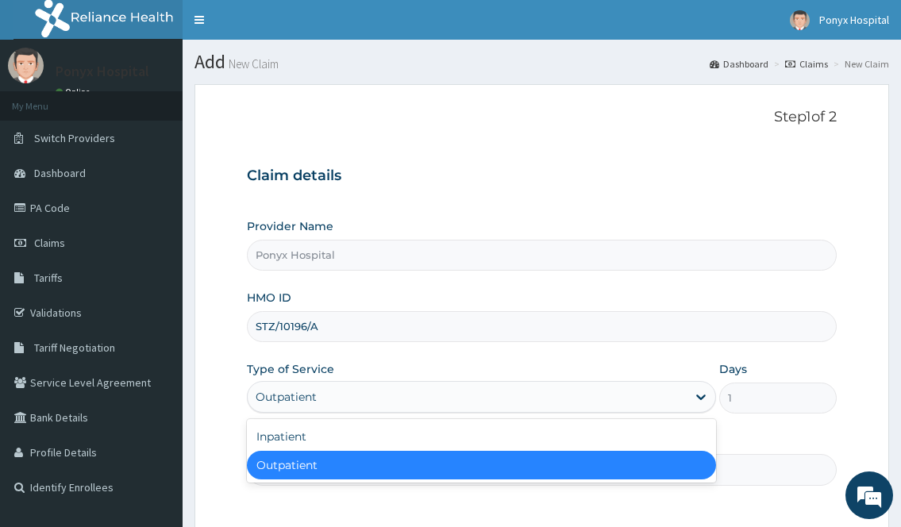
click at [472, 383] on div "Outpatient" at bounding box center [481, 397] width 469 height 32
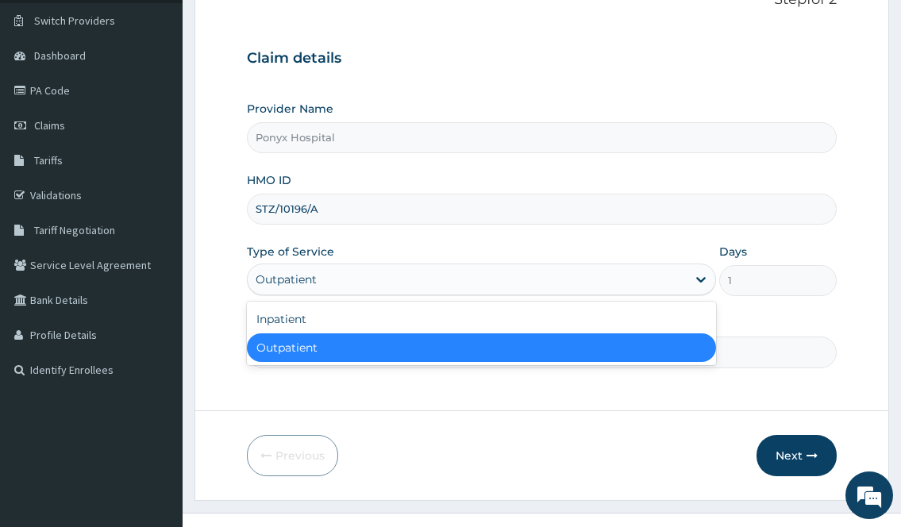
scroll to position [144, 0]
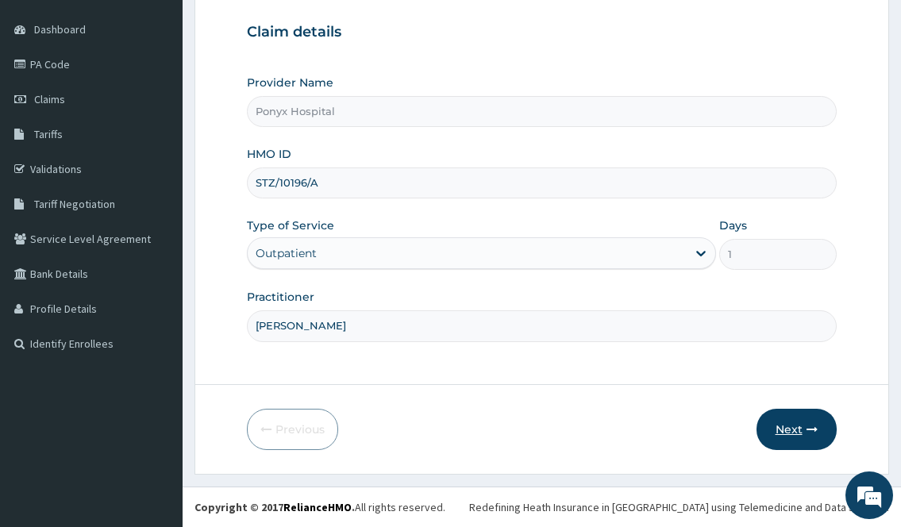
click at [795, 428] on button "Next" at bounding box center [797, 429] width 80 height 41
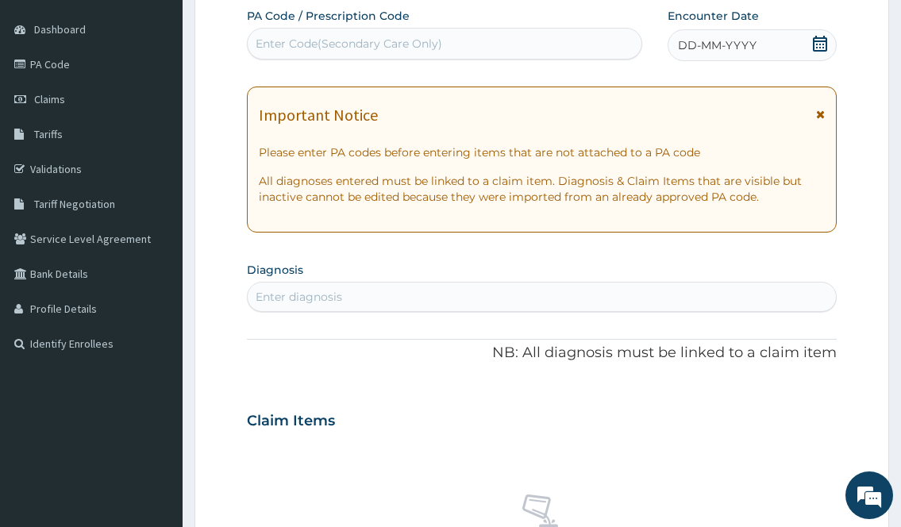
click at [319, 53] on div "Enter Code(Secondary Care Only)" at bounding box center [444, 43] width 393 height 25
type input "PA/743FDC"
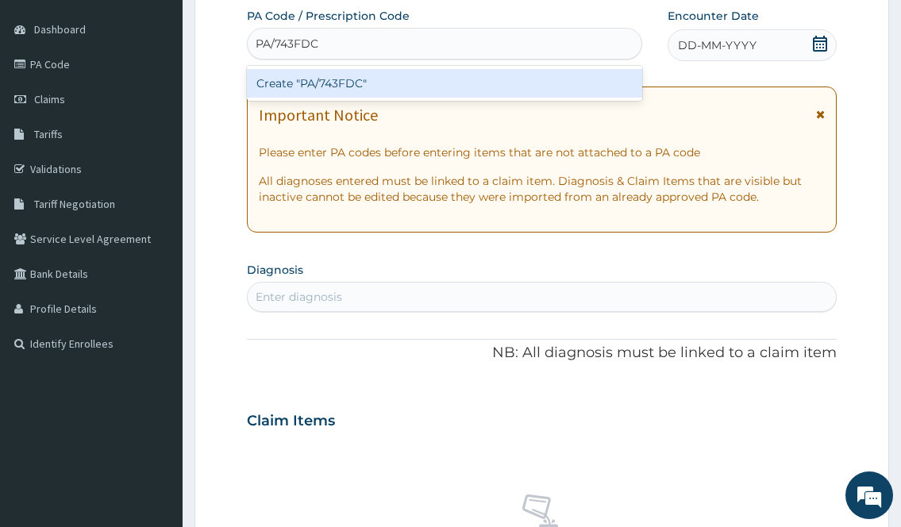
click at [408, 82] on div "Create "PA/743FDC"" at bounding box center [444, 83] width 395 height 29
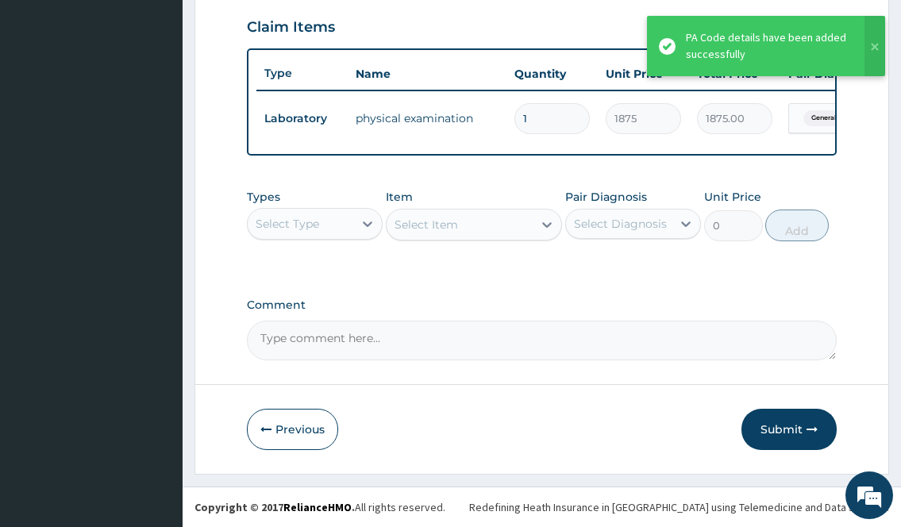
scroll to position [556, 0]
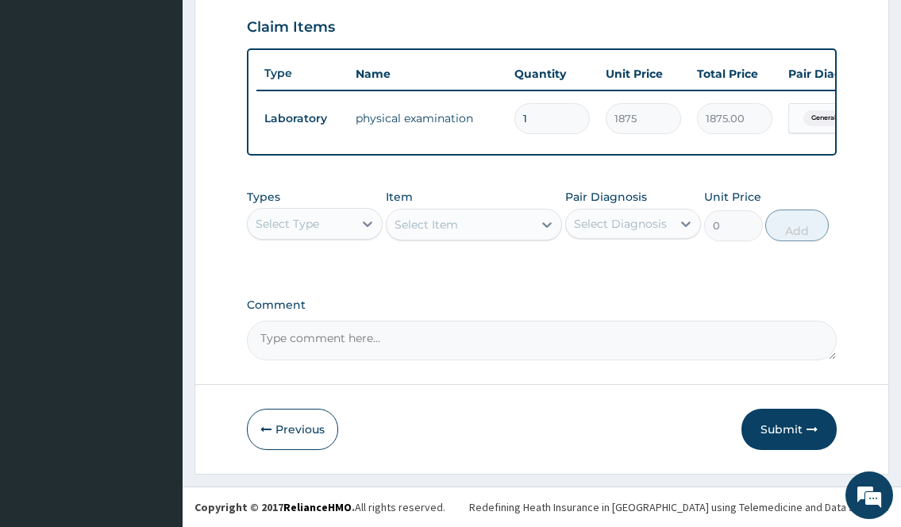
click at [277, 206] on div "Types Select Type" at bounding box center [315, 215] width 136 height 52
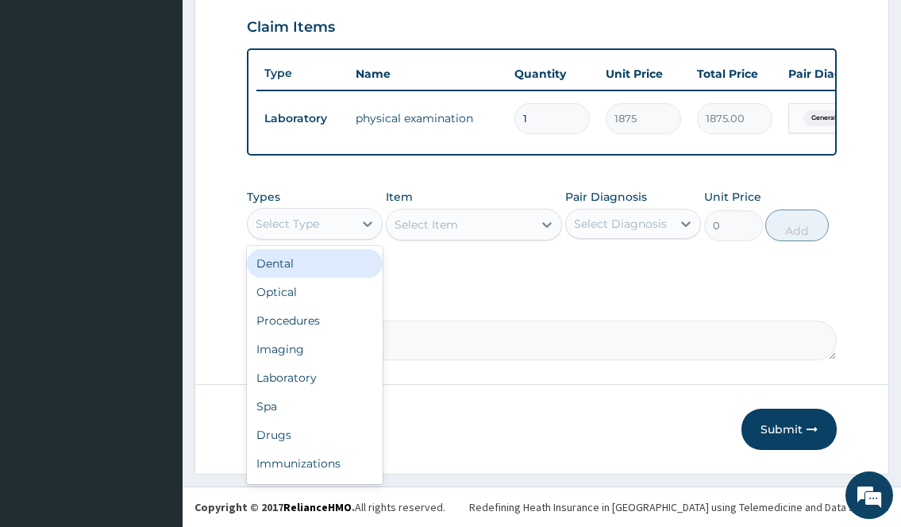
click at [289, 237] on div "Select Type" at bounding box center [315, 224] width 136 height 32
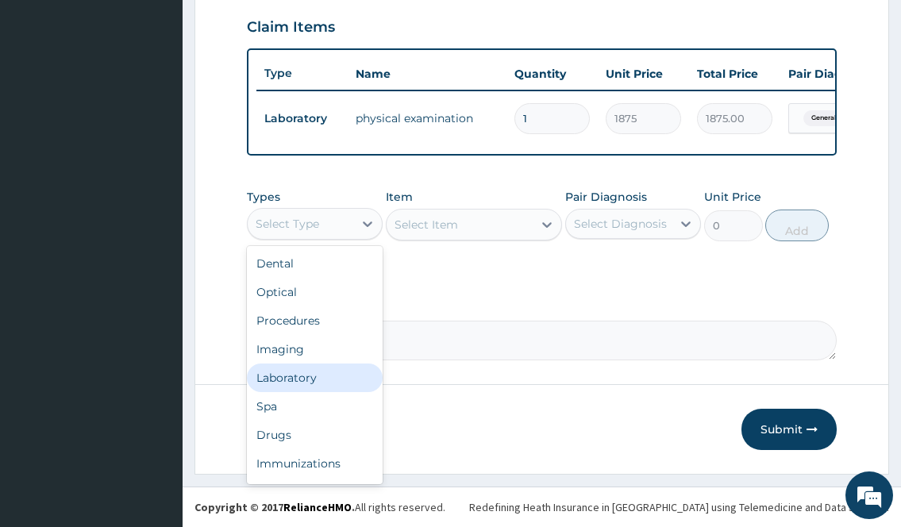
click at [295, 375] on div "Laboratory" at bounding box center [315, 378] width 136 height 29
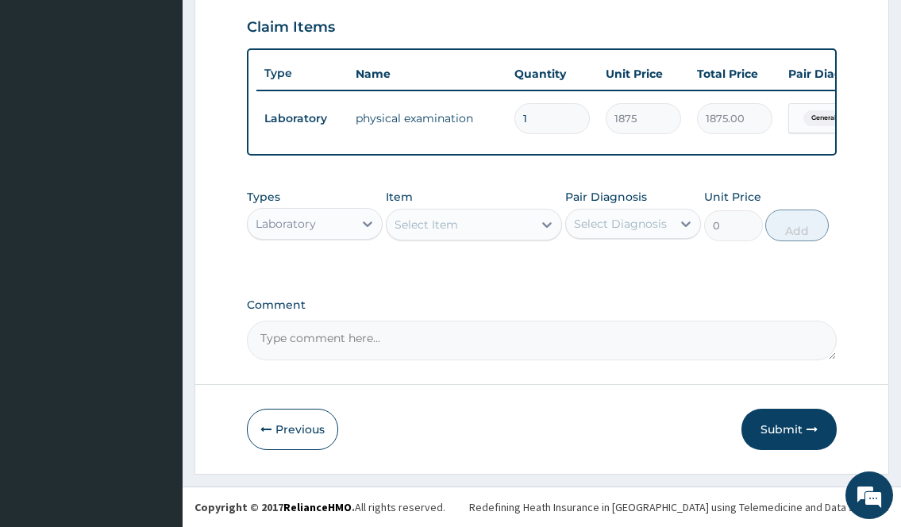
click at [475, 204] on div "Item Select Item" at bounding box center [474, 215] width 177 height 52
click at [467, 212] on div "Select Item" at bounding box center [460, 224] width 147 height 25
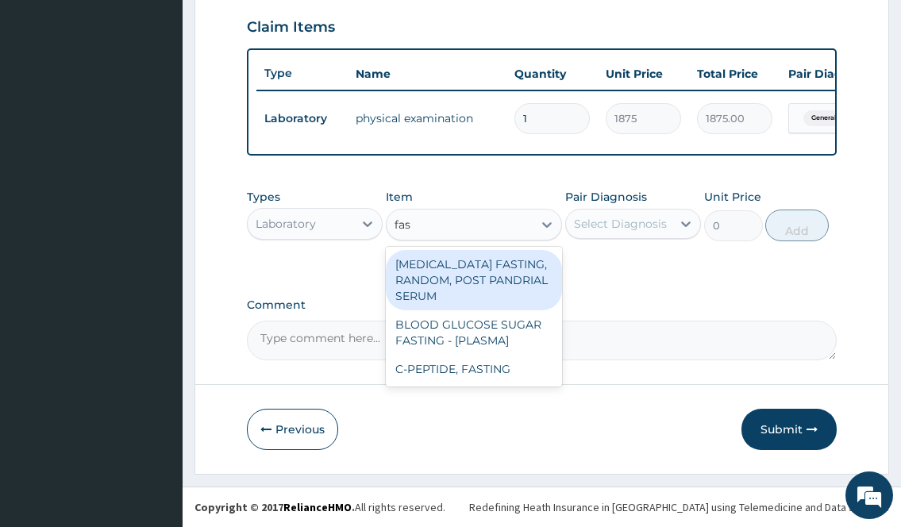
type input "fast"
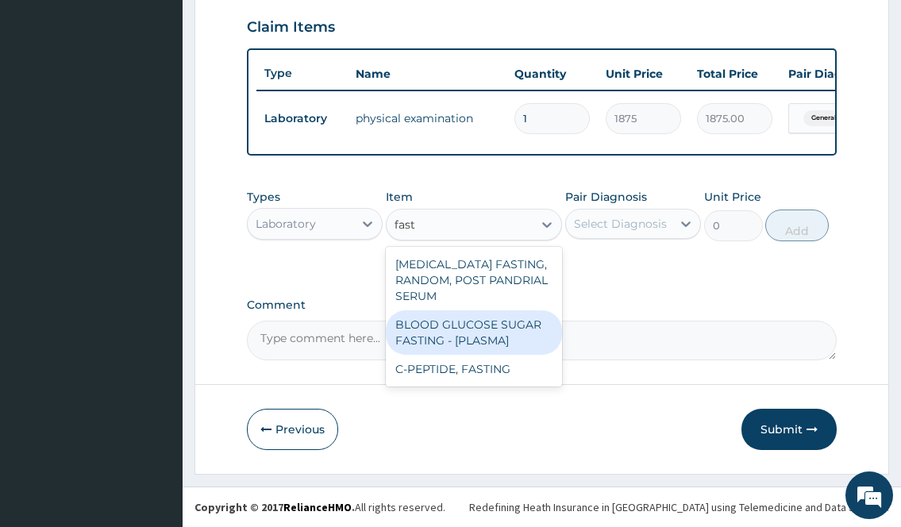
drag, startPoint x: 472, startPoint y: 336, endPoint x: 631, endPoint y: 251, distance: 180.8
click at [472, 335] on div "BLOOD GLUCOSE SUGAR FASTING - [PLASMA]" at bounding box center [474, 333] width 177 height 44
type input "1875"
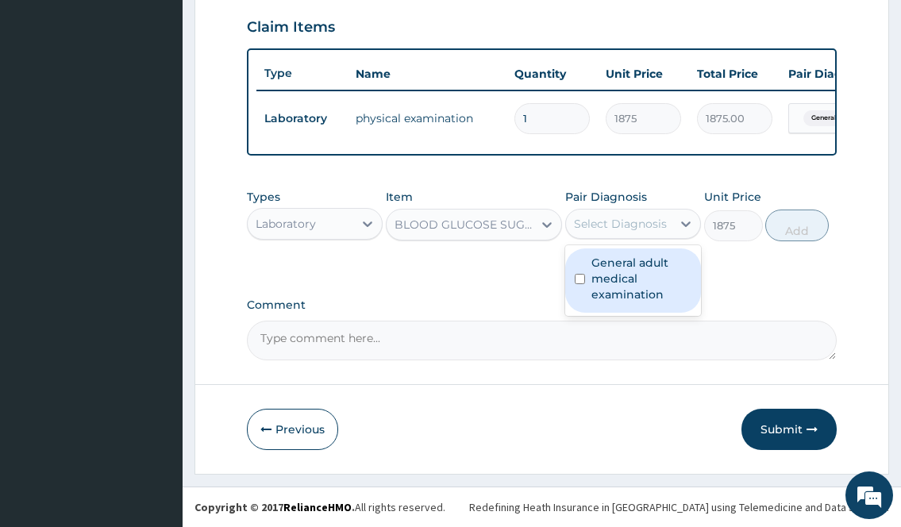
drag, startPoint x: 638, startPoint y: 226, endPoint x: 617, endPoint y: 280, distance: 57.8
click at [636, 226] on div "Select Diagnosis" at bounding box center [620, 224] width 93 height 16
click at [619, 280] on label "General adult medical examination" at bounding box center [642, 279] width 100 height 48
checkbox input "true"
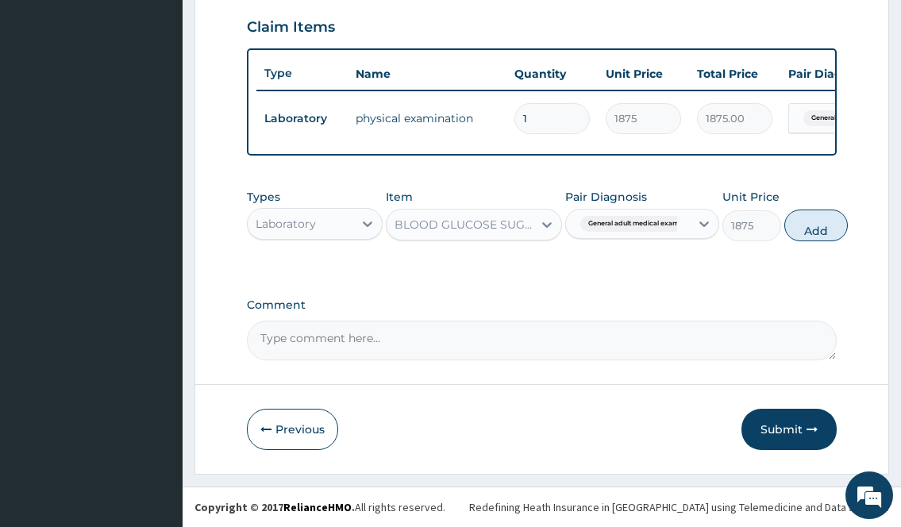
drag, startPoint x: 813, startPoint y: 231, endPoint x: 644, endPoint y: 236, distance: 169.2
click at [813, 231] on button "Add" at bounding box center [817, 226] width 64 height 32
type input "0"
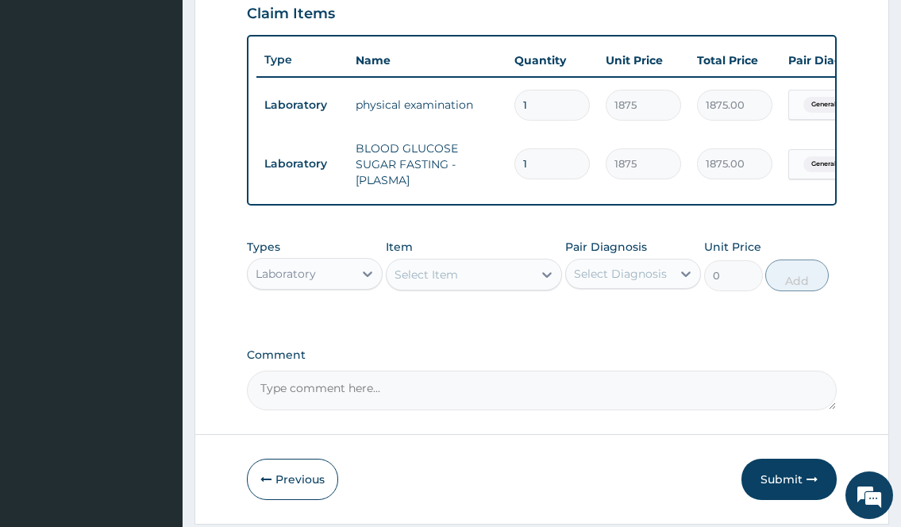
click at [432, 281] on div "Select Item" at bounding box center [427, 275] width 64 height 16
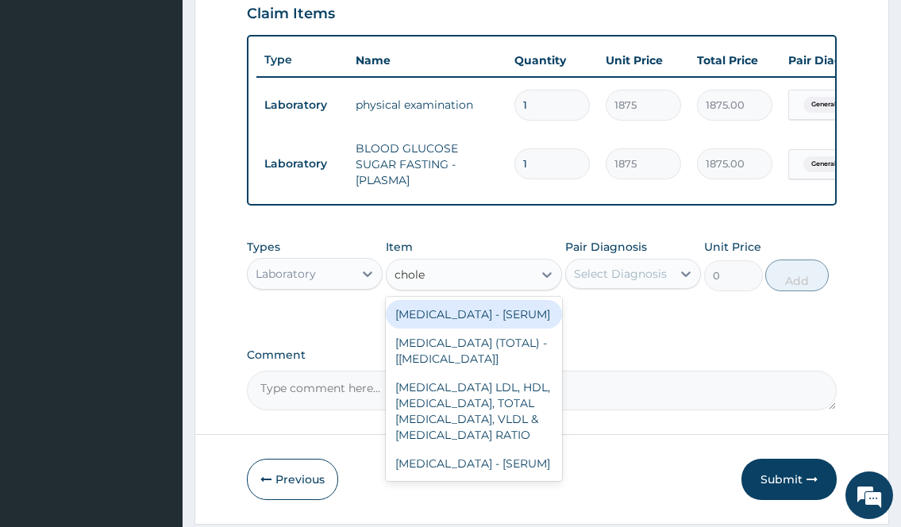
type input "choles"
drag, startPoint x: 450, startPoint y: 335, endPoint x: 600, endPoint y: 289, distance: 157.0
click at [464, 329] on div "CHOLESTEROL-LDL - [SERUM]" at bounding box center [474, 314] width 177 height 29
type input "2500"
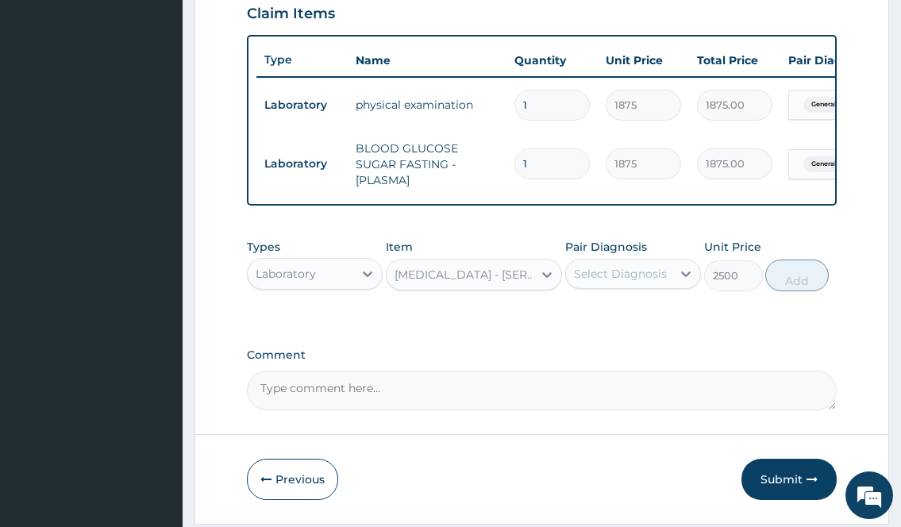
click at [619, 281] on div "Select Diagnosis" at bounding box center [620, 274] width 93 height 16
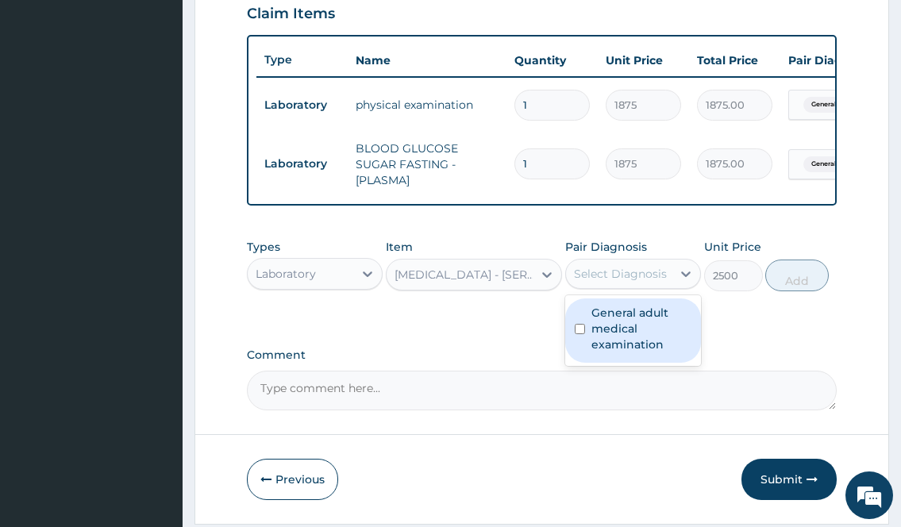
drag, startPoint x: 628, startPoint y: 349, endPoint x: 693, endPoint y: 329, distance: 68.1
click at [635, 347] on label "General adult medical examination" at bounding box center [642, 329] width 100 height 48
checkbox input "true"
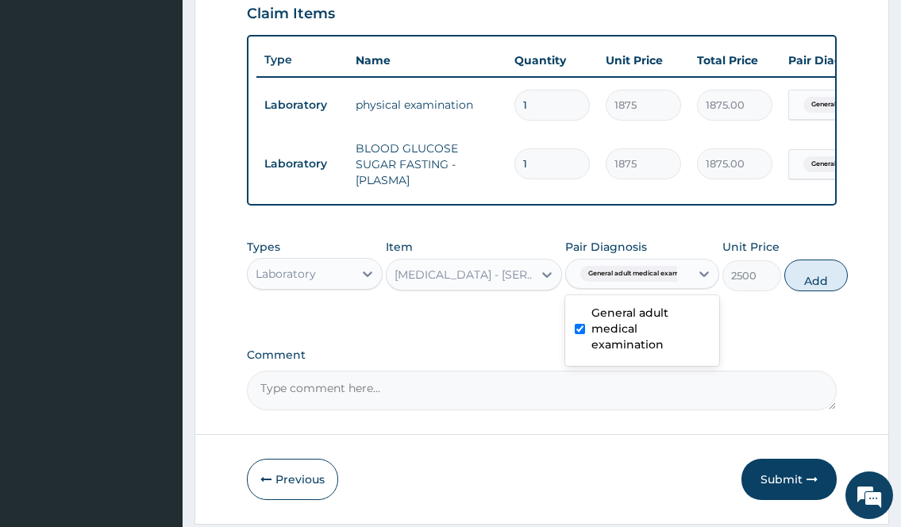
drag, startPoint x: 819, startPoint y: 292, endPoint x: 577, endPoint y: 293, distance: 242.2
click at [843, 287] on button "Add" at bounding box center [817, 276] width 64 height 32
type input "0"
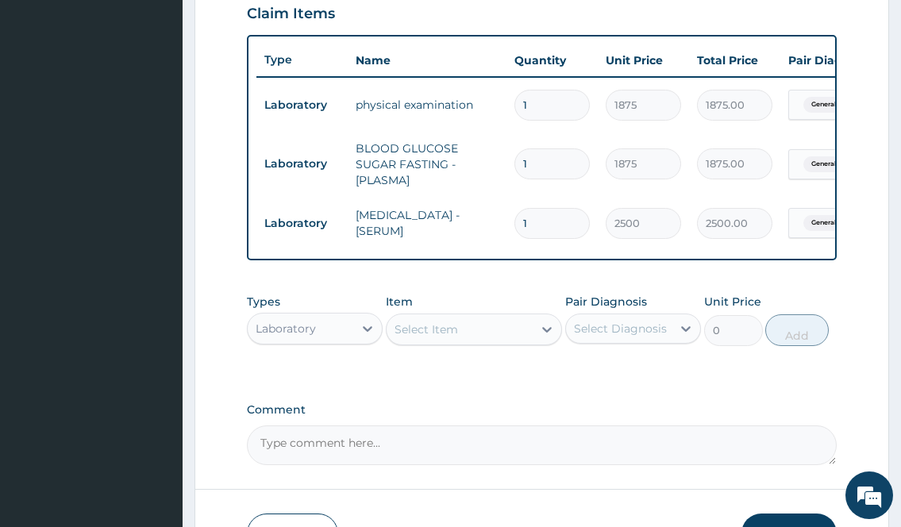
click at [409, 338] on div "Select Item" at bounding box center [427, 330] width 64 height 16
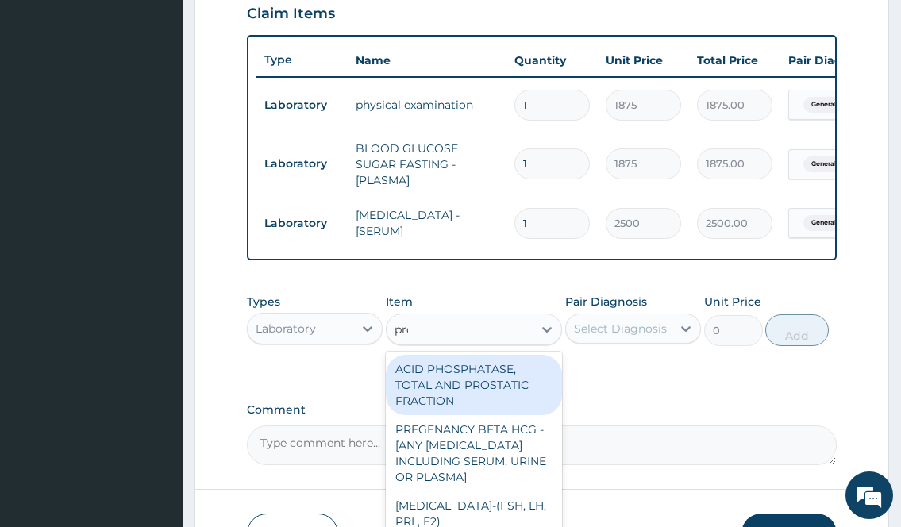
type input "pros"
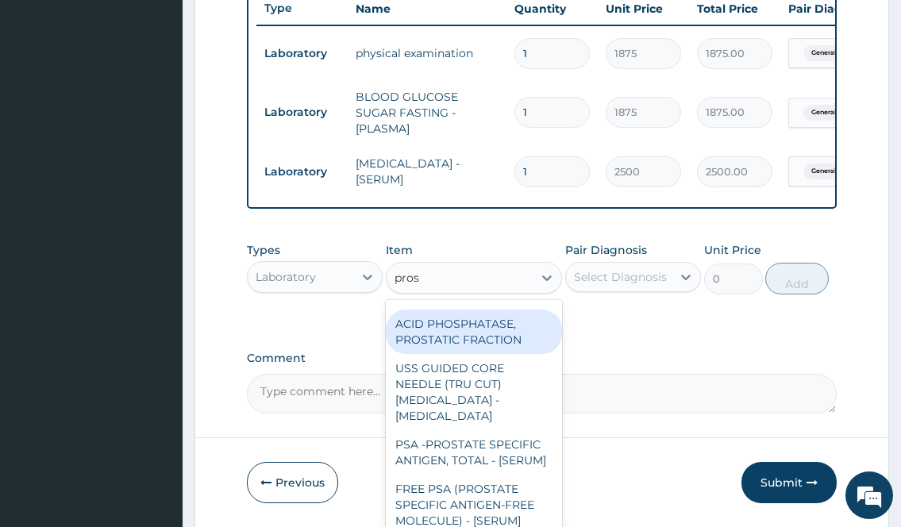
scroll to position [674, 0]
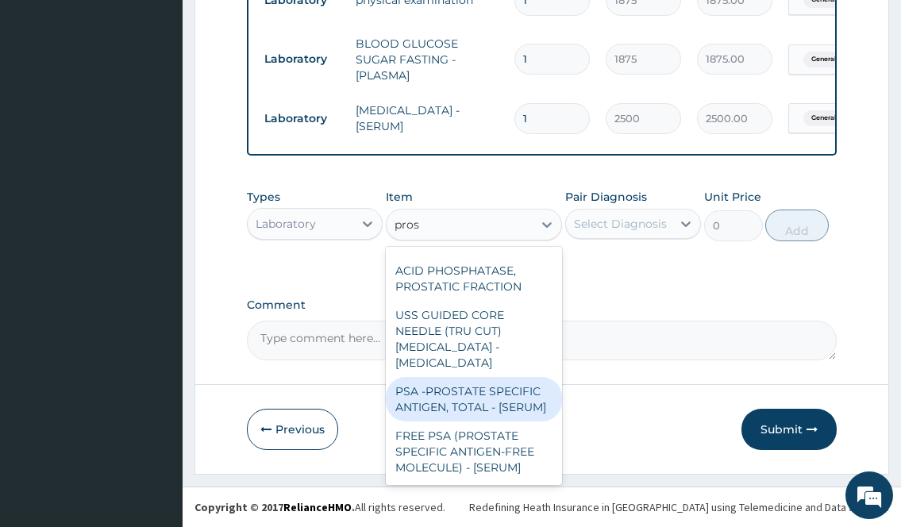
drag, startPoint x: 462, startPoint y: 396, endPoint x: 466, endPoint y: 388, distance: 9.6
click at [462, 396] on div "PSA -PROSTATE SPECIFIC ANTIGEN, TOTAL - [SERUM]" at bounding box center [474, 399] width 177 height 44
type input "12500"
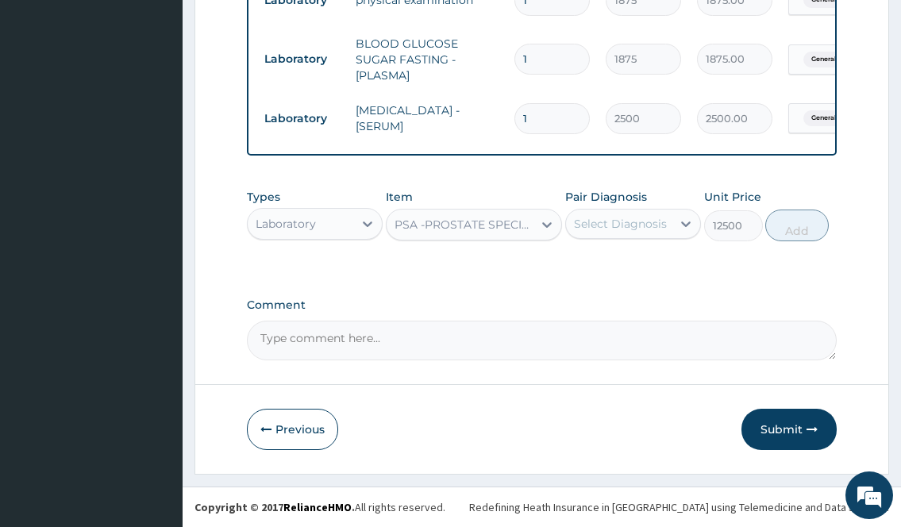
click at [660, 227] on div "Select Diagnosis" at bounding box center [620, 224] width 93 height 16
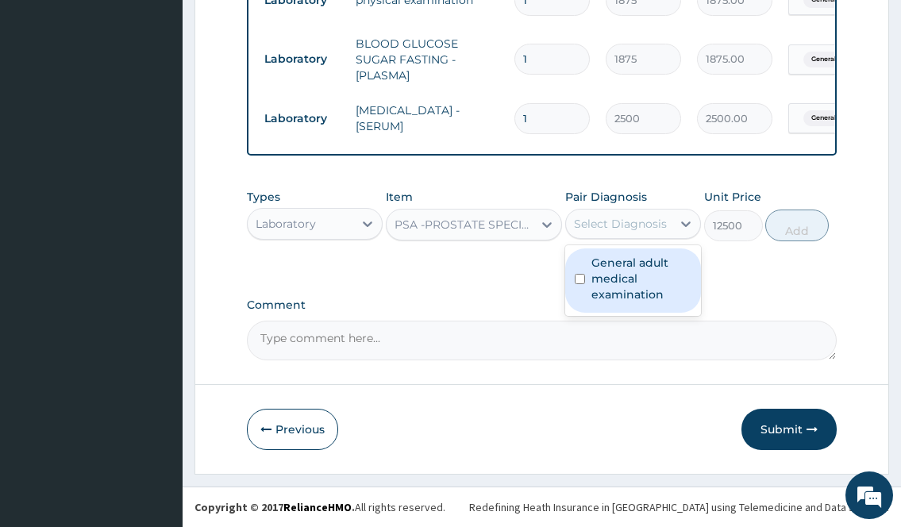
click at [609, 273] on label "General adult medical examination" at bounding box center [642, 279] width 100 height 48
checkbox input "true"
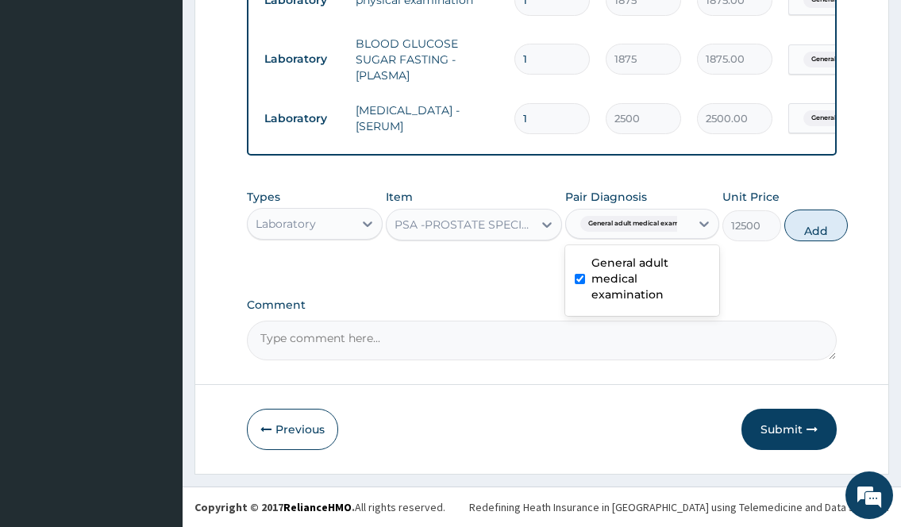
click at [812, 230] on button "Add" at bounding box center [817, 226] width 64 height 32
type input "0"
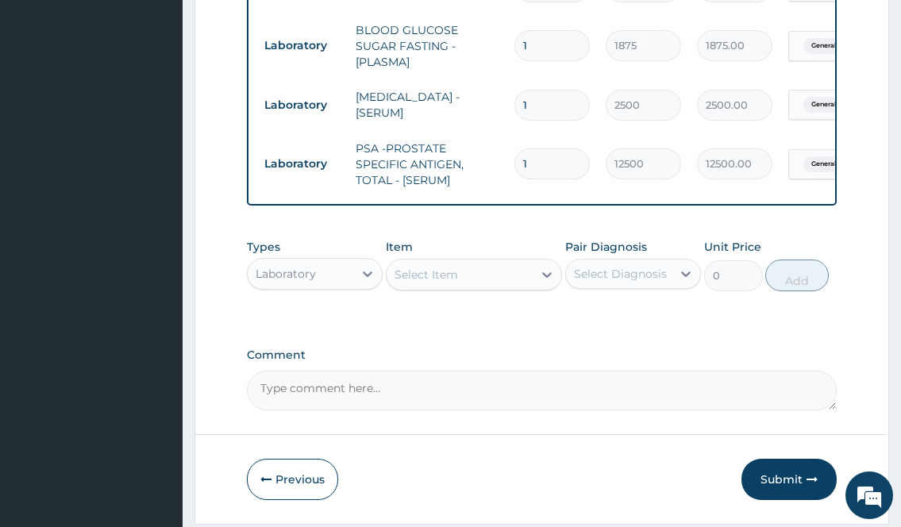
click at [474, 278] on div "Select Item" at bounding box center [460, 274] width 147 height 25
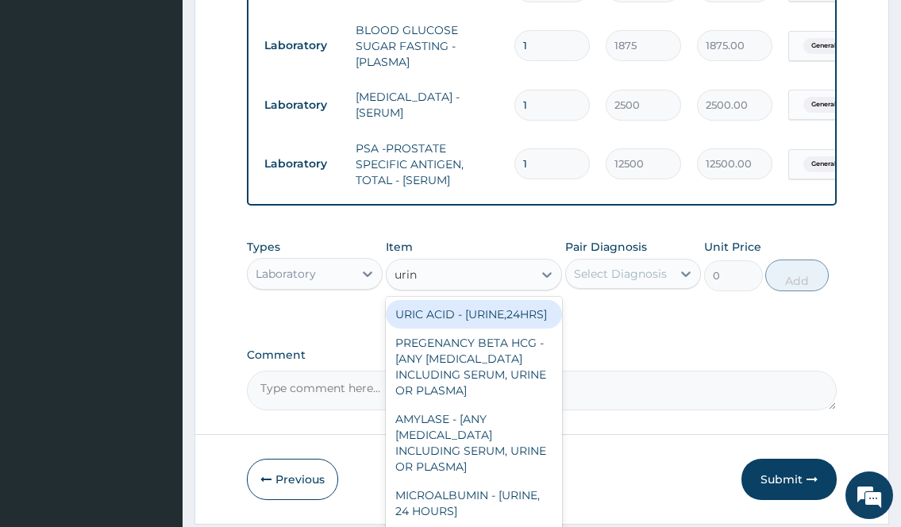
type input "urina"
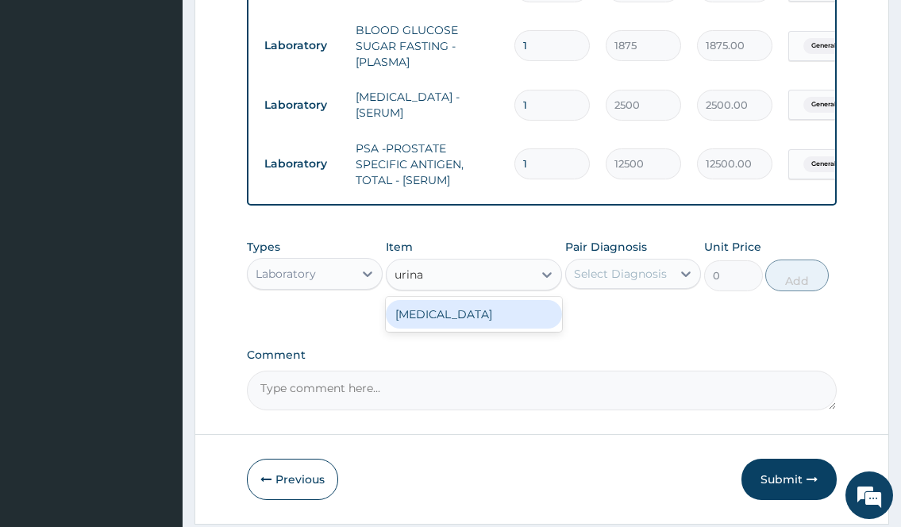
drag, startPoint x: 416, startPoint y: 338, endPoint x: 514, endPoint y: 311, distance: 101.3
click at [419, 329] on div "URINALYSIS" at bounding box center [474, 314] width 177 height 29
type input "2187.5"
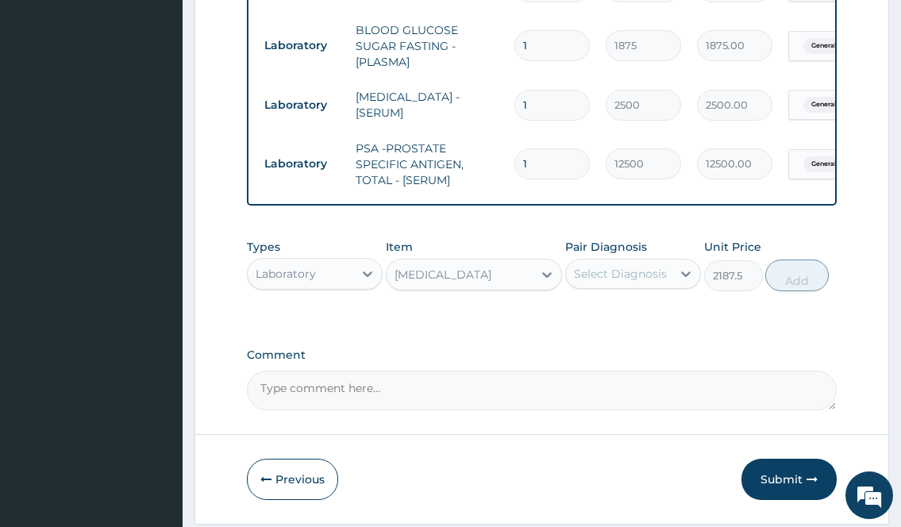
click at [635, 291] on div "Pair Diagnosis Select Diagnosis" at bounding box center [633, 265] width 136 height 52
drag, startPoint x: 621, startPoint y: 286, endPoint x: 618, endPoint y: 299, distance: 13.1
click at [621, 282] on div "Select Diagnosis" at bounding box center [620, 274] width 93 height 16
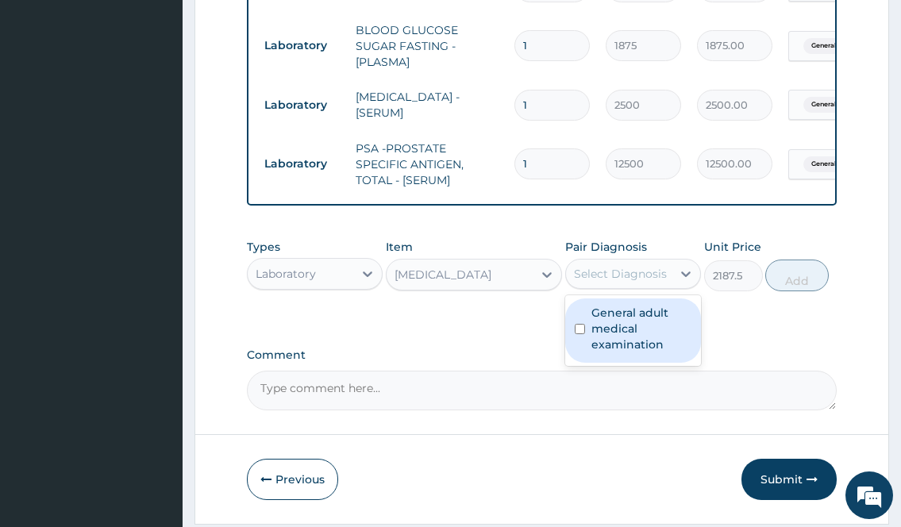
drag, startPoint x: 608, startPoint y: 329, endPoint x: 719, endPoint y: 301, distance: 114.6
click at [615, 329] on label "General adult medical examination" at bounding box center [642, 329] width 100 height 48
checkbox input "true"
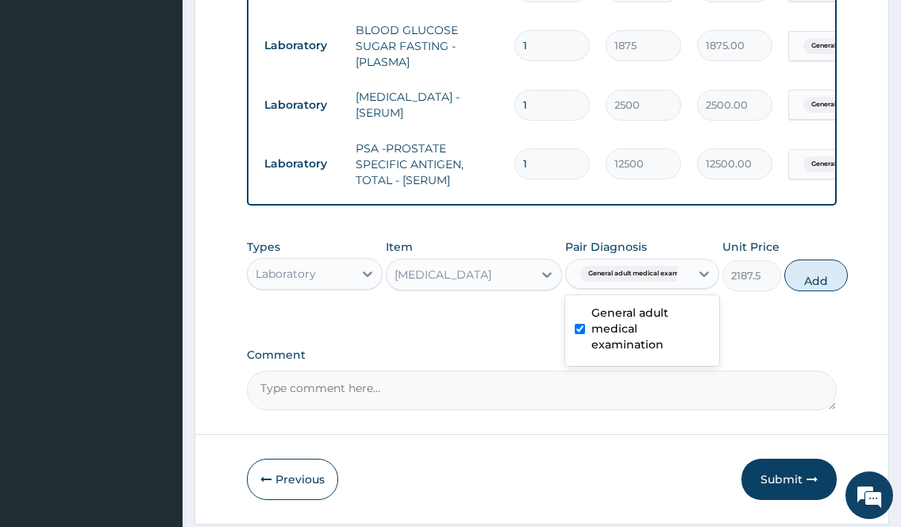
click at [783, 287] on div "Types Laboratory Item URINALYSIS Pair Diagnosis option General adult medical ex…" at bounding box center [541, 265] width 589 height 68
drag, startPoint x: 803, startPoint y: 291, endPoint x: 543, endPoint y: 293, distance: 259.7
click at [803, 291] on button "Add" at bounding box center [817, 276] width 64 height 32
type input "0"
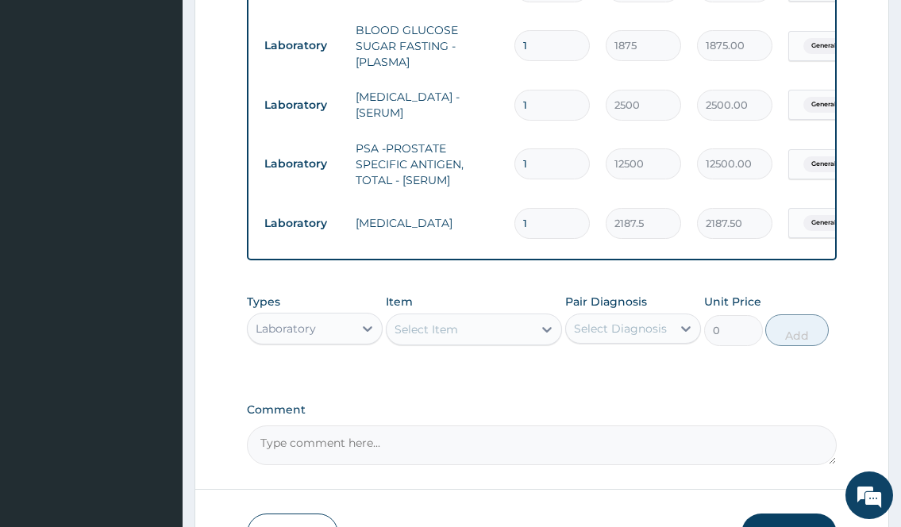
click at [289, 323] on div "Types Laboratory" at bounding box center [315, 320] width 136 height 52
drag, startPoint x: 291, startPoint y: 335, endPoint x: 291, endPoint y: 347, distance: 11.9
click at [291, 337] on div "Laboratory" at bounding box center [286, 329] width 60 height 16
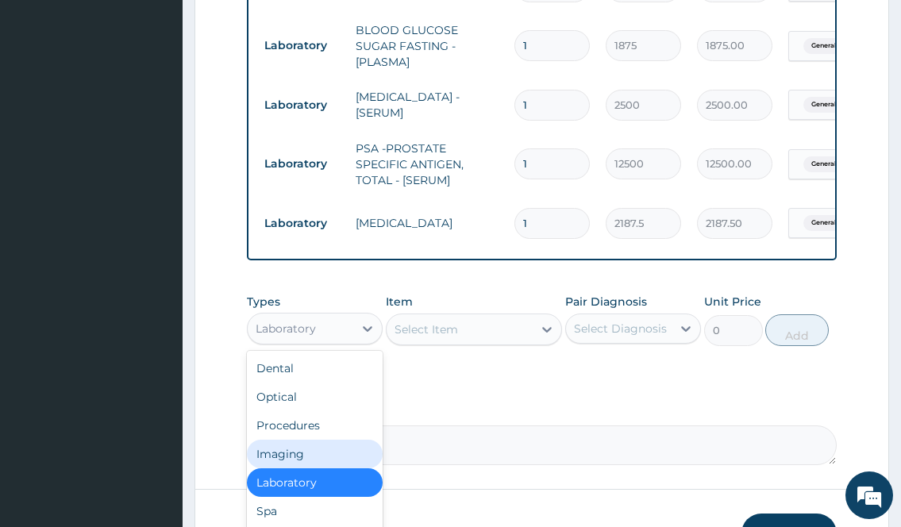
click at [280, 462] on div "Imaging" at bounding box center [315, 454] width 136 height 29
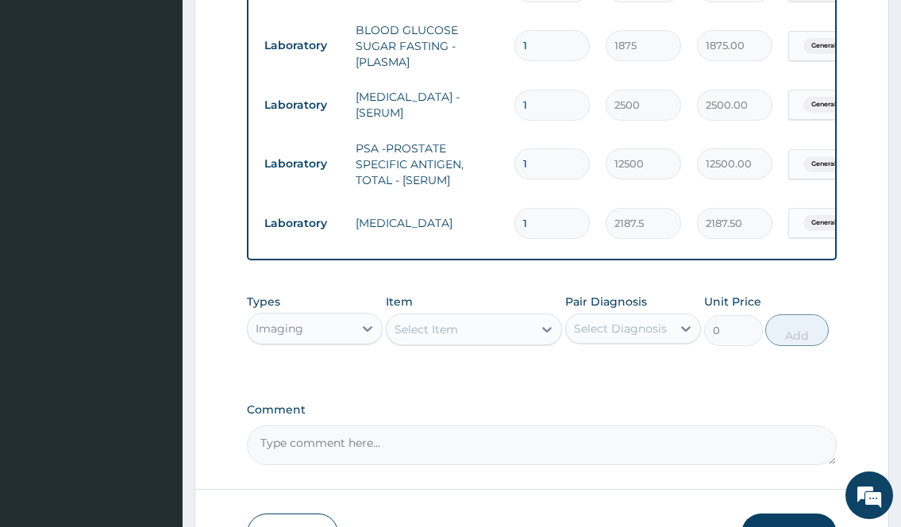
click at [468, 342] on div "Select Item" at bounding box center [460, 329] width 147 height 25
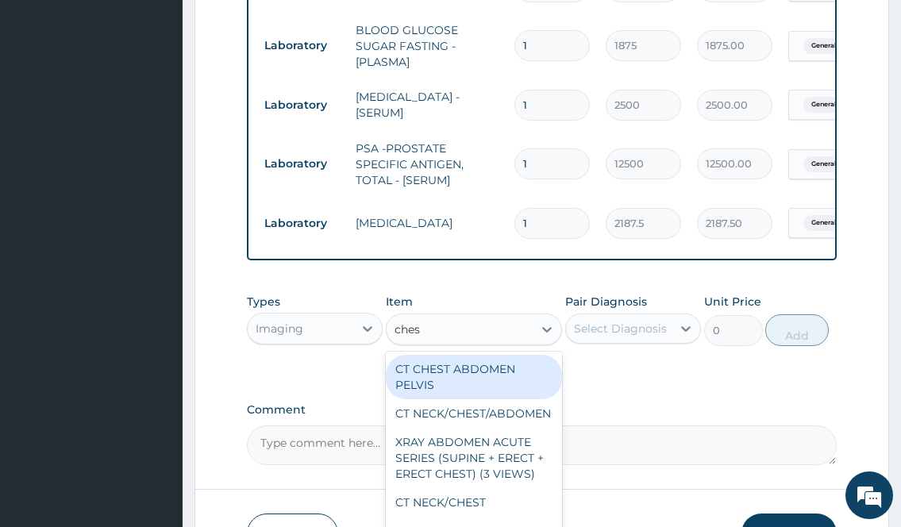
type input "chest"
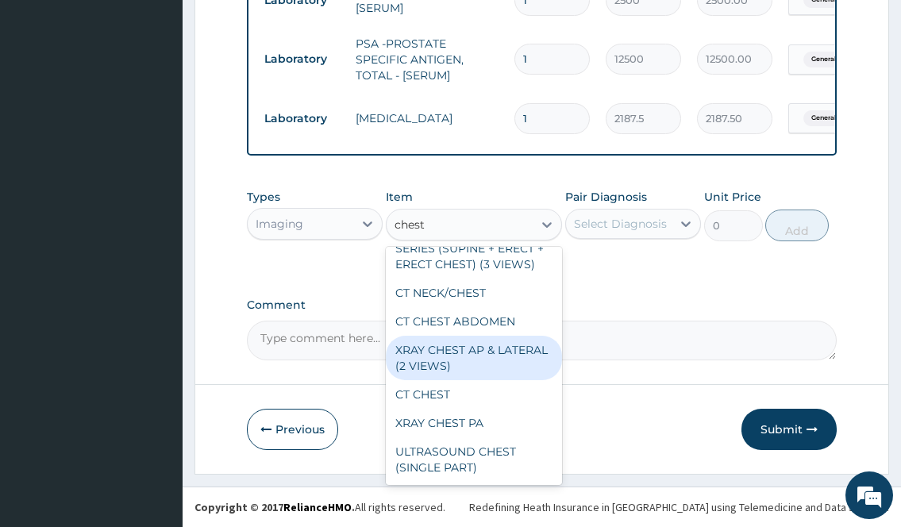
scroll to position [793, 0]
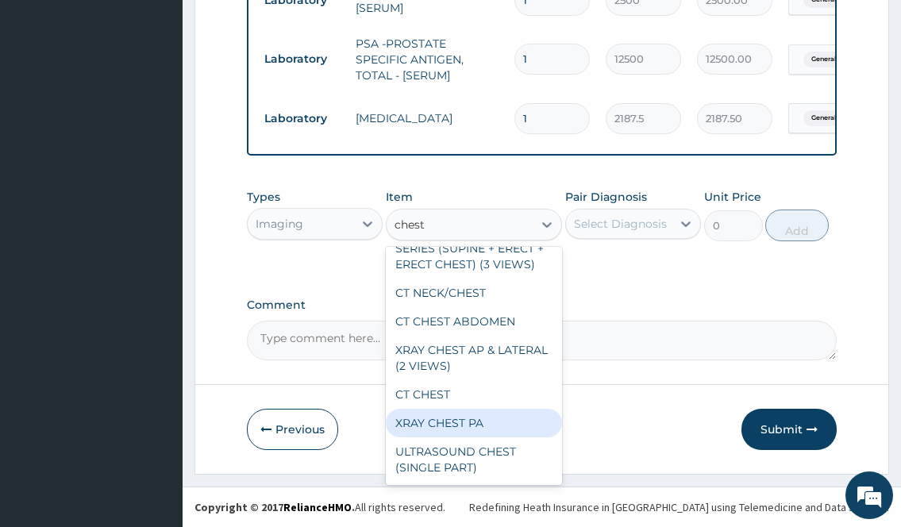
drag, startPoint x: 429, startPoint y: 430, endPoint x: 450, endPoint y: 402, distance: 35.3
click at [430, 428] on div "XRAY CHEST PA" at bounding box center [474, 423] width 177 height 29
type input "6875"
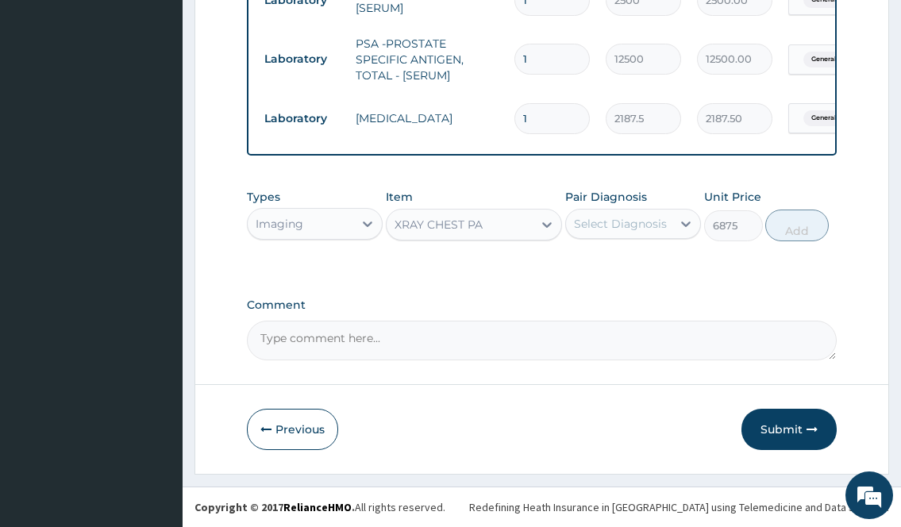
drag, startPoint x: 642, startPoint y: 226, endPoint x: 642, endPoint y: 243, distance: 17.5
click at [642, 226] on div "Select Diagnosis" at bounding box center [620, 224] width 93 height 16
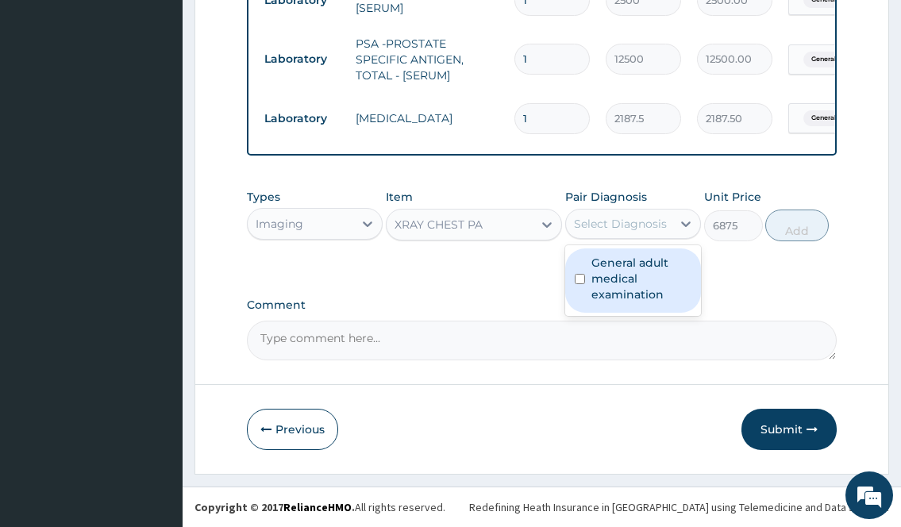
drag, startPoint x: 635, startPoint y: 265, endPoint x: 662, endPoint y: 263, distance: 27.1
click at [635, 265] on label "General adult medical examination" at bounding box center [642, 279] width 100 height 48
checkbox input "true"
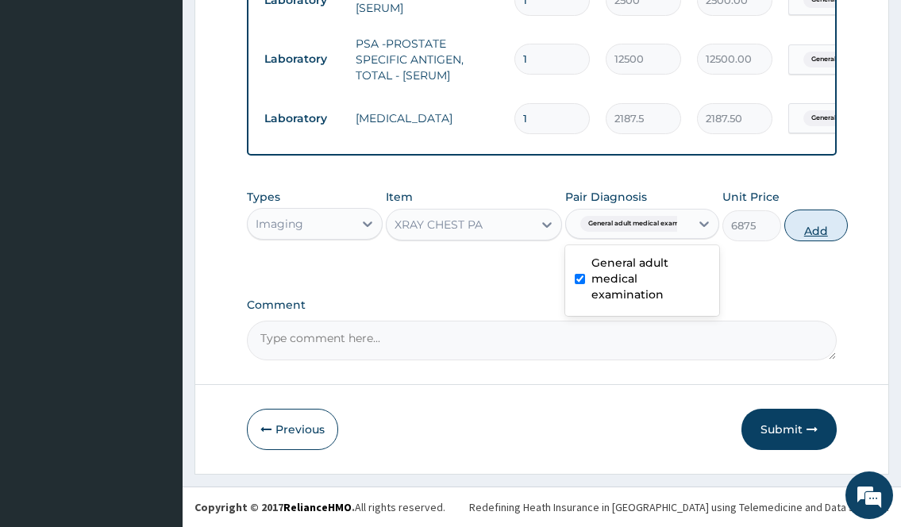
click at [808, 230] on button "Add" at bounding box center [817, 226] width 64 height 32
type input "0"
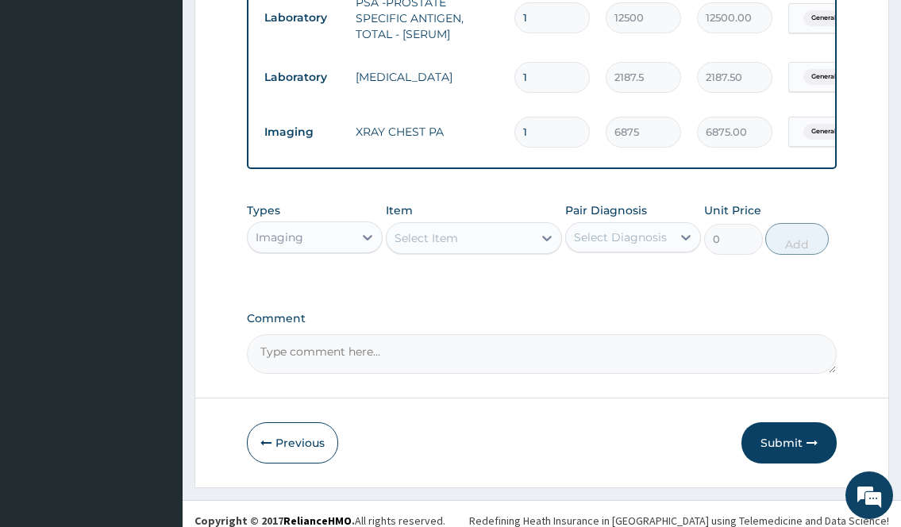
scroll to position [847, 0]
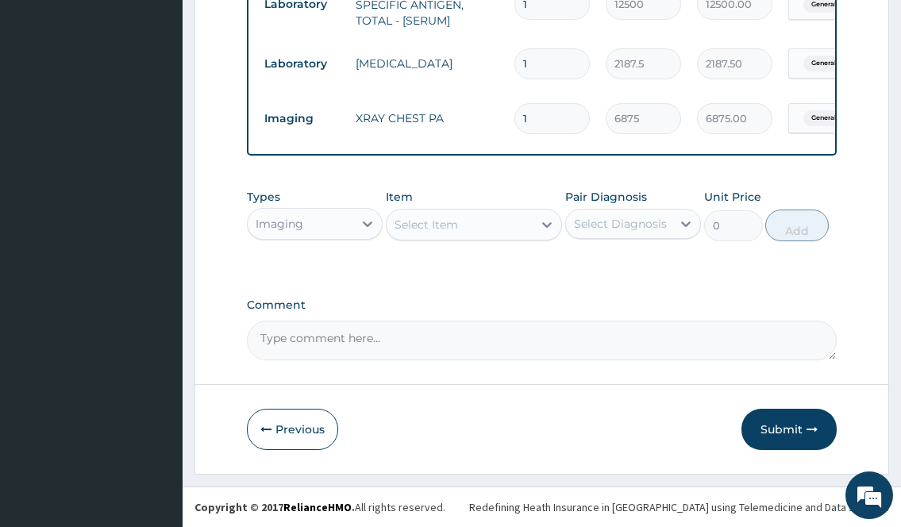
click at [770, 437] on button "Submit" at bounding box center [789, 429] width 95 height 41
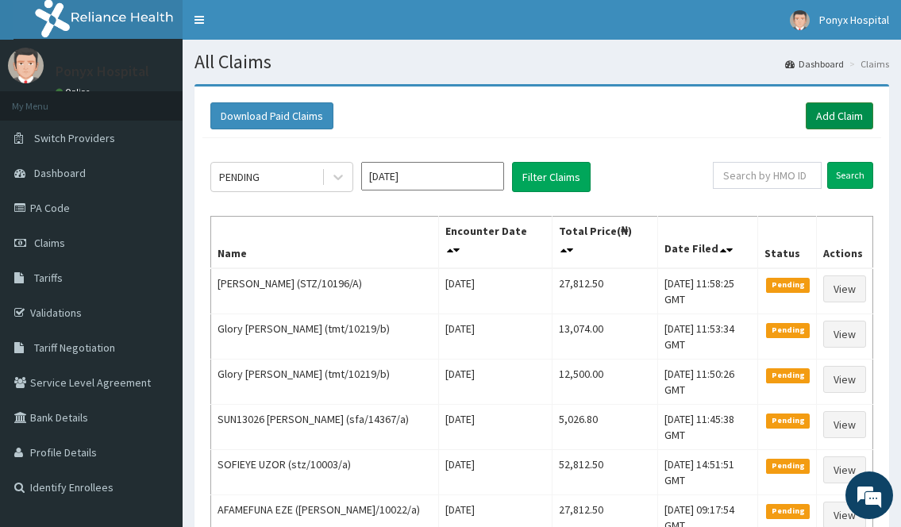
click at [859, 122] on link "Add Claim" at bounding box center [840, 115] width 68 height 27
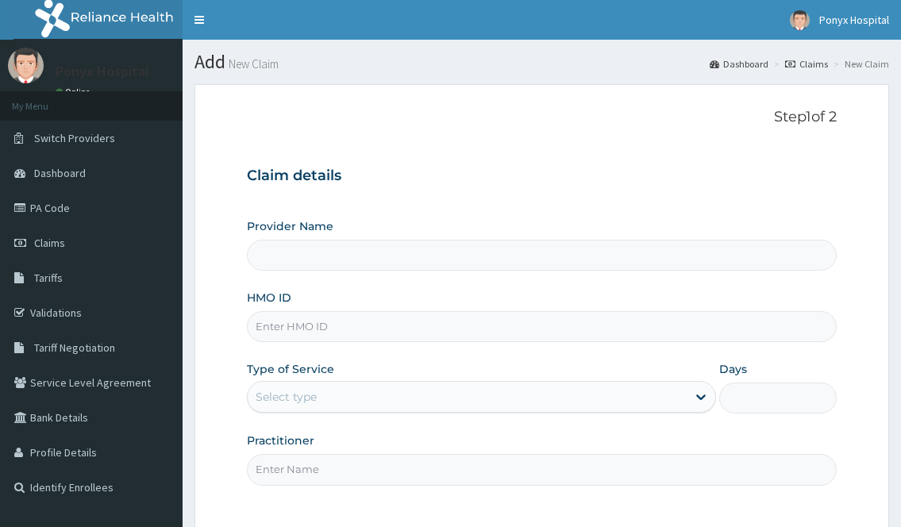
click at [372, 334] on input "HMO ID" at bounding box center [541, 326] width 589 height 31
type input "Ponyx Hospital"
type input "stz/10184/a"
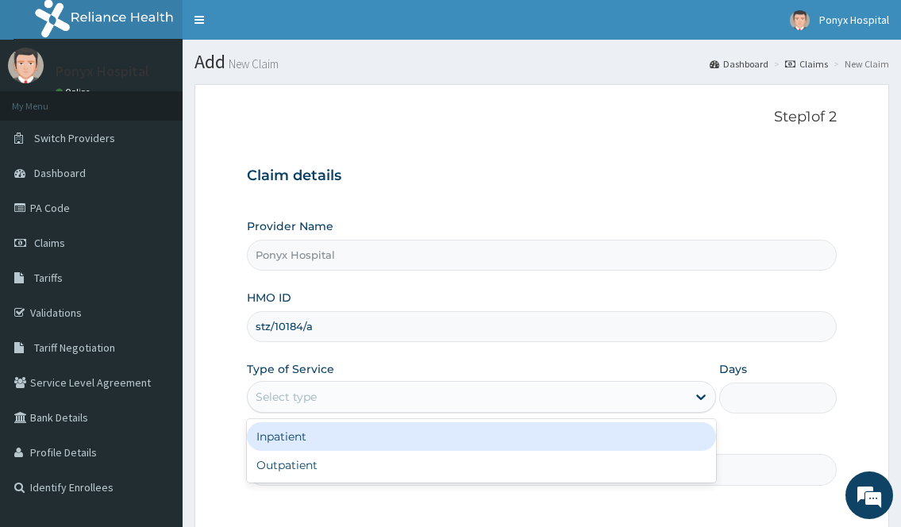
drag, startPoint x: 301, startPoint y: 392, endPoint x: 311, endPoint y: 447, distance: 56.4
click at [300, 392] on div "Select type" at bounding box center [286, 397] width 61 height 16
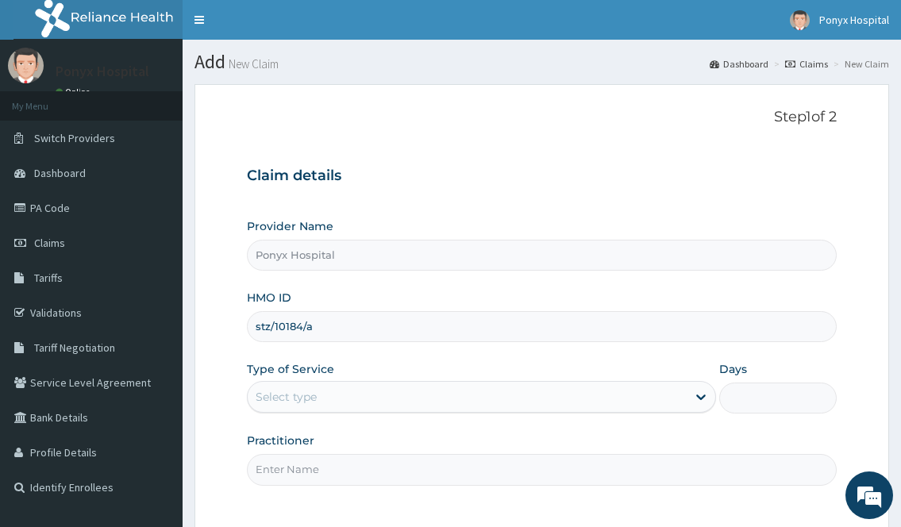
click at [315, 486] on div "Step 1 of 2 Claim details Provider Name Ponyx Hospital HMO ID stz/10184/a Type …" at bounding box center [541, 306] width 589 height 395
click at [303, 404] on div "Select type" at bounding box center [286, 397] width 61 height 16
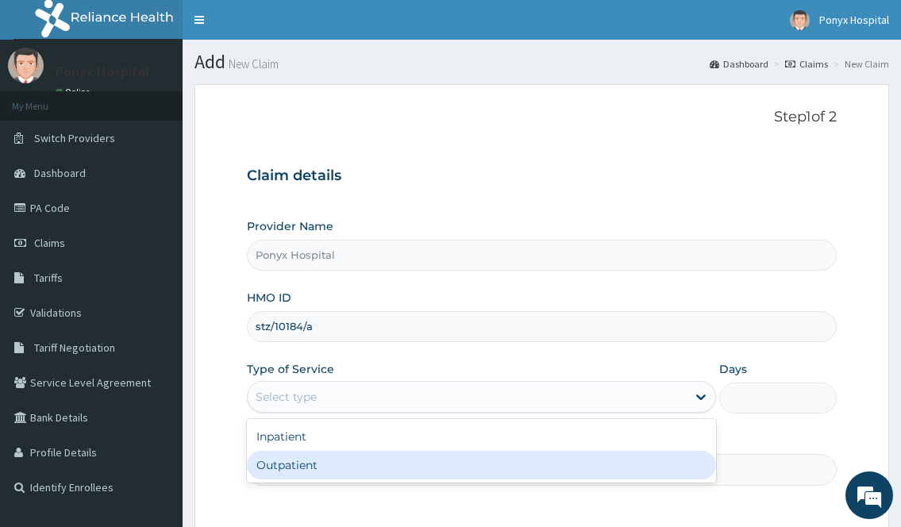
click at [292, 480] on div "Outpatient" at bounding box center [481, 465] width 469 height 29
type input "1"
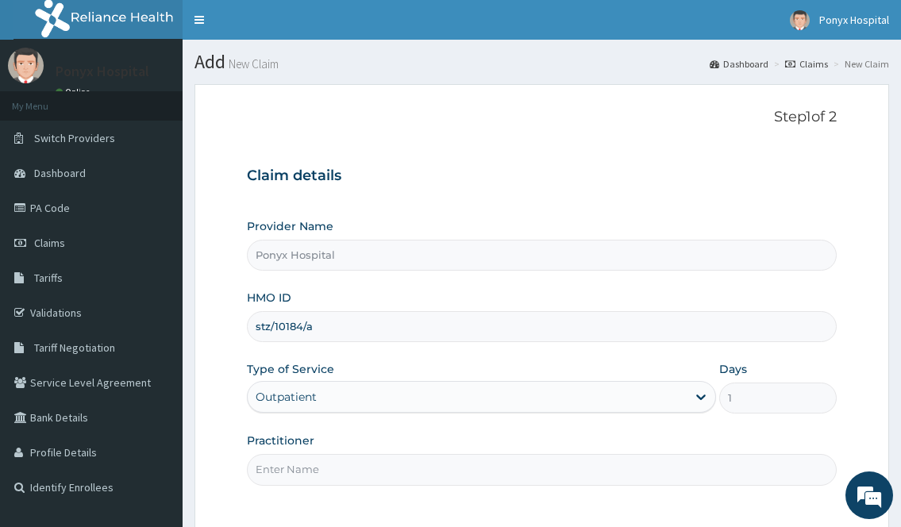
click at [338, 454] on input "Practitioner" at bounding box center [541, 469] width 589 height 31
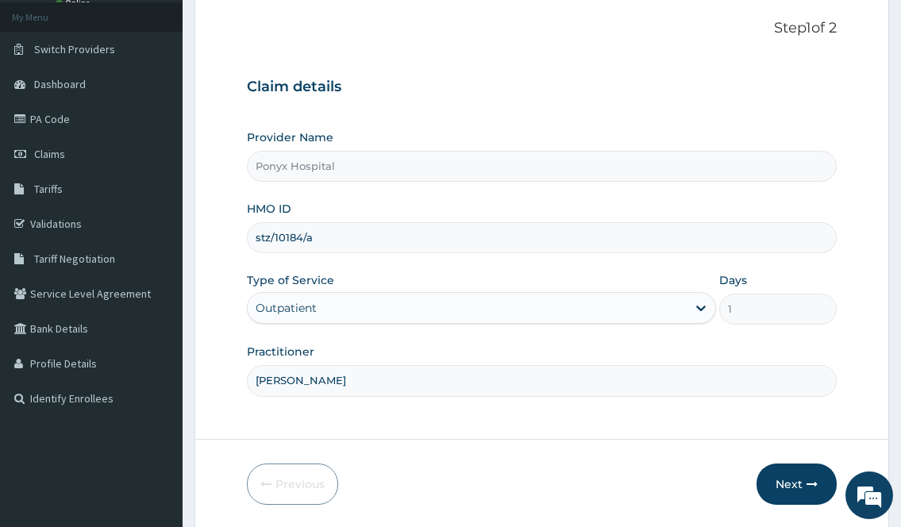
scroll to position [144, 0]
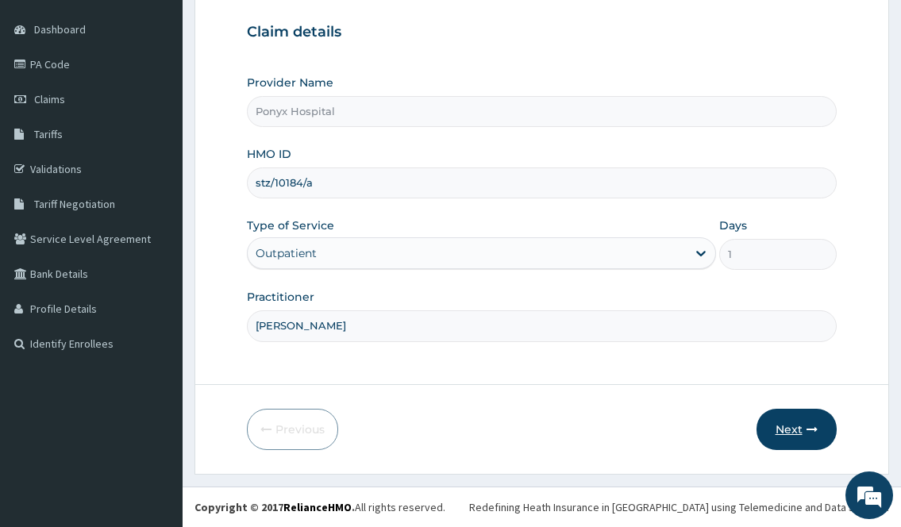
type input "Dr. Ezechukwu"
click at [784, 431] on button "Next" at bounding box center [797, 429] width 80 height 41
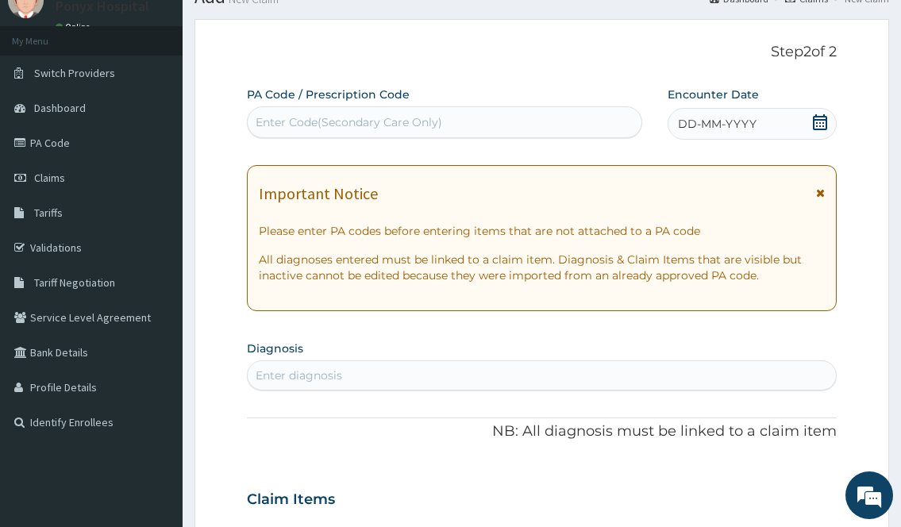
scroll to position [64, 0]
drag, startPoint x: 296, startPoint y: 137, endPoint x: 295, endPoint y: 120, distance: 17.5
click at [296, 137] on div "Enter Code(Secondary Care Only)" at bounding box center [444, 123] width 395 height 32
click at [294, 118] on div "Enter Code(Secondary Care Only)" at bounding box center [349, 123] width 187 height 16
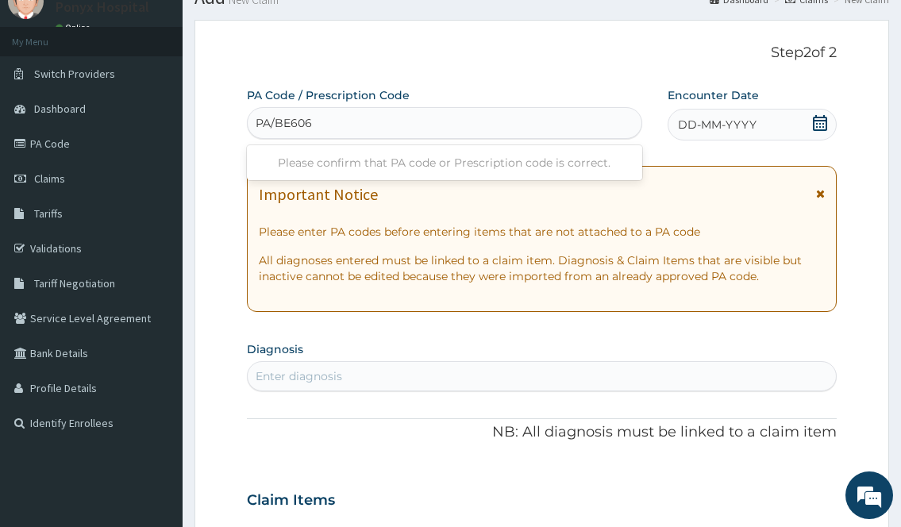
type input "PA/BE6060"
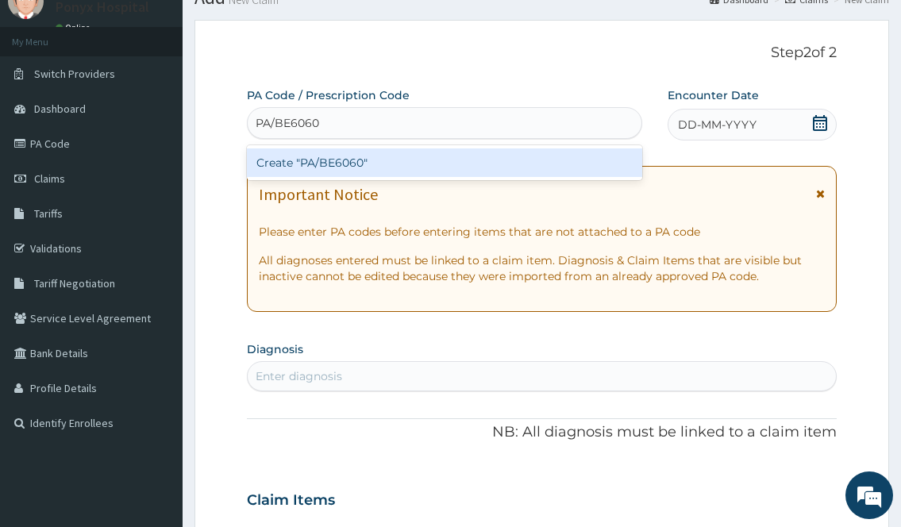
click at [312, 162] on div "Create "PA/BE6060"" at bounding box center [444, 163] width 395 height 29
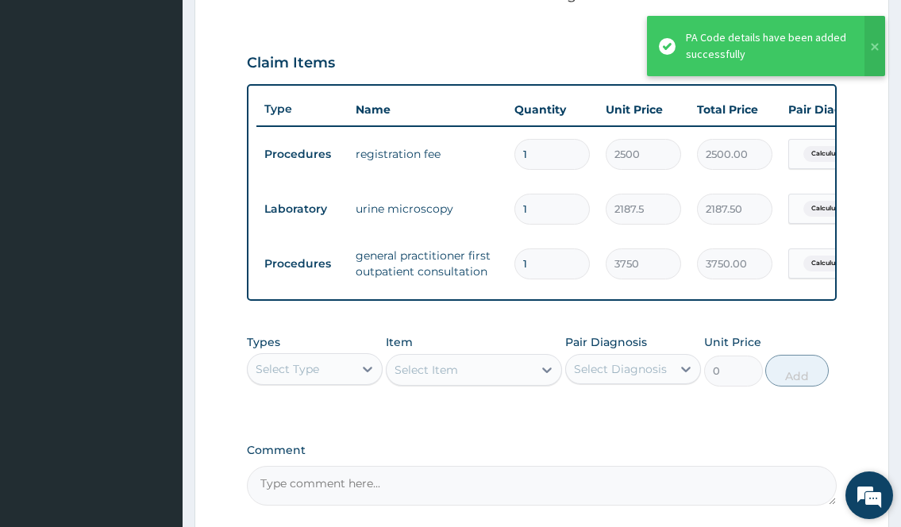
scroll to position [666, 0]
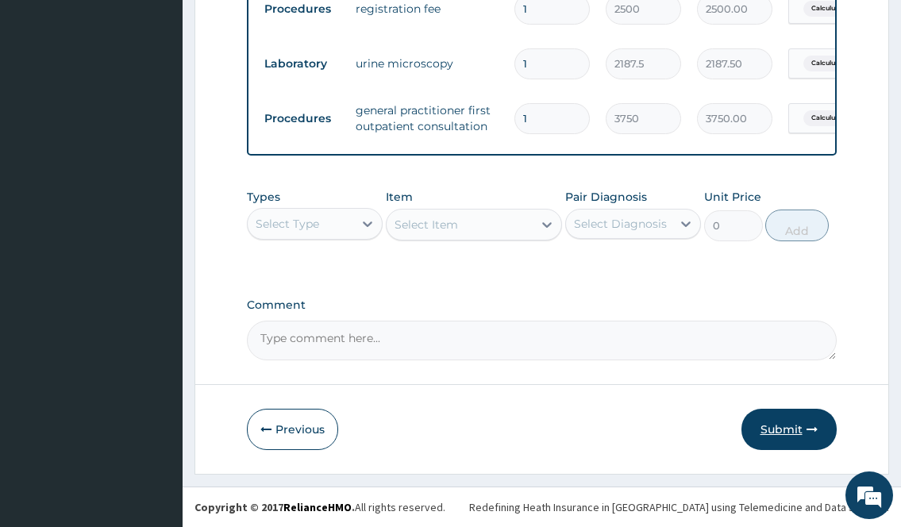
click at [754, 425] on button "Submit" at bounding box center [789, 429] width 95 height 41
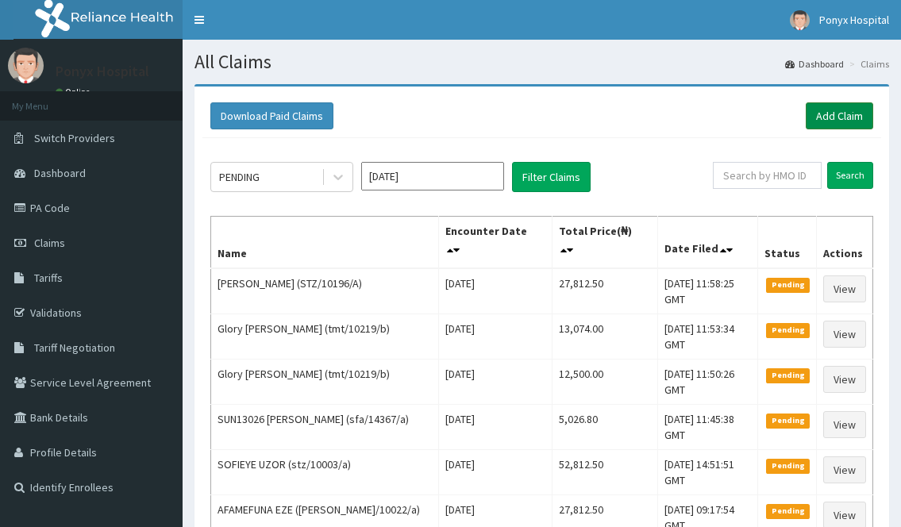
click at [838, 116] on link "Add Claim" at bounding box center [840, 115] width 68 height 27
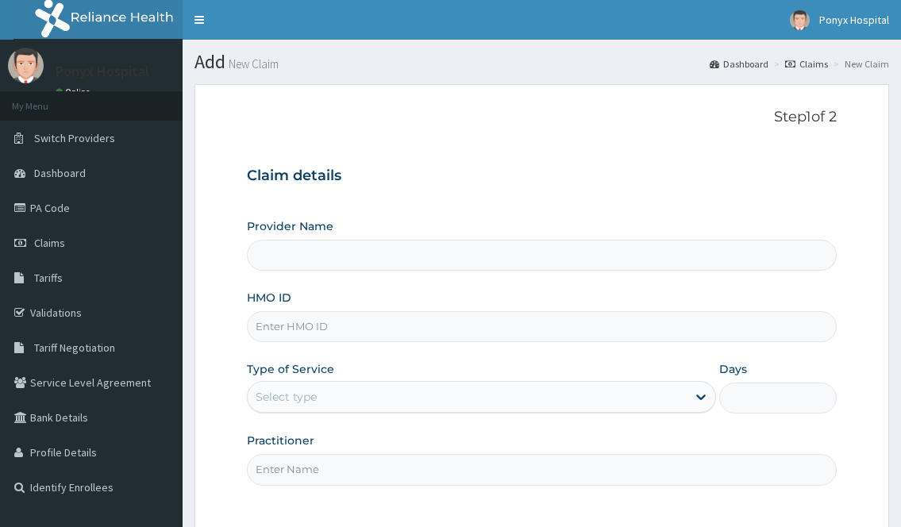
click at [319, 322] on input "HMO ID" at bounding box center [541, 326] width 589 height 31
type input "Ponyx Hospital"
type input "rsm/10072/a"
click at [296, 407] on div "Select type" at bounding box center [467, 396] width 438 height 25
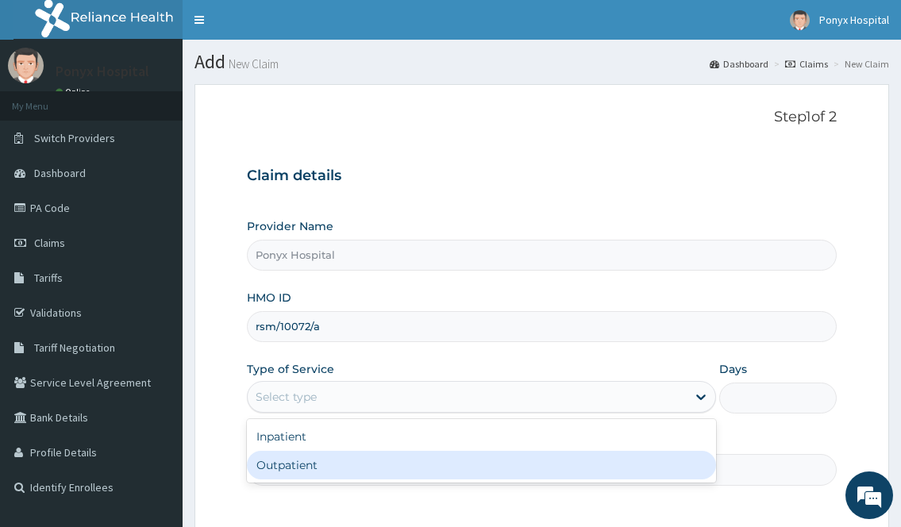
click at [296, 471] on div "Outpatient" at bounding box center [481, 465] width 469 height 29
type input "1"
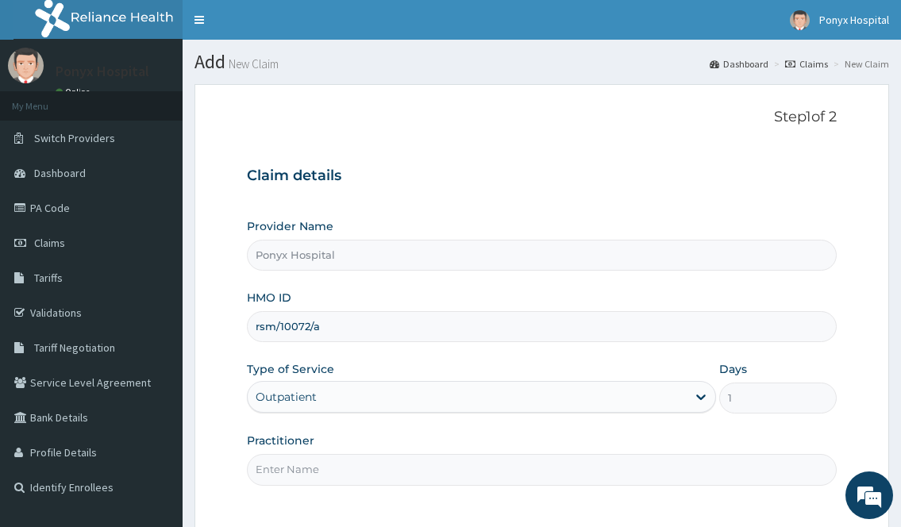
click at [299, 471] on input "Practitioner" at bounding box center [541, 469] width 589 height 31
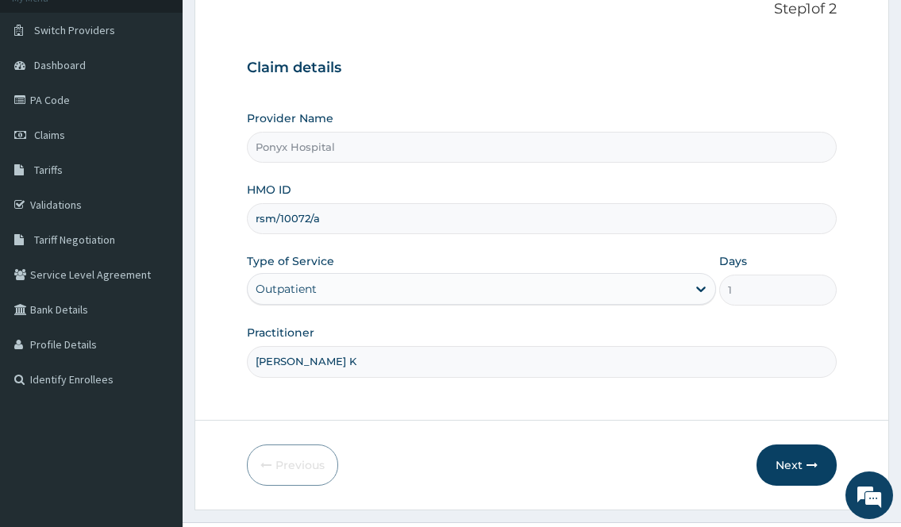
scroll to position [144, 0]
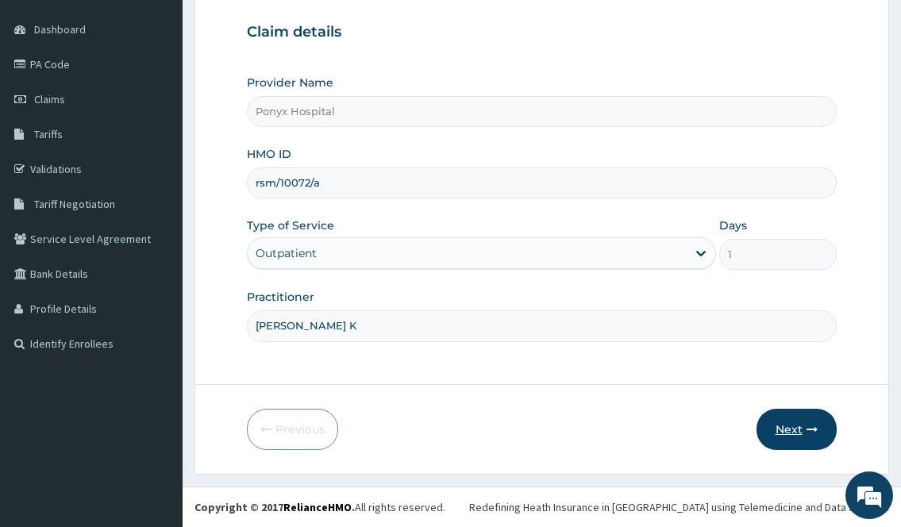
type input "Dr. Dimson K"
click at [803, 434] on button "Next" at bounding box center [797, 429] width 80 height 41
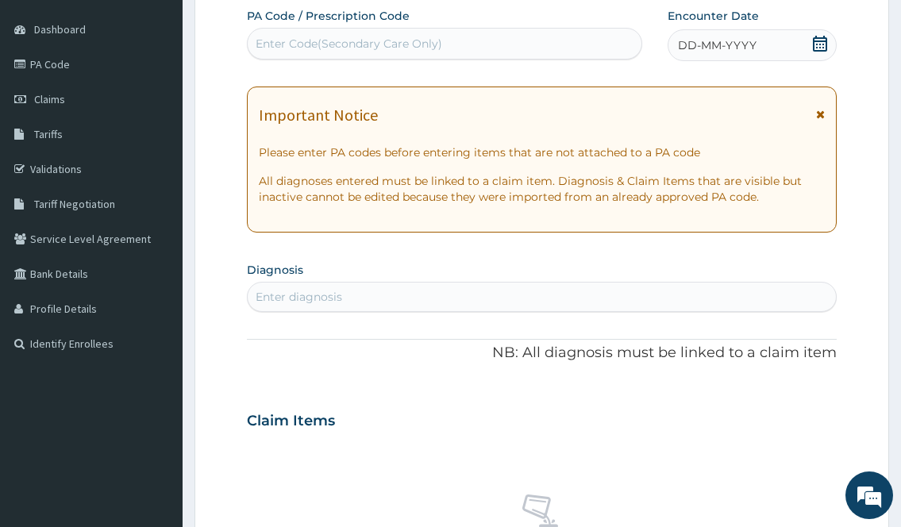
scroll to position [0, 0]
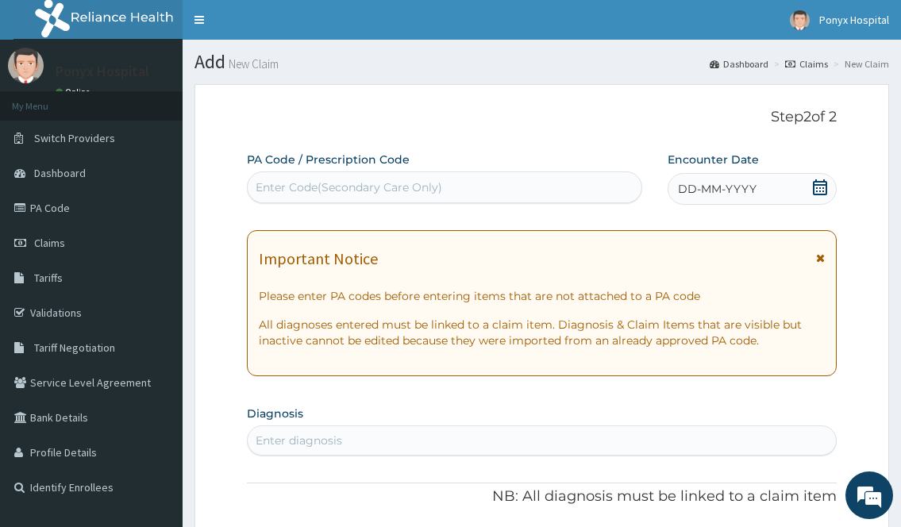
click at [365, 182] on div "Enter Code(Secondary Care Only)" at bounding box center [349, 187] width 187 height 16
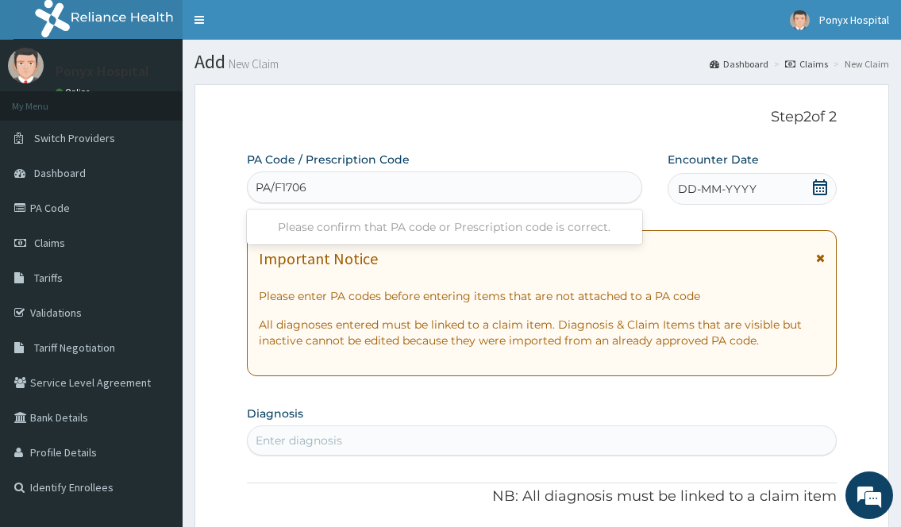
type input "PA/F17067"
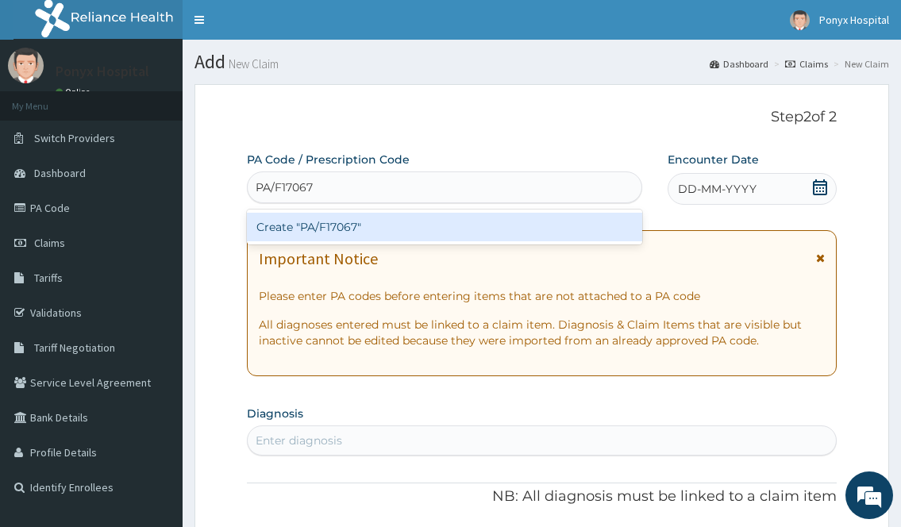
click at [335, 217] on div "Create "PA/F17067"" at bounding box center [444, 227] width 395 height 29
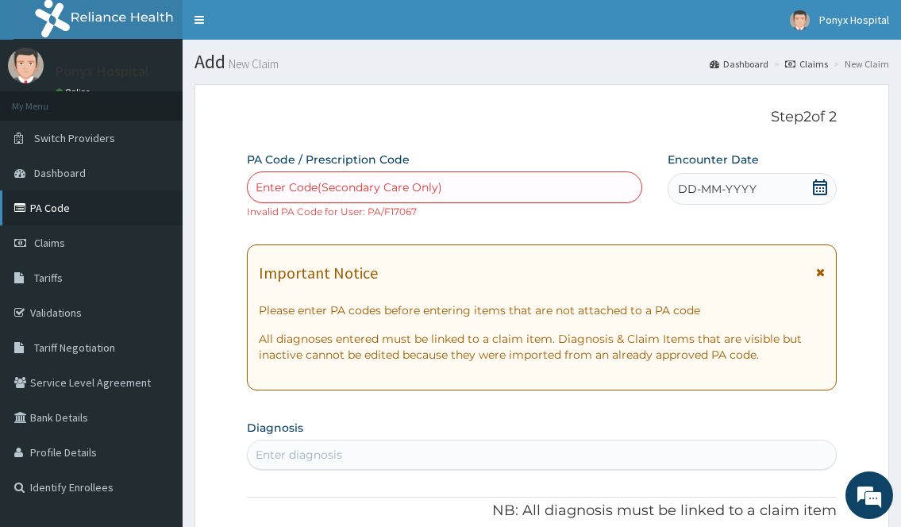
click at [59, 207] on link "PA Code" at bounding box center [91, 208] width 183 height 35
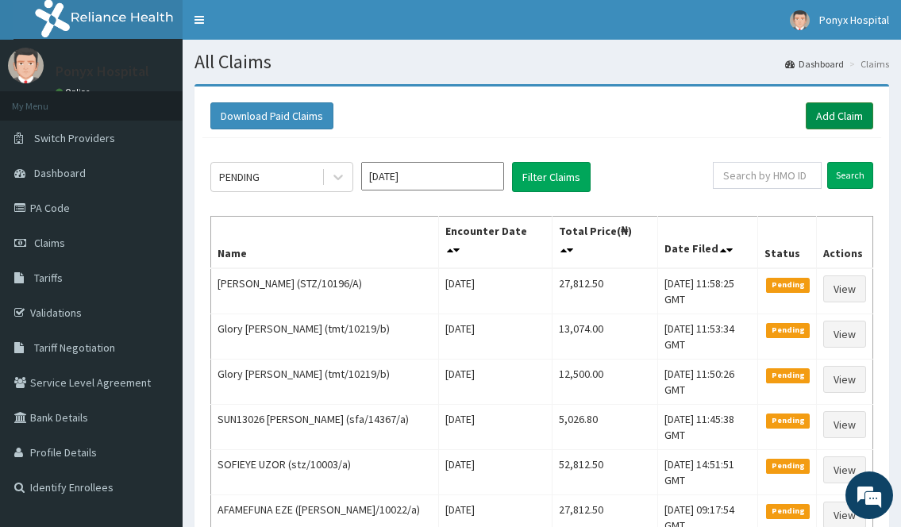
click at [821, 121] on link "Add Claim" at bounding box center [840, 115] width 68 height 27
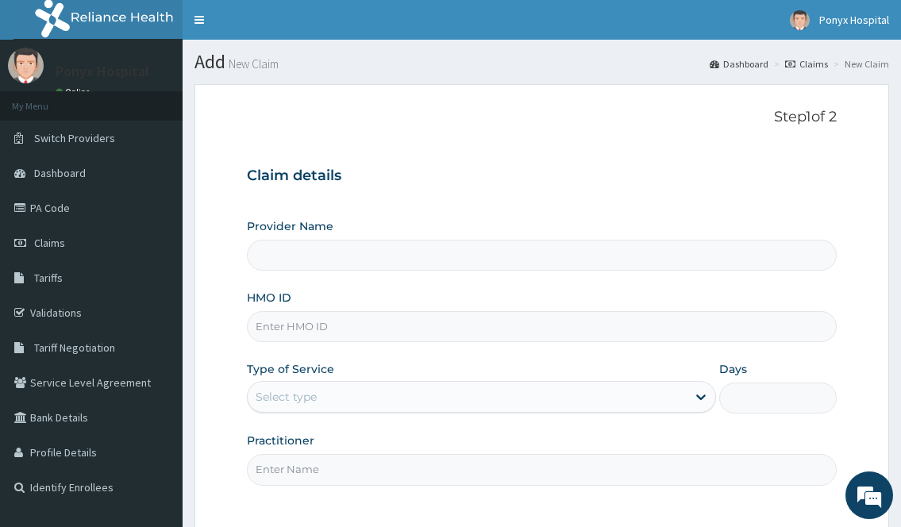
drag, startPoint x: 0, startPoint y: 0, endPoint x: 333, endPoint y: 315, distance: 458.4
click at [333, 315] on input "HMO ID" at bounding box center [541, 326] width 589 height 31
type input "Ponyx Hospital"
type input "rsm/10072/a"
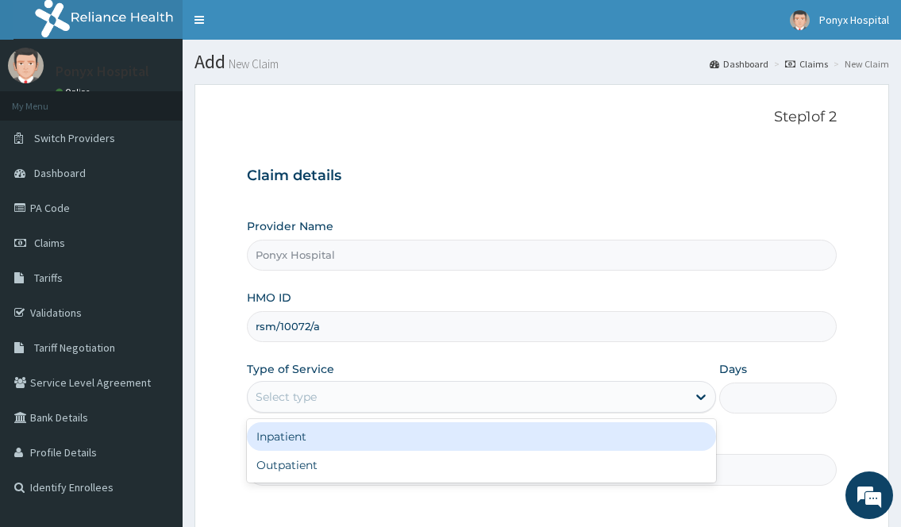
click at [325, 412] on div "Select type" at bounding box center [481, 397] width 469 height 32
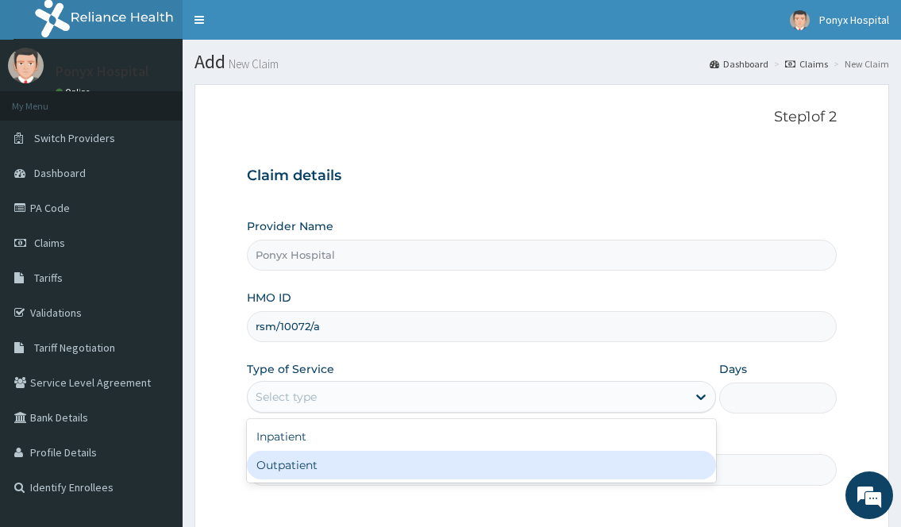
click at [340, 480] on div "Inpatient Outpatient" at bounding box center [481, 451] width 469 height 64
drag, startPoint x: 335, startPoint y: 467, endPoint x: 335, endPoint y: 478, distance: 11.1
click at [335, 467] on div "Outpatient" at bounding box center [481, 465] width 469 height 29
type input "1"
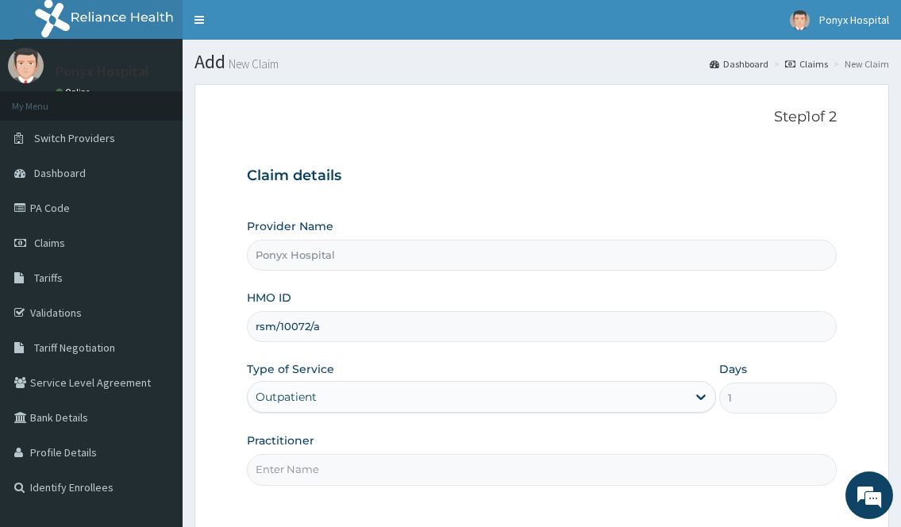
drag, startPoint x: 335, startPoint y: 482, endPoint x: 328, endPoint y: 463, distance: 20.4
click at [335, 482] on input "Practitioner" at bounding box center [541, 469] width 589 height 31
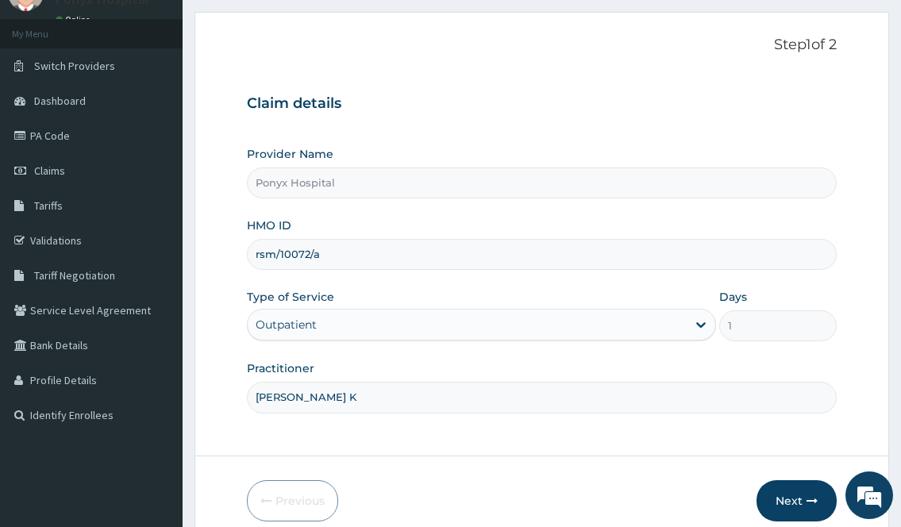
scroll to position [144, 0]
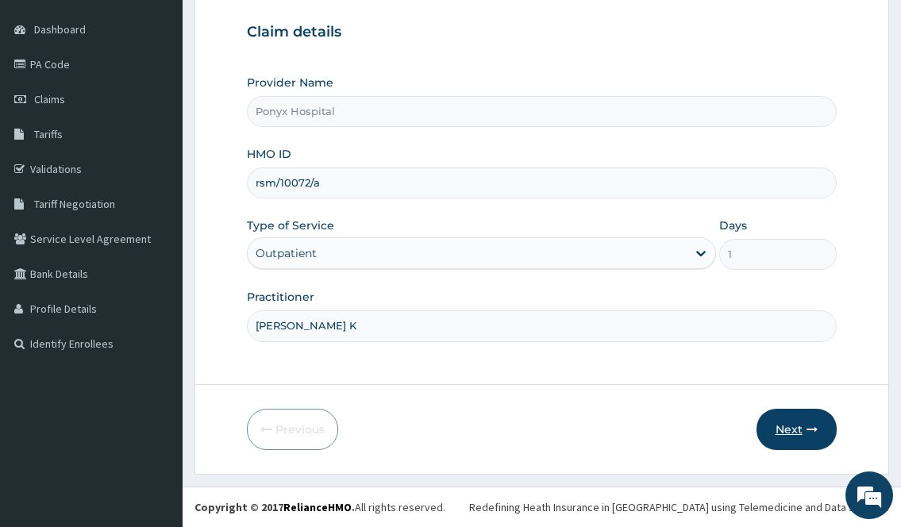
type input "[PERSON_NAME] K"
click at [768, 426] on button "Next" at bounding box center [797, 429] width 80 height 41
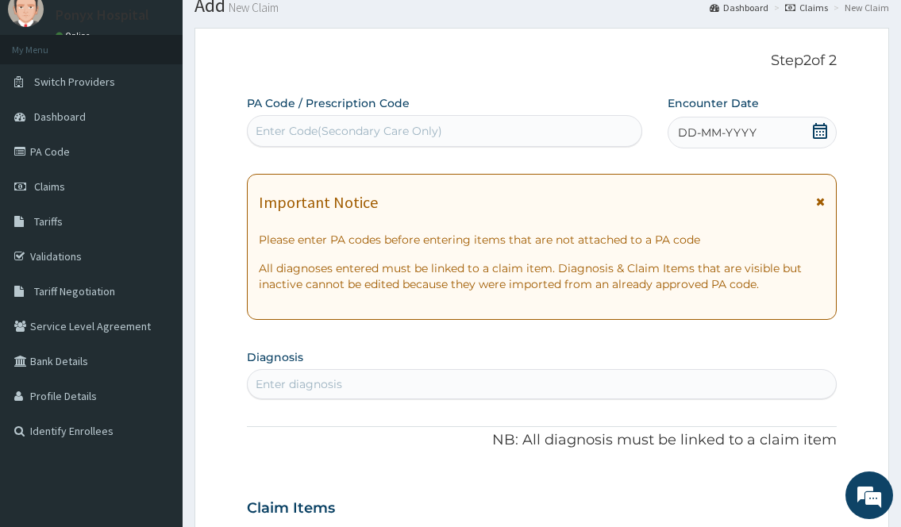
scroll to position [0, 0]
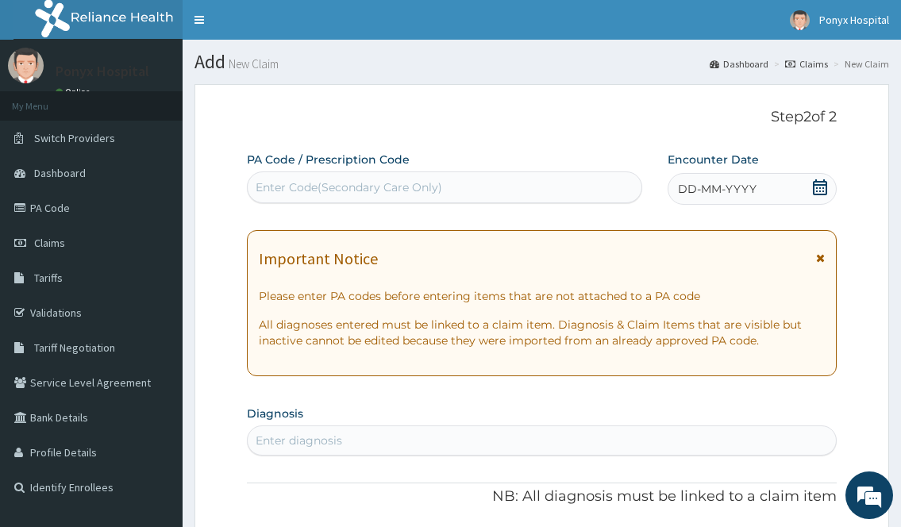
click at [399, 168] on label "PA Code / Prescription Code" at bounding box center [328, 160] width 163 height 16
click at [396, 184] on div "Enter Code(Secondary Care Only)" at bounding box center [349, 187] width 187 height 16
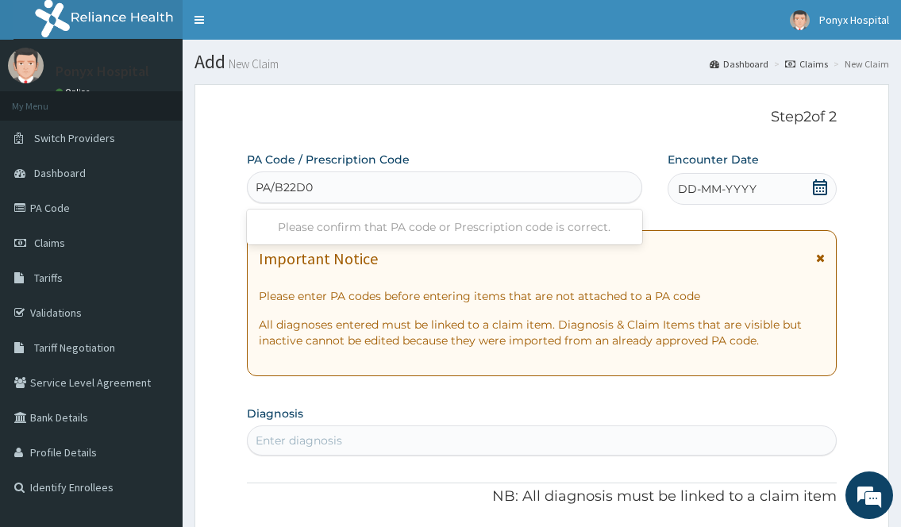
type input "PA/B22D05"
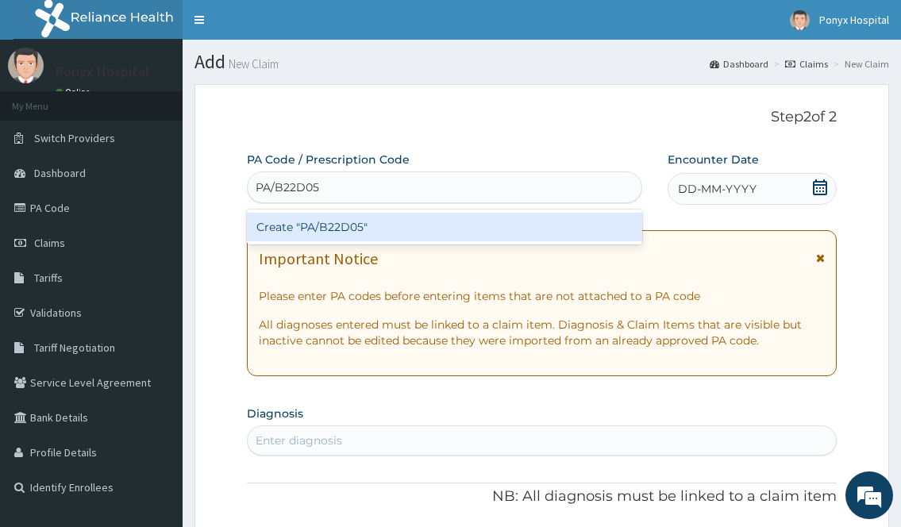
click at [380, 235] on div "Create "PA/B22D05"" at bounding box center [444, 227] width 395 height 29
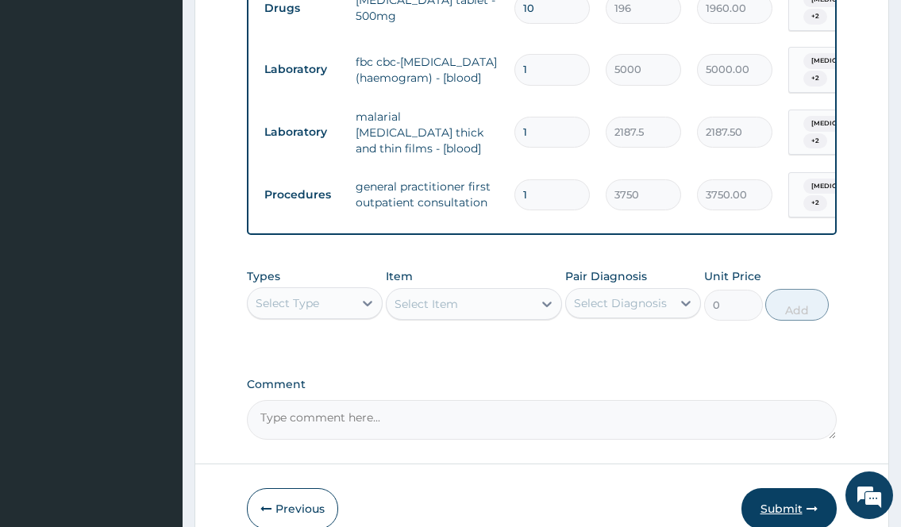
scroll to position [866, 0]
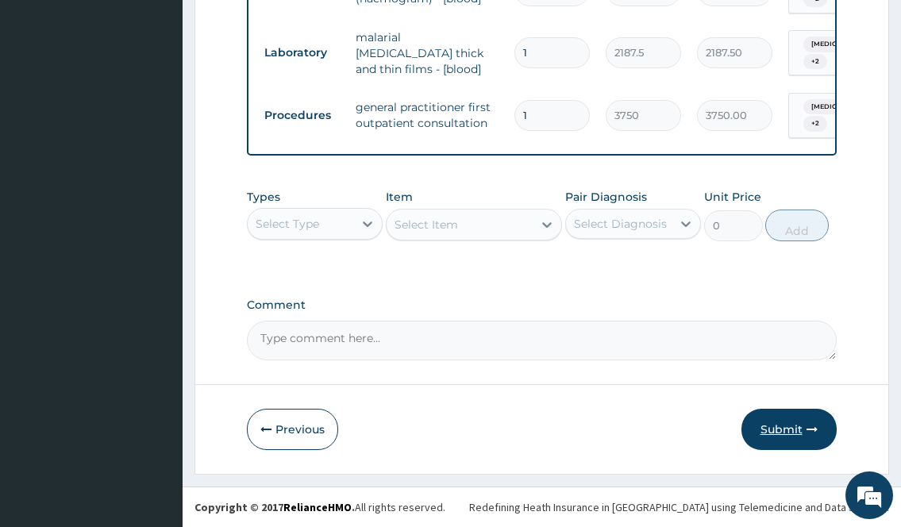
click at [771, 435] on button "Submit" at bounding box center [789, 429] width 95 height 41
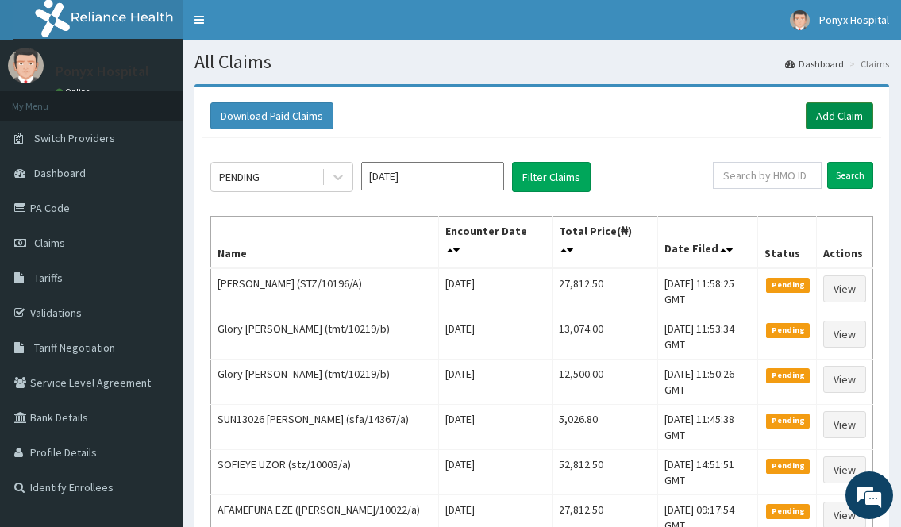
click at [844, 119] on link "Add Claim" at bounding box center [840, 115] width 68 height 27
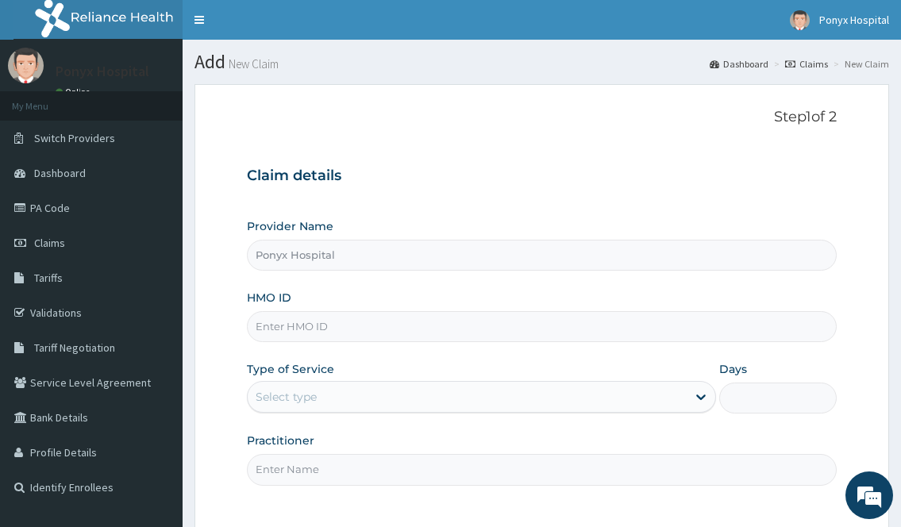
type input "Ponyx Hospital"
click at [297, 345] on div "Provider Name Ponyx Hospital HMO ID Type of Service Select type Days Practition…" at bounding box center [541, 351] width 589 height 267
click at [303, 329] on input "HMO ID" at bounding box center [541, 326] width 589 height 31
type input "stz/10107/a"
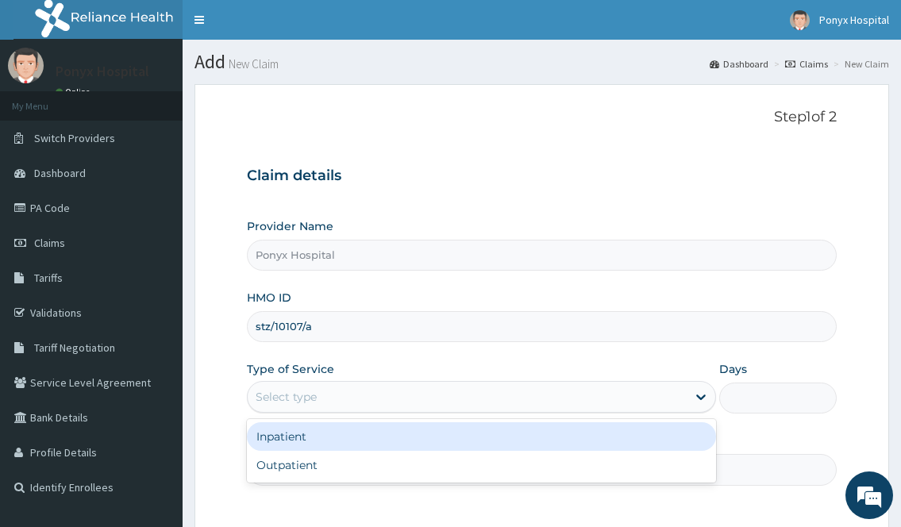
click at [299, 403] on div "Select type" at bounding box center [286, 397] width 61 height 16
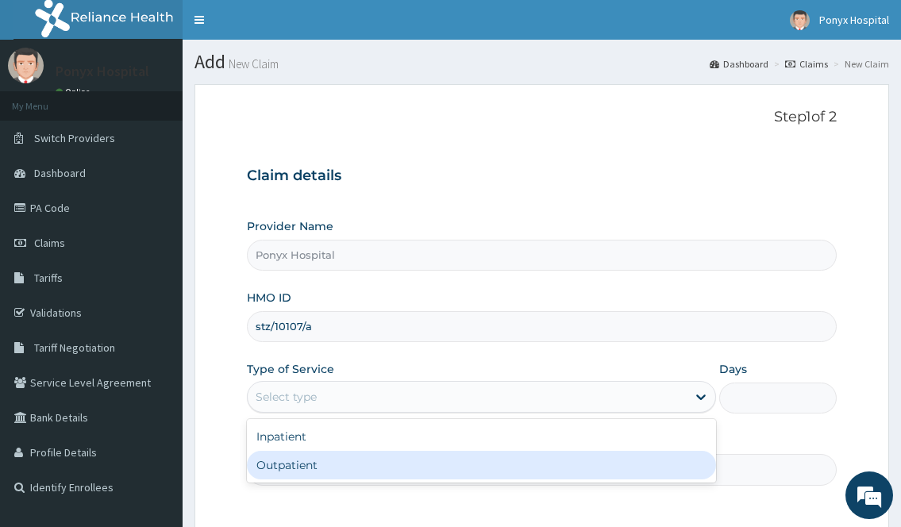
click at [274, 460] on div "Outpatient" at bounding box center [481, 465] width 469 height 29
type input "1"
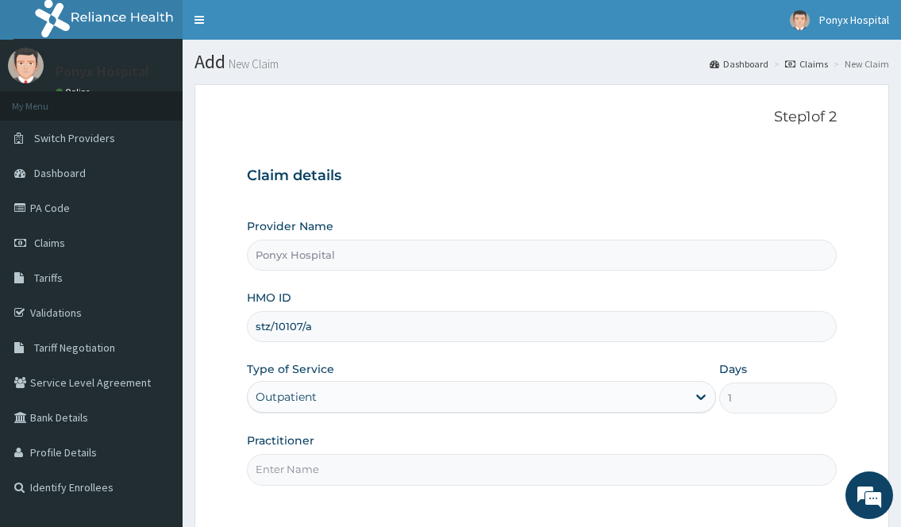
scroll to position [144, 0]
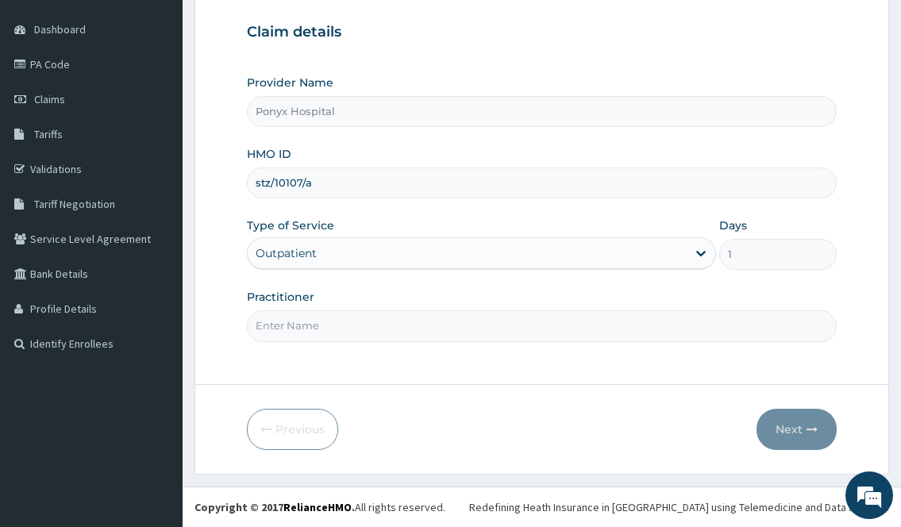
click at [311, 330] on input "Practitioner" at bounding box center [541, 326] width 589 height 31
type input "Dr. Okoli"
click at [787, 430] on button "Next" at bounding box center [797, 429] width 80 height 41
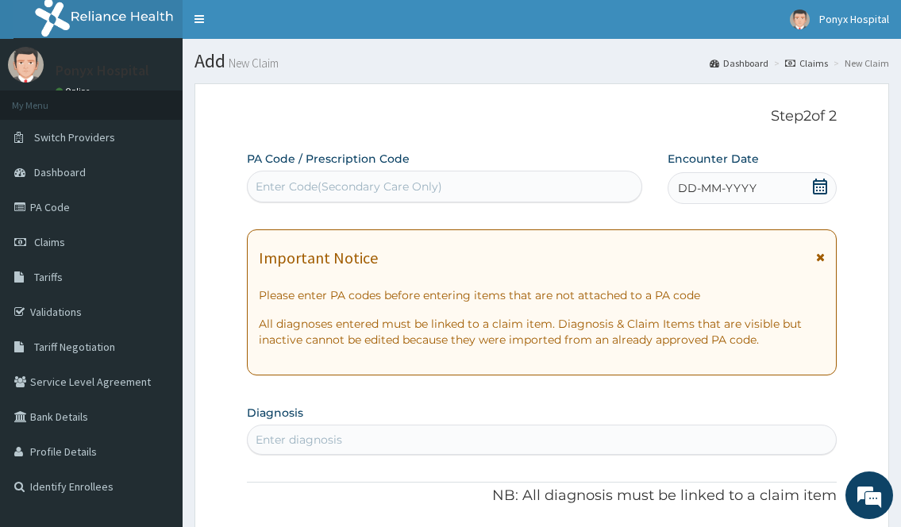
scroll to position [0, 0]
click at [336, 194] on div "Enter Code(Secondary Care Only)" at bounding box center [349, 187] width 187 height 16
type input "PA/595794"
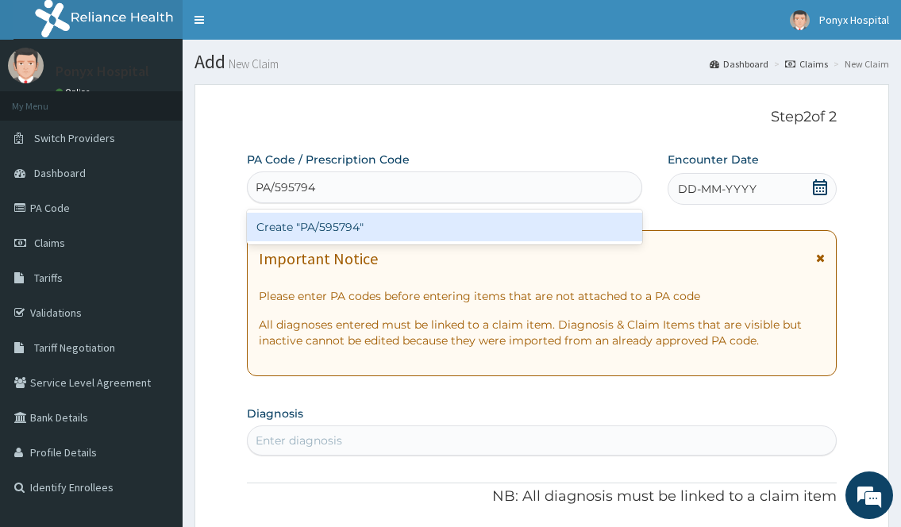
click at [328, 218] on div "Create "PA/595794"" at bounding box center [444, 227] width 395 height 29
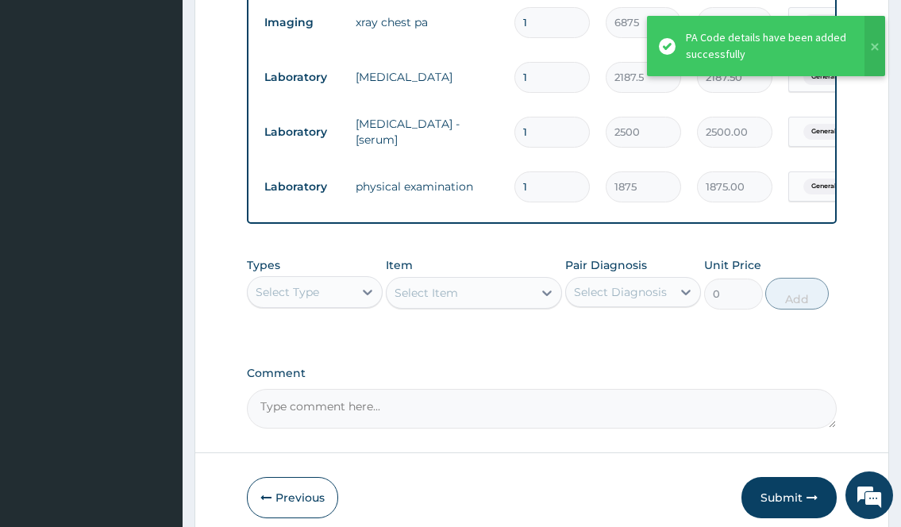
scroll to position [830, 0]
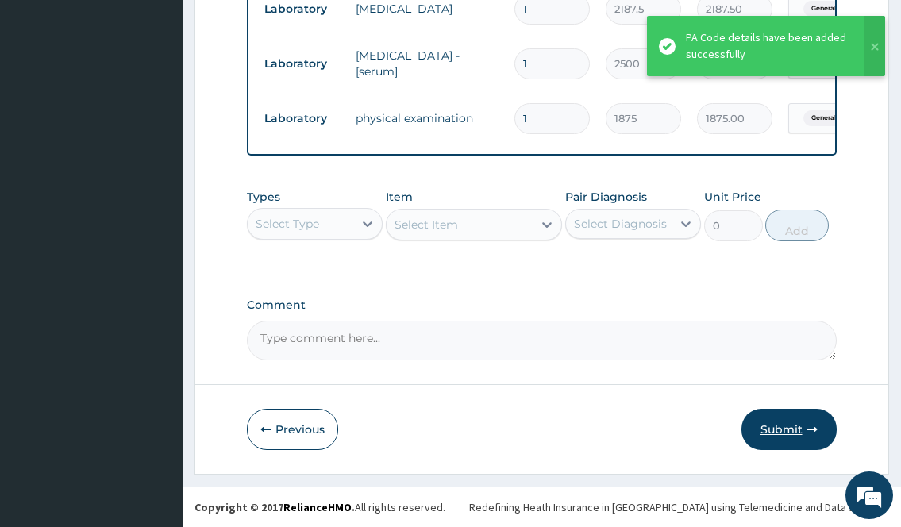
click at [764, 438] on button "Submit" at bounding box center [789, 429] width 95 height 41
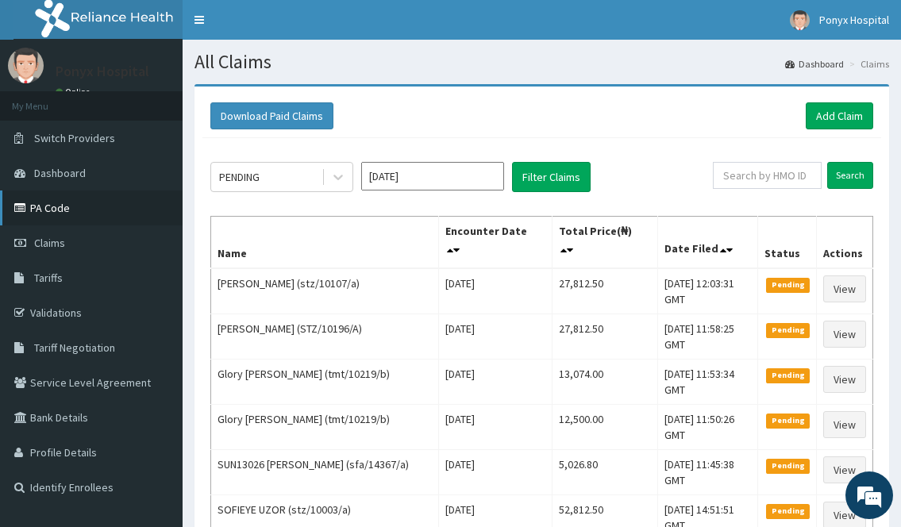
click at [44, 205] on link "PA Code" at bounding box center [91, 208] width 183 height 35
click at [852, 128] on link "Add Claim" at bounding box center [840, 115] width 68 height 27
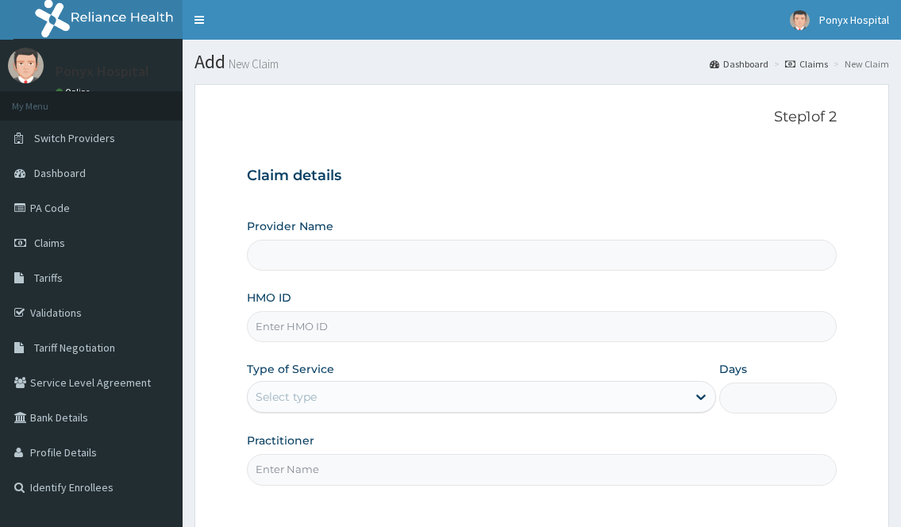
type input "Ponyx Hospital"
drag, startPoint x: 298, startPoint y: 330, endPoint x: 298, endPoint y: 346, distance: 16.7
click at [298, 332] on input "HMO ID" at bounding box center [541, 326] width 589 height 31
type input "APG/10010/C"
click at [303, 380] on div "Type of Service Select type" at bounding box center [481, 387] width 469 height 52
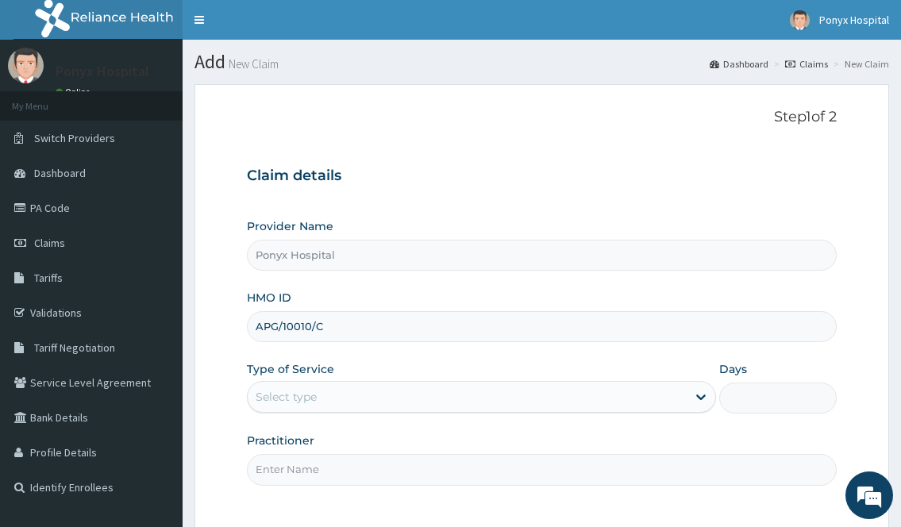
click at [304, 399] on div "Select type" at bounding box center [286, 397] width 61 height 16
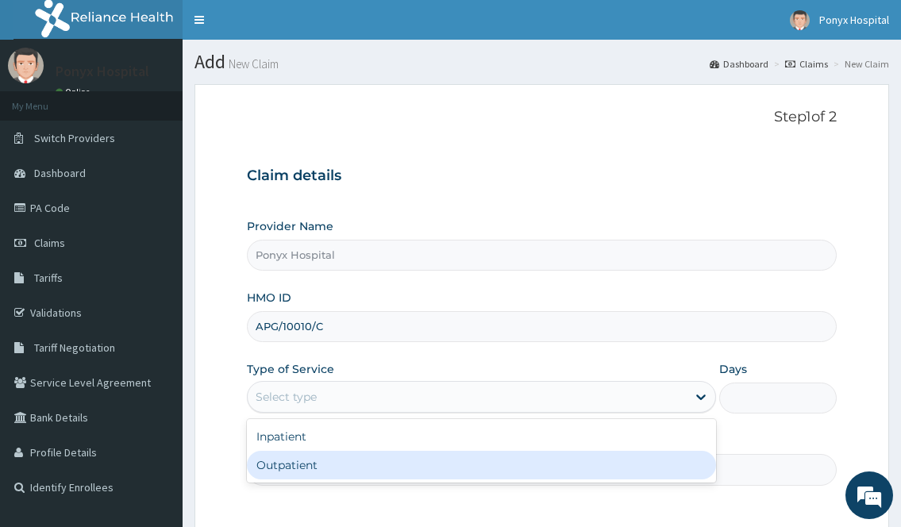
click at [299, 456] on div "Outpatient" at bounding box center [481, 465] width 469 height 29
type input "1"
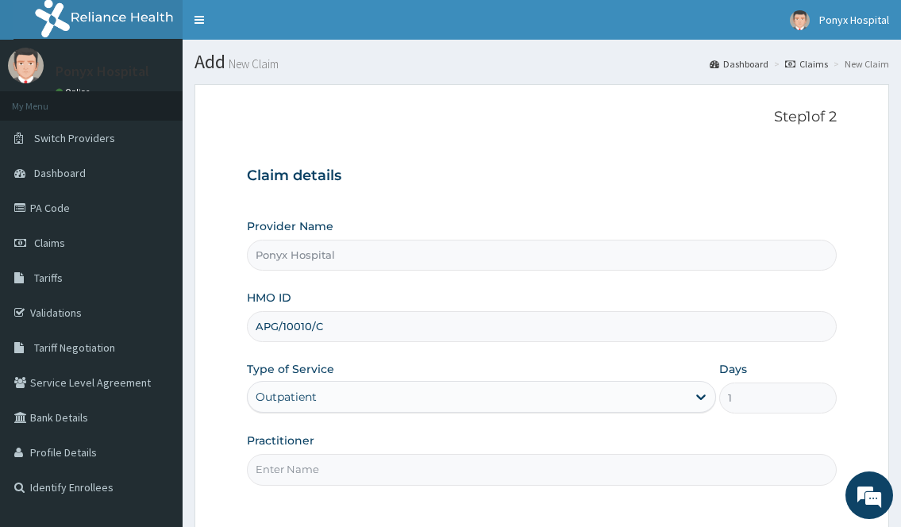
click at [302, 461] on input "Practitioner" at bounding box center [541, 469] width 589 height 31
type input "d"
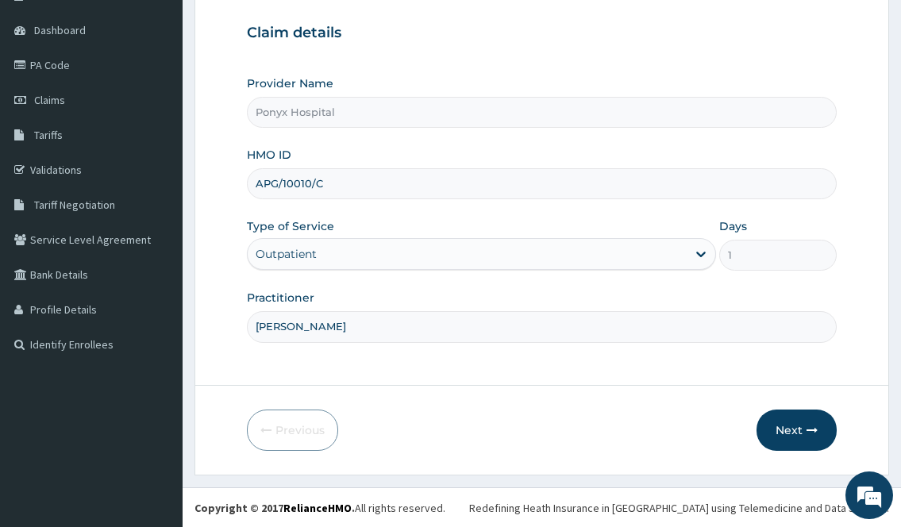
scroll to position [144, 0]
type input "[PERSON_NAME]"
click at [795, 442] on button "Next" at bounding box center [797, 429] width 80 height 41
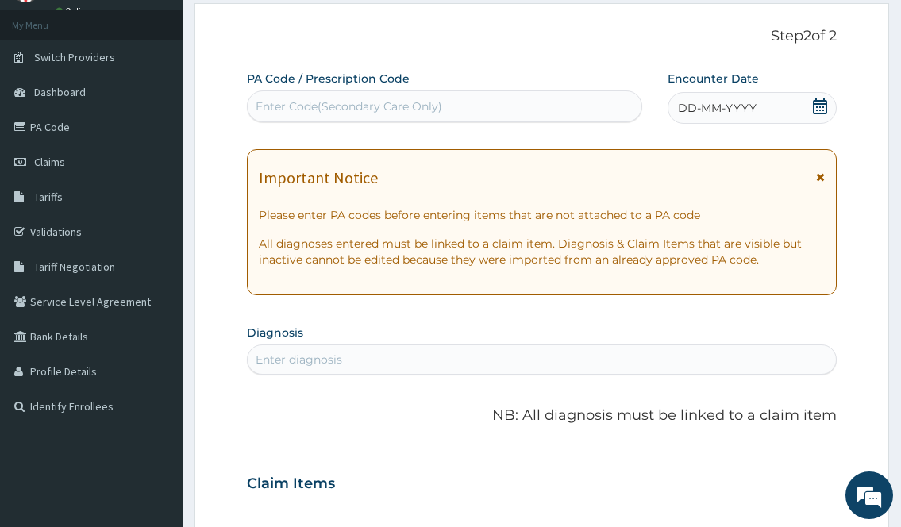
scroll to position [0, 0]
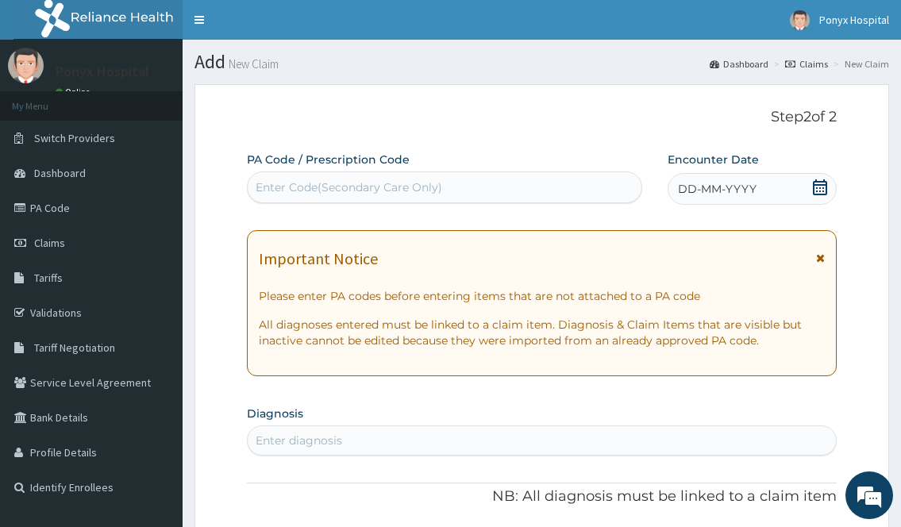
click at [341, 175] on div "Enter Code(Secondary Care Only)" at bounding box center [444, 187] width 393 height 25
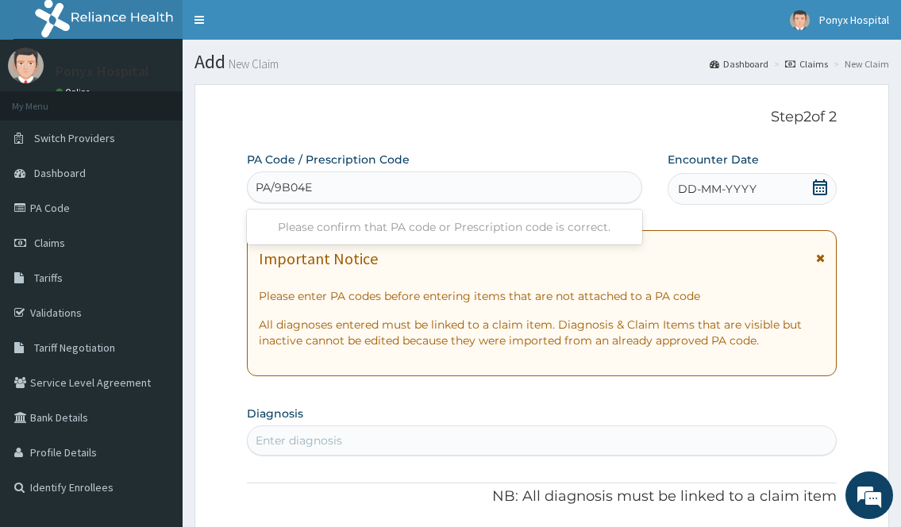
type input "PA/9B04EC"
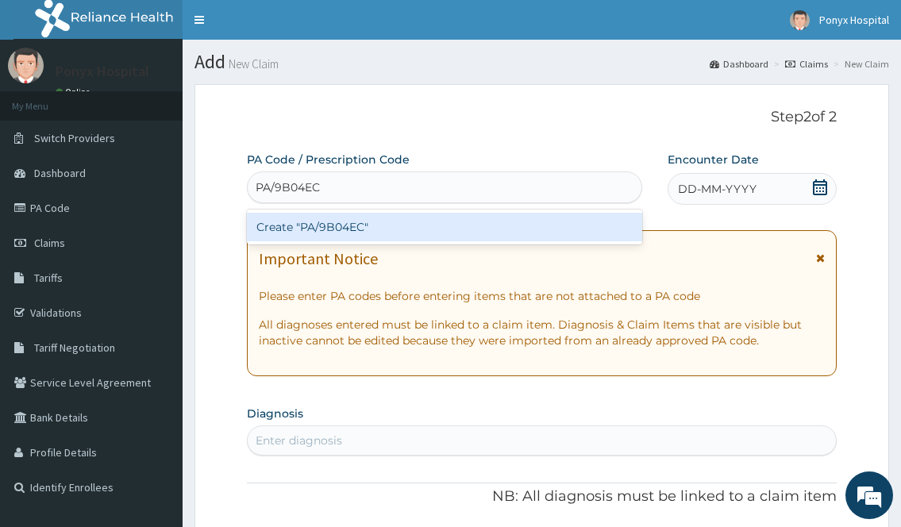
click at [326, 230] on div "Create "PA/9B04EC"" at bounding box center [444, 227] width 395 height 29
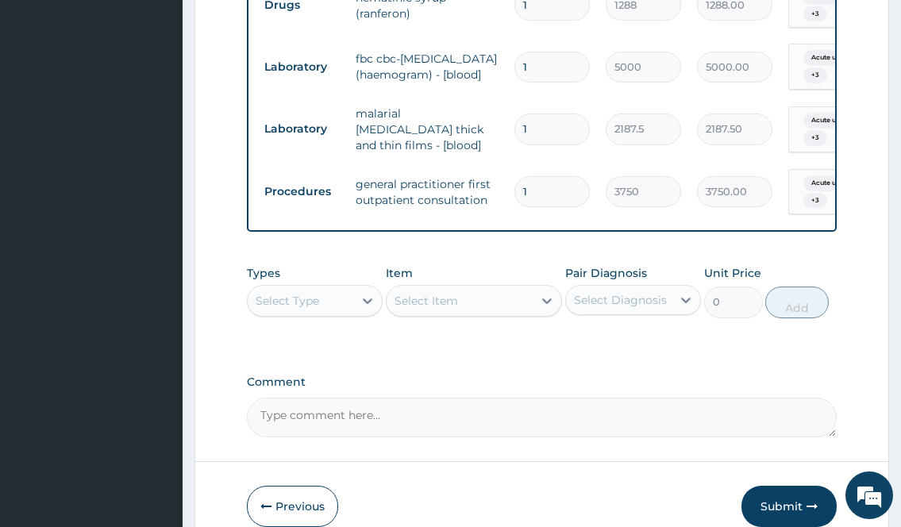
scroll to position [1089, 0]
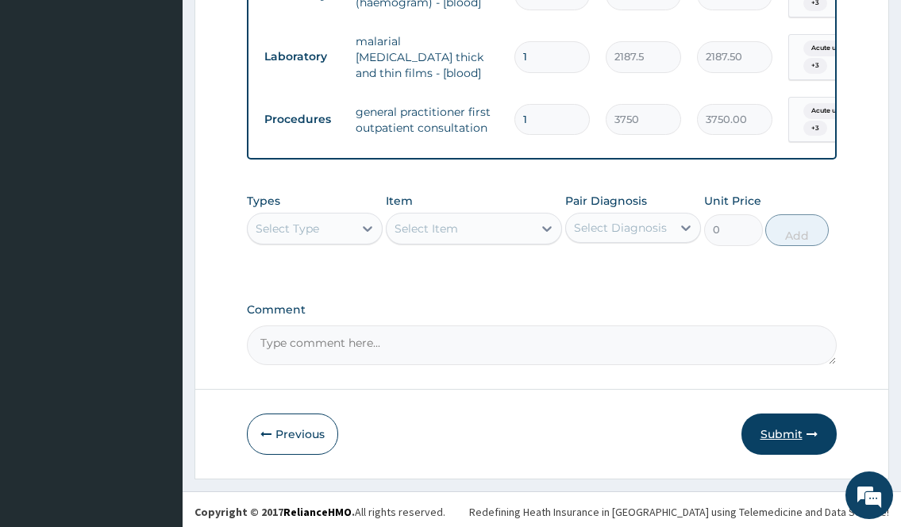
click at [789, 422] on button "Submit" at bounding box center [789, 434] width 95 height 41
